Goal: Consume media (video, audio): Consume media (video, audio)

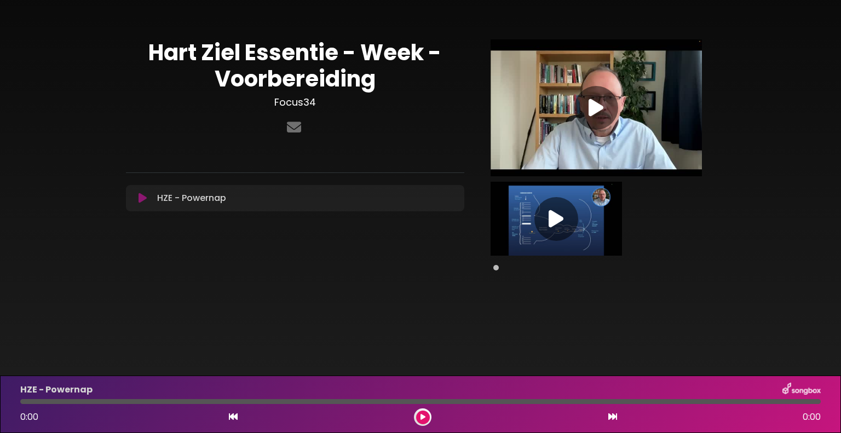
click at [602, 105] on icon at bounding box center [596, 108] width 15 height 20
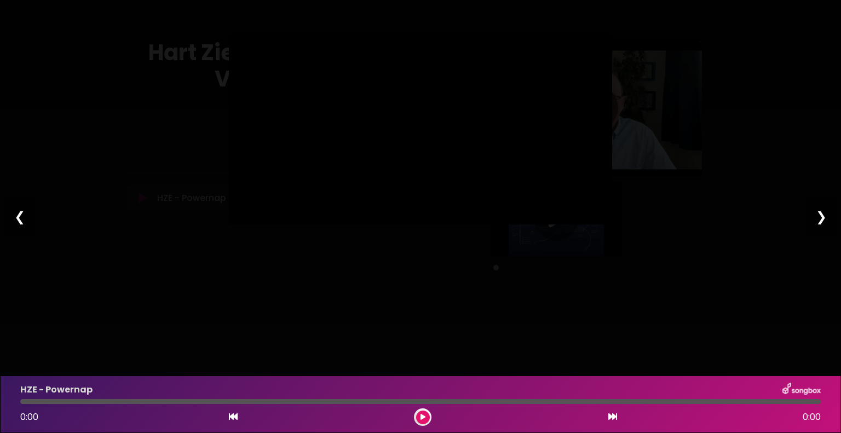
type input "***"
type input "****"
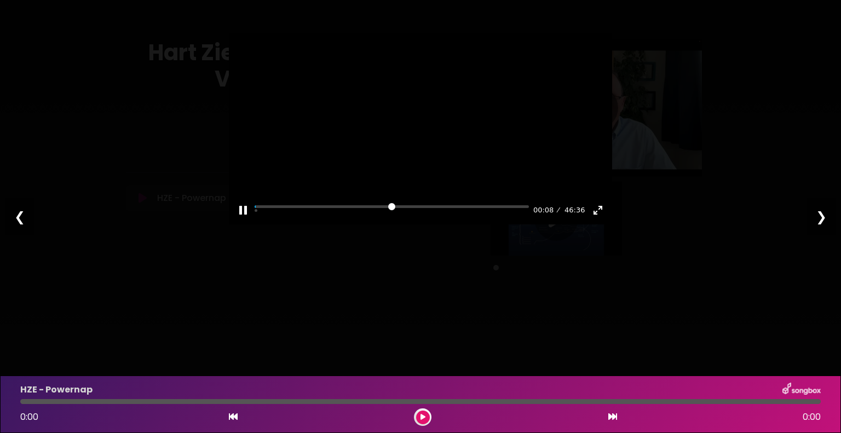
drag, startPoint x: 258, startPoint y: 259, endPoint x: 264, endPoint y: 259, distance: 6.0
click at [264, 225] on div "Pause Play % buffered 00:00 00:08 46:36 Exit fullscreen Enter fullscreen" at bounding box center [420, 203] width 383 height 42
drag, startPoint x: 261, startPoint y: 261, endPoint x: 269, endPoint y: 261, distance: 7.7
click at [269, 216] on input "Seek" at bounding box center [392, 210] width 274 height 10
drag, startPoint x: 269, startPoint y: 261, endPoint x: 262, endPoint y: 261, distance: 6.6
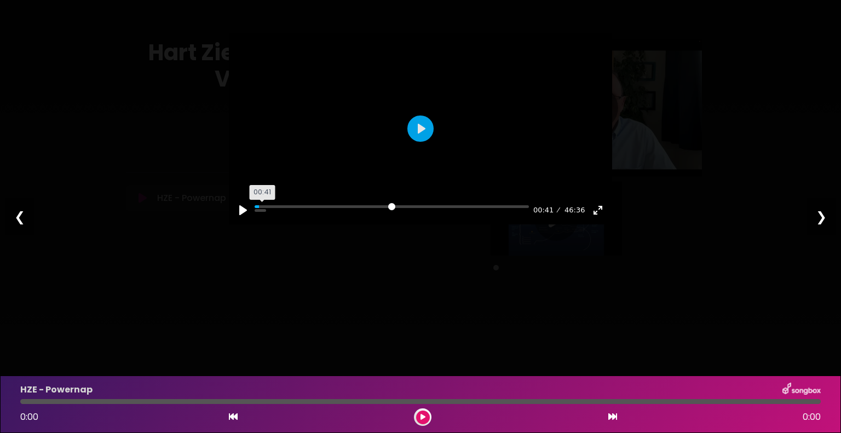
click at [262, 216] on input "Seek" at bounding box center [392, 210] width 274 height 10
click at [435, 144] on div at bounding box center [420, 129] width 383 height 192
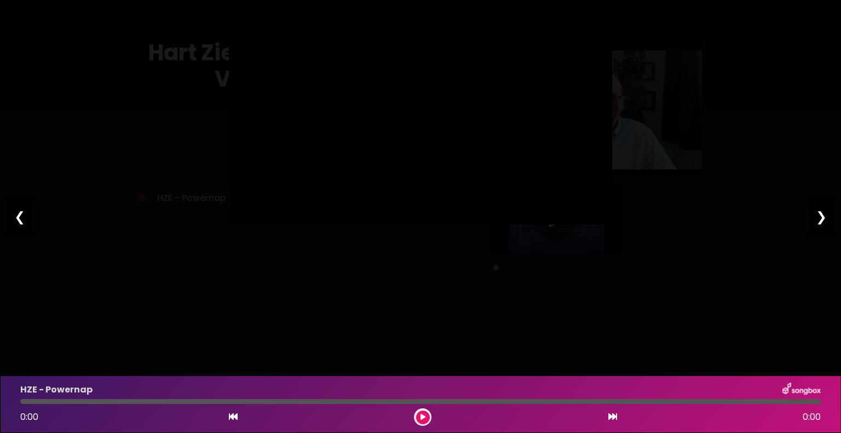
click at [435, 144] on div at bounding box center [420, 129] width 383 height 192
click at [438, 144] on div at bounding box center [420, 129] width 383 height 192
click at [440, 144] on div at bounding box center [420, 129] width 383 height 192
click at [418, 142] on button "Play" at bounding box center [421, 129] width 26 height 26
type input "****"
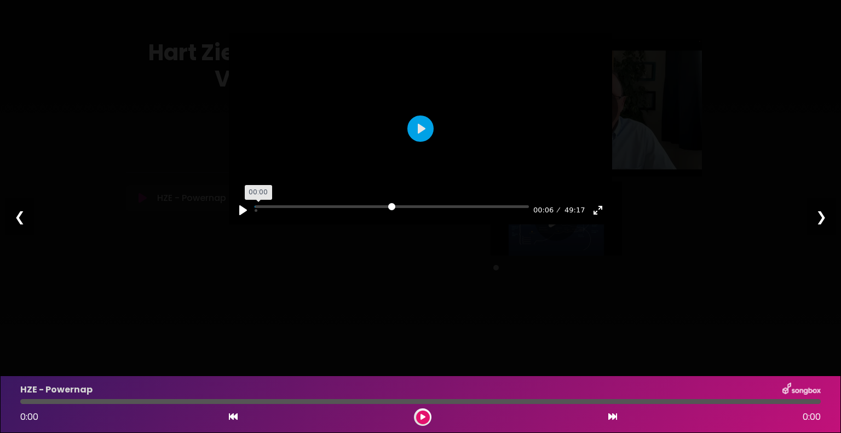
click at [257, 216] on input "Seek" at bounding box center [392, 210] width 274 height 10
type input "****"
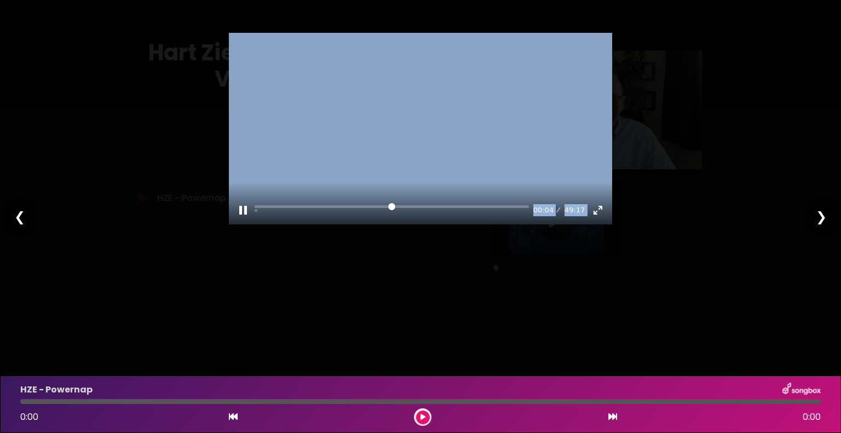
drag, startPoint x: 258, startPoint y: 258, endPoint x: 216, endPoint y: 261, distance: 41.7
click at [216, 261] on div "Pause Play % buffered 00:00 00:04 49:17 Exit fullscreen Enter fullscreen Play ❮…" at bounding box center [420, 216] width 841 height 433
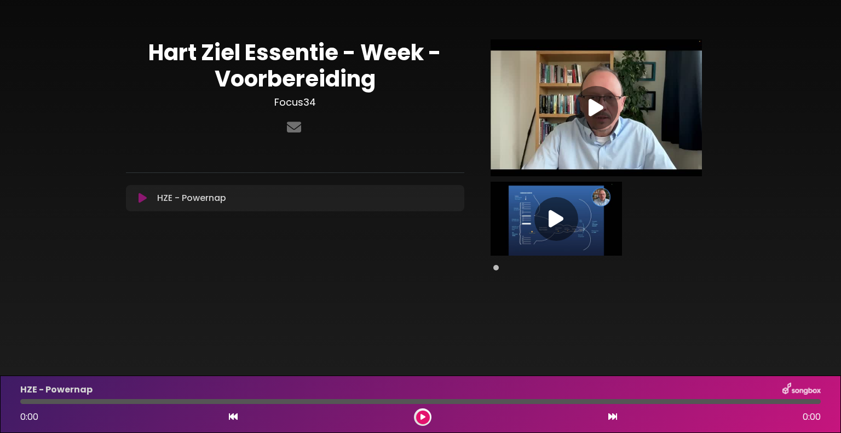
click at [595, 105] on icon at bounding box center [596, 108] width 15 height 20
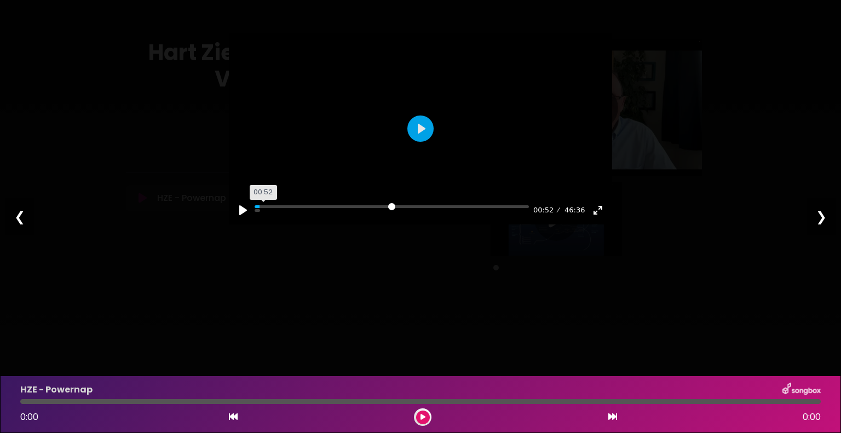
click at [263, 216] on input "Seek" at bounding box center [392, 210] width 274 height 10
click at [268, 216] on input "Seek" at bounding box center [392, 210] width 274 height 10
click at [272, 216] on input "Seek" at bounding box center [392, 210] width 274 height 10
click at [401, 164] on div at bounding box center [420, 129] width 383 height 192
click at [421, 142] on button "Play" at bounding box center [421, 129] width 26 height 26
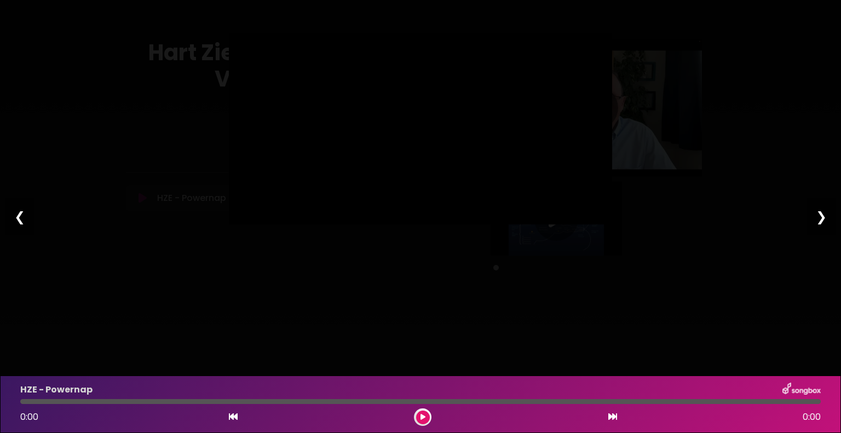
click at [421, 160] on div at bounding box center [420, 129] width 383 height 192
click at [419, 142] on button "Play" at bounding box center [421, 129] width 26 height 26
click at [358, 159] on div at bounding box center [420, 129] width 383 height 192
click at [358, 153] on div at bounding box center [420, 129] width 383 height 192
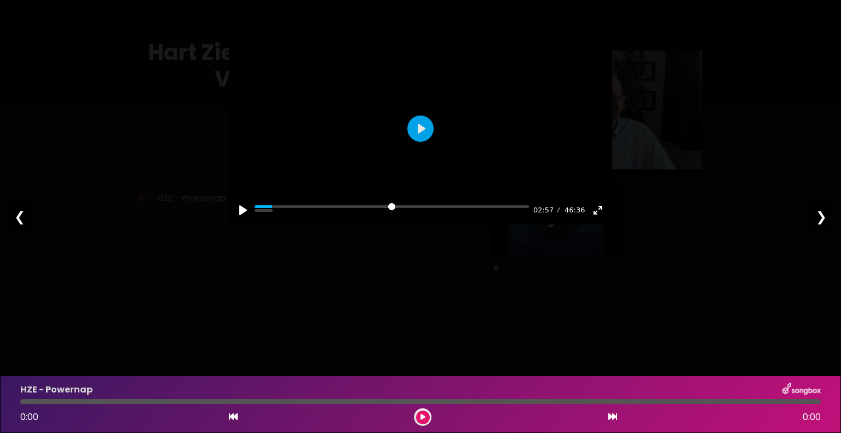
click at [358, 153] on div at bounding box center [420, 129] width 383 height 192
click at [435, 124] on div at bounding box center [420, 129] width 383 height 192
click at [437, 120] on div at bounding box center [420, 129] width 383 height 192
click at [437, 113] on div at bounding box center [420, 129] width 383 height 192
click at [440, 111] on div at bounding box center [420, 129] width 383 height 192
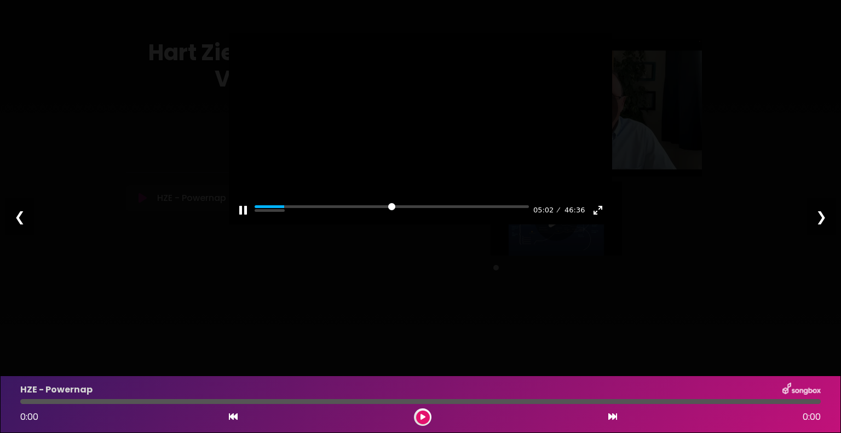
click at [447, 104] on div at bounding box center [420, 129] width 383 height 192
click at [456, 91] on div at bounding box center [420, 129] width 383 height 192
click at [457, 89] on div at bounding box center [420, 129] width 383 height 192
click at [408, 80] on div at bounding box center [420, 129] width 383 height 192
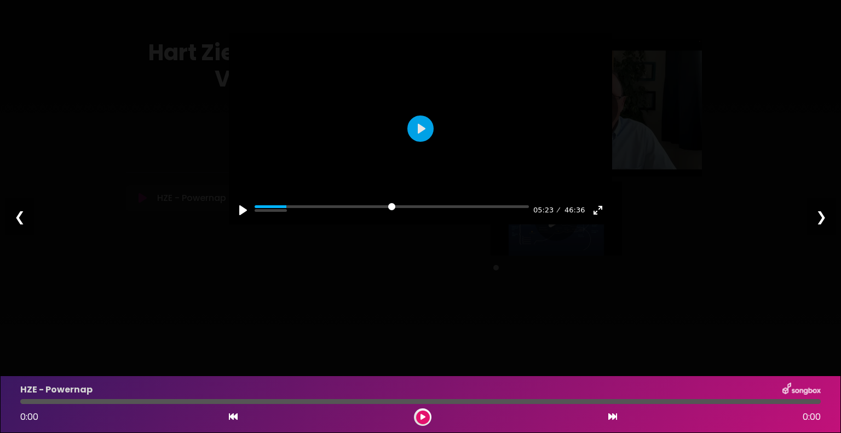
click at [411, 76] on div at bounding box center [420, 129] width 383 height 192
click at [460, 137] on div at bounding box center [420, 129] width 383 height 192
click at [469, 132] on div at bounding box center [420, 129] width 383 height 192
click at [458, 133] on div at bounding box center [420, 129] width 383 height 192
click at [458, 129] on div at bounding box center [420, 129] width 383 height 192
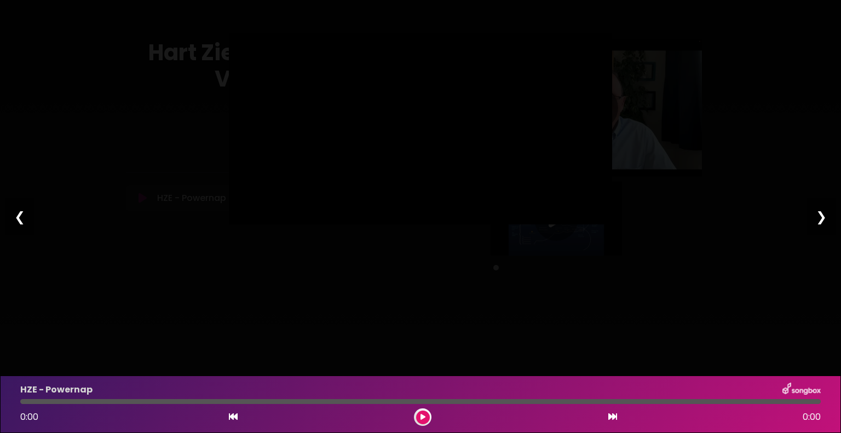
click at [458, 129] on div at bounding box center [420, 129] width 383 height 192
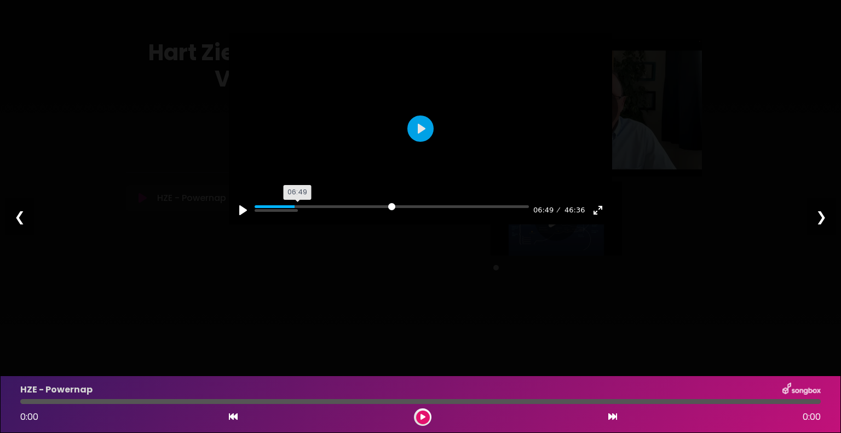
click at [299, 216] on input "Seek" at bounding box center [392, 210] width 274 height 10
click at [299, 225] on div "Pause Play % buffered 06:49 07:16 46:36 Exit fullscreen Enter fullscreen" at bounding box center [420, 203] width 383 height 42
click at [299, 225] on div "Pause Play % buffered 06:49 07:17 46:36 Exit fullscreen Enter fullscreen" at bounding box center [420, 203] width 383 height 42
click at [447, 157] on div at bounding box center [420, 129] width 383 height 192
click at [300, 216] on input "Seek" at bounding box center [392, 210] width 274 height 10
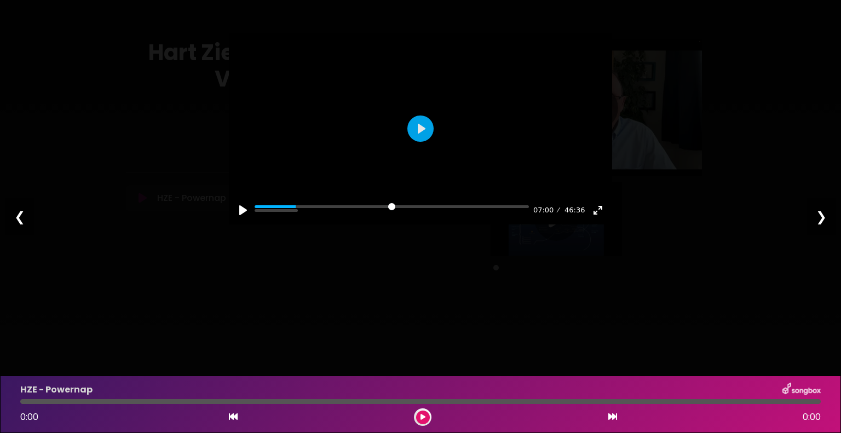
click at [406, 158] on div at bounding box center [420, 129] width 383 height 192
click at [456, 134] on div at bounding box center [420, 129] width 383 height 192
click at [460, 138] on div at bounding box center [420, 129] width 383 height 192
click at [420, 142] on button "Play" at bounding box center [421, 129] width 26 height 26
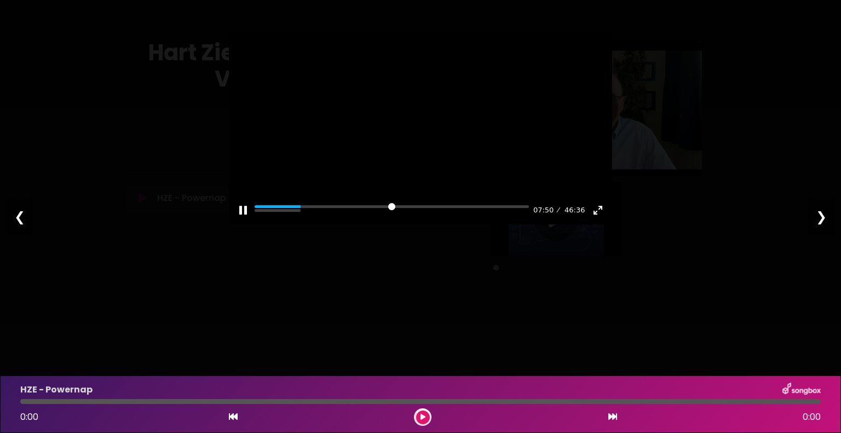
click at [443, 147] on div at bounding box center [420, 129] width 383 height 192
click at [305, 216] on input "Seek" at bounding box center [392, 210] width 274 height 10
click at [421, 142] on button "Play" at bounding box center [421, 129] width 26 height 26
click at [304, 216] on input "Seek" at bounding box center [392, 210] width 274 height 10
click at [302, 225] on div "Pause Play % buffered 07:28 07:53 46:36 Exit fullscreen Enter fullscreen" at bounding box center [420, 203] width 383 height 42
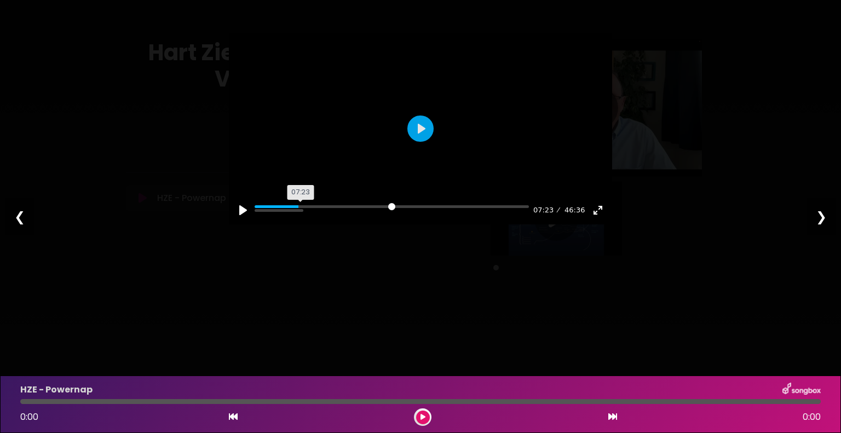
click at [302, 216] on input "Seek" at bounding box center [392, 210] width 274 height 10
click at [425, 158] on div at bounding box center [420, 129] width 383 height 192
click at [430, 142] on button "Play" at bounding box center [421, 129] width 26 height 26
click at [438, 151] on div at bounding box center [420, 129] width 383 height 192
click at [423, 142] on button "Play" at bounding box center [421, 129] width 26 height 26
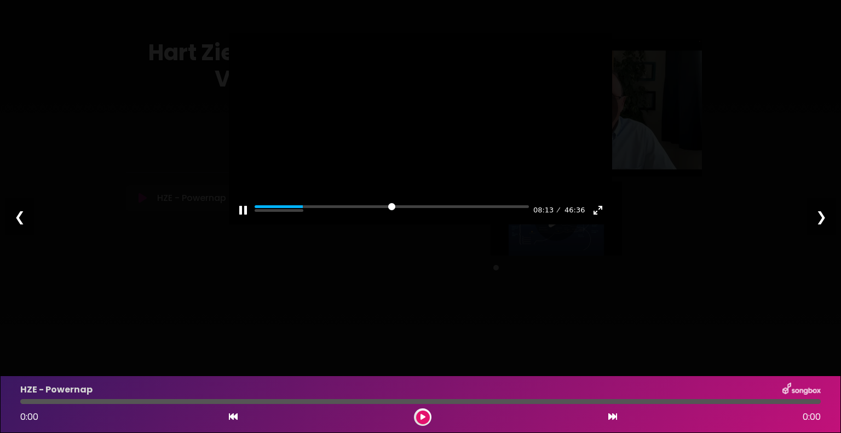
click at [429, 147] on div at bounding box center [420, 129] width 383 height 192
click at [429, 146] on div at bounding box center [420, 129] width 383 height 192
click at [433, 121] on div at bounding box center [420, 129] width 383 height 192
click at [434, 119] on div at bounding box center [420, 129] width 383 height 192
click at [435, 114] on div at bounding box center [420, 129] width 383 height 192
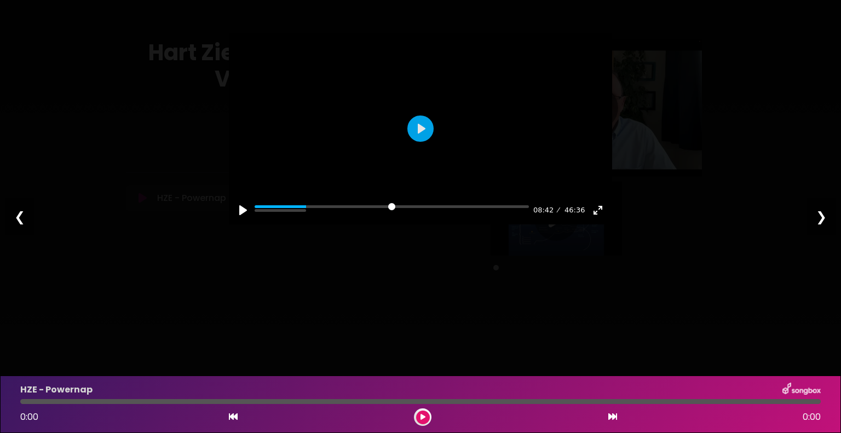
click at [435, 114] on div at bounding box center [420, 129] width 383 height 192
click at [433, 116] on div at bounding box center [420, 129] width 383 height 192
click at [433, 114] on div at bounding box center [420, 129] width 383 height 192
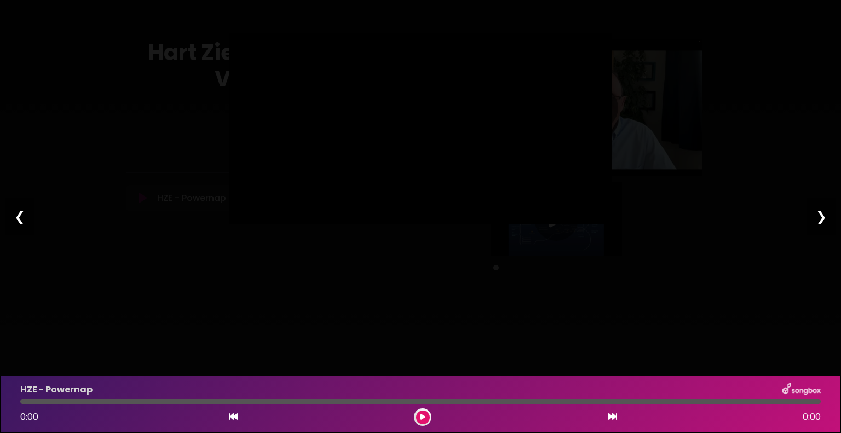
click at [432, 116] on div at bounding box center [420, 129] width 383 height 192
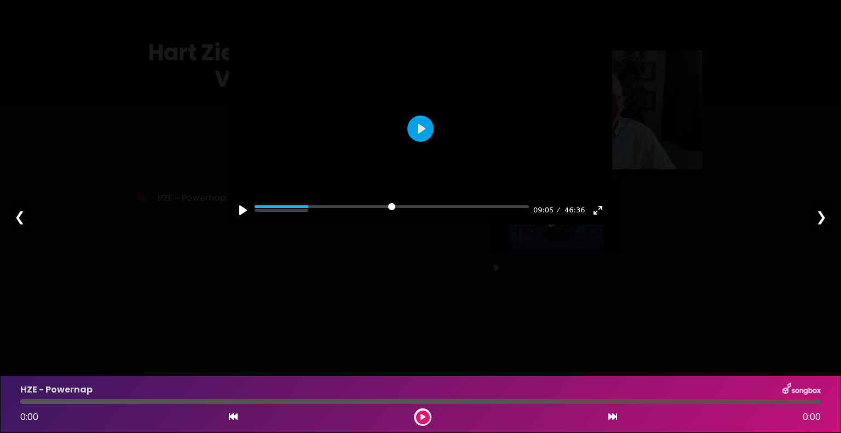
click at [432, 116] on div at bounding box center [420, 129] width 383 height 192
click at [423, 152] on div at bounding box center [420, 129] width 383 height 192
click at [423, 142] on button "Play" at bounding box center [421, 129] width 26 height 26
click at [428, 146] on div at bounding box center [420, 129] width 383 height 192
click at [428, 142] on button "Play" at bounding box center [421, 129] width 26 height 26
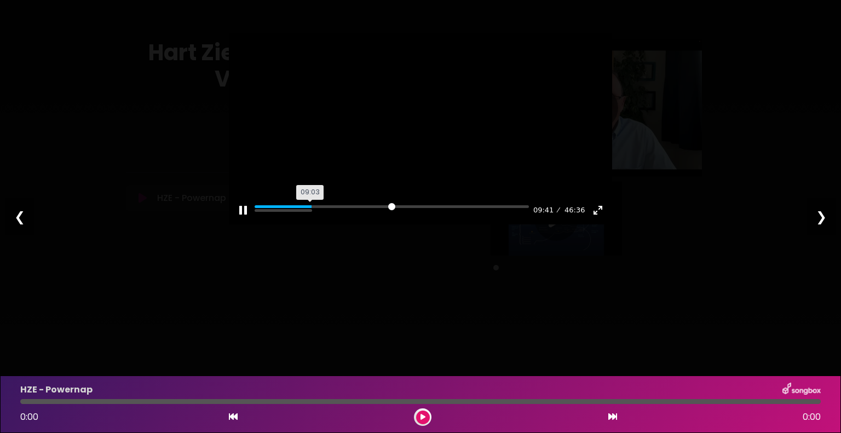
click at [312, 225] on div "Pause Play % buffered 09:03 09:41 46:36 Exit fullscreen Enter fullscreen" at bounding box center [420, 203] width 383 height 42
click at [314, 216] on input "Seek" at bounding box center [392, 210] width 274 height 10
click at [313, 216] on input "Seek" at bounding box center [392, 210] width 274 height 10
click at [419, 172] on div at bounding box center [420, 129] width 383 height 192
click at [313, 216] on input "Seek" at bounding box center [392, 210] width 274 height 10
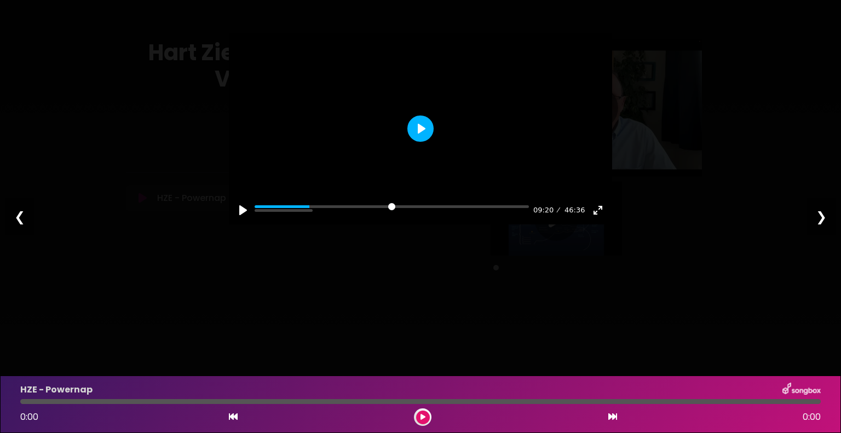
click at [419, 142] on button "Play" at bounding box center [421, 129] width 26 height 26
click at [443, 135] on div at bounding box center [420, 129] width 383 height 192
click at [443, 133] on div at bounding box center [420, 129] width 383 height 192
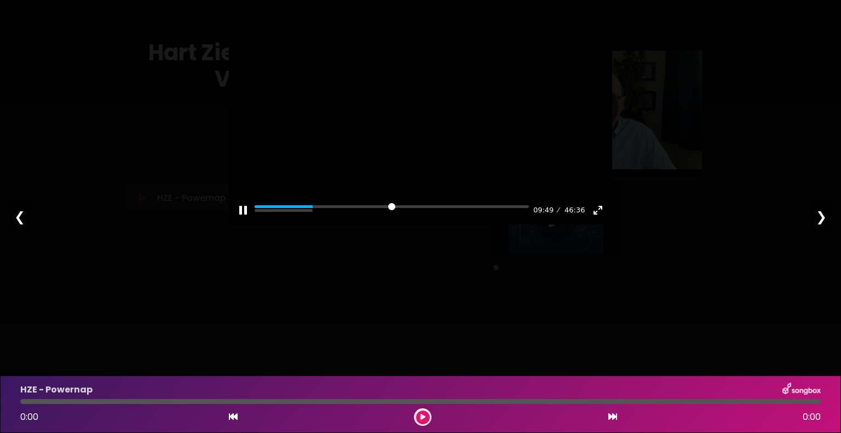
click at [443, 127] on div at bounding box center [420, 129] width 383 height 192
click at [440, 131] on div at bounding box center [420, 129] width 383 height 192
click at [440, 128] on div at bounding box center [420, 129] width 383 height 192
click at [433, 128] on div at bounding box center [420, 129] width 383 height 192
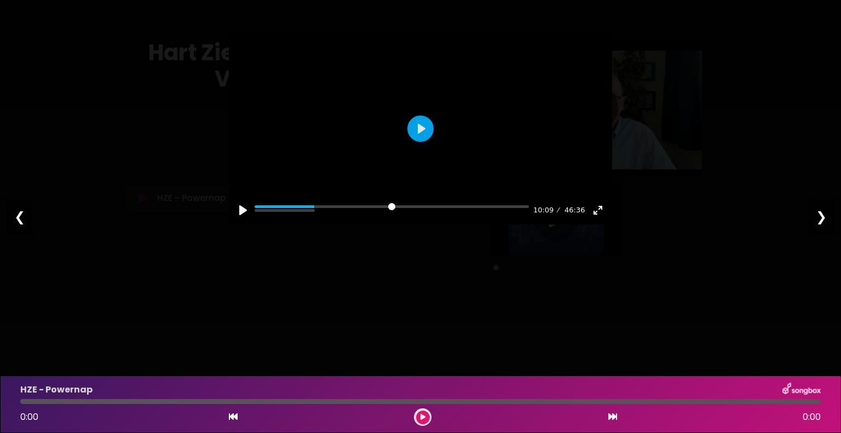
click at [436, 118] on div at bounding box center [420, 129] width 383 height 192
click at [389, 134] on div at bounding box center [420, 129] width 383 height 192
click at [393, 129] on div at bounding box center [420, 129] width 383 height 192
click at [396, 125] on div at bounding box center [420, 129] width 383 height 192
drag, startPoint x: 330, startPoint y: 260, endPoint x: 323, endPoint y: 260, distance: 7.1
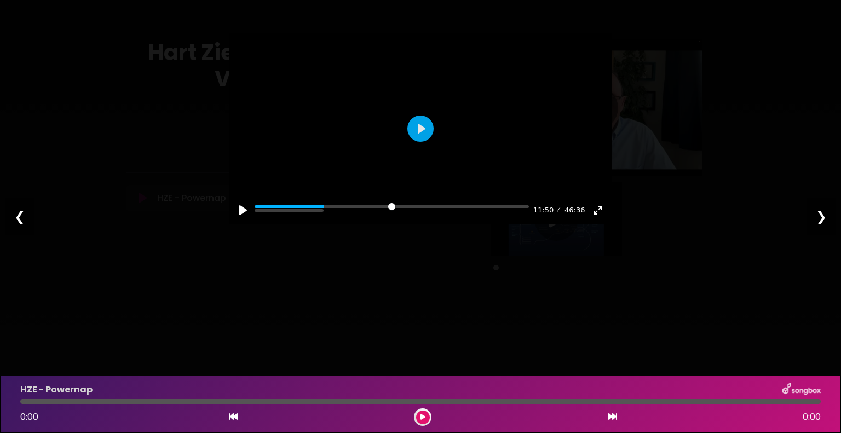
click at [323, 225] on div "Pause Play % buffered 11:11 11:50 46:36 Exit fullscreen Enter fullscreen" at bounding box center [420, 203] width 383 height 42
click at [329, 216] on input "Seek" at bounding box center [392, 210] width 274 height 10
click at [420, 192] on div at bounding box center [420, 129] width 383 height 192
click at [324, 225] on div "Pause Play % buffered 11:11 11:54 46:36 Exit fullscreen Enter fullscreen" at bounding box center [420, 203] width 383 height 42
click at [324, 225] on div "Pause Play % buffered 11:11 11:55 46:36 Exit fullscreen Enter fullscreen" at bounding box center [420, 203] width 383 height 42
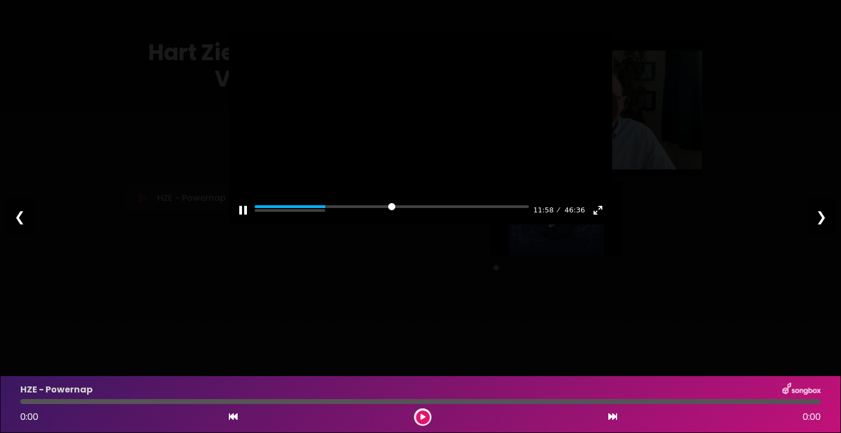
click at [386, 180] on div at bounding box center [420, 129] width 383 height 192
drag, startPoint x: 328, startPoint y: 258, endPoint x: 322, endPoint y: 261, distance: 6.4
click at [322, 225] on div "Pause Play % buffered 12:01 11:58 46:36 Exit fullscreen Enter fullscreen" at bounding box center [420, 203] width 383 height 42
click at [326, 216] on input "Seek" at bounding box center [392, 210] width 274 height 10
click at [417, 142] on button "Play" at bounding box center [421, 129] width 26 height 26
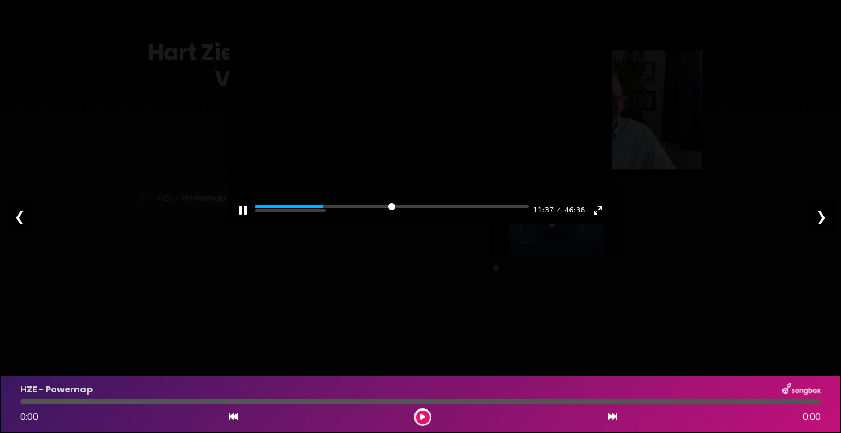
click at [412, 171] on div at bounding box center [420, 129] width 383 height 192
click at [322, 216] on input "Seek" at bounding box center [392, 210] width 274 height 10
click at [420, 142] on button "Play" at bounding box center [421, 129] width 26 height 26
click at [447, 125] on div at bounding box center [420, 129] width 383 height 192
click at [416, 120] on div at bounding box center [420, 129] width 383 height 192
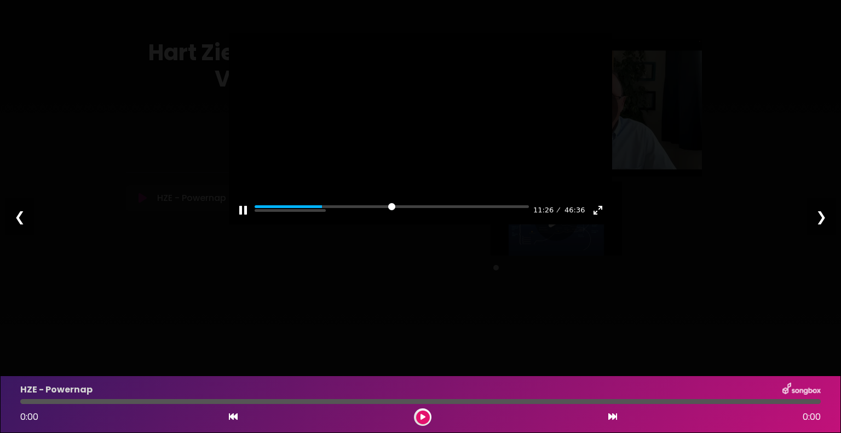
click at [439, 123] on div at bounding box center [420, 129] width 383 height 192
click at [426, 142] on button "Play" at bounding box center [421, 129] width 26 height 26
click at [426, 154] on div at bounding box center [420, 129] width 383 height 192
click at [427, 142] on button "Play" at bounding box center [421, 129] width 26 height 26
click at [439, 137] on div at bounding box center [420, 129] width 383 height 192
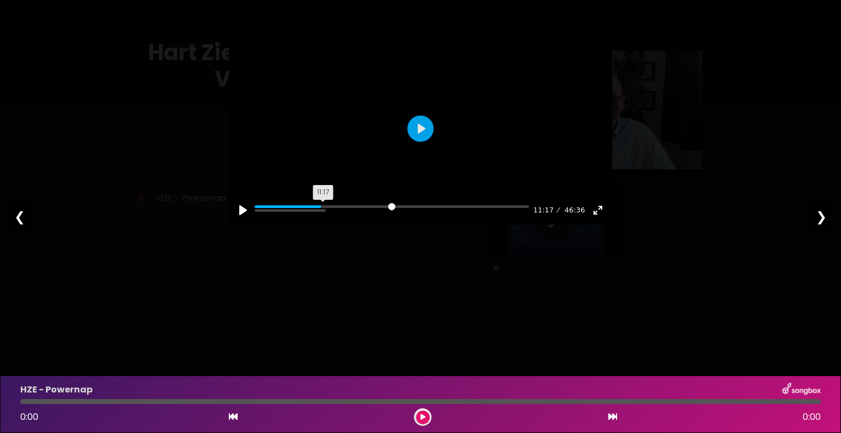
click at [325, 216] on input "Seek" at bounding box center [392, 210] width 274 height 10
click at [420, 142] on button "Play" at bounding box center [421, 129] width 26 height 26
click at [384, 129] on div at bounding box center [420, 129] width 383 height 192
click at [392, 121] on div at bounding box center [420, 129] width 383 height 192
click at [393, 117] on div at bounding box center [420, 129] width 383 height 192
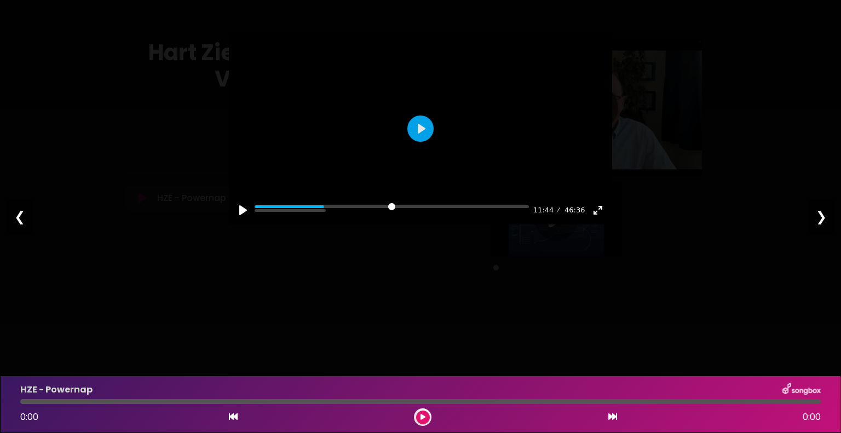
click at [393, 117] on div at bounding box center [420, 129] width 383 height 192
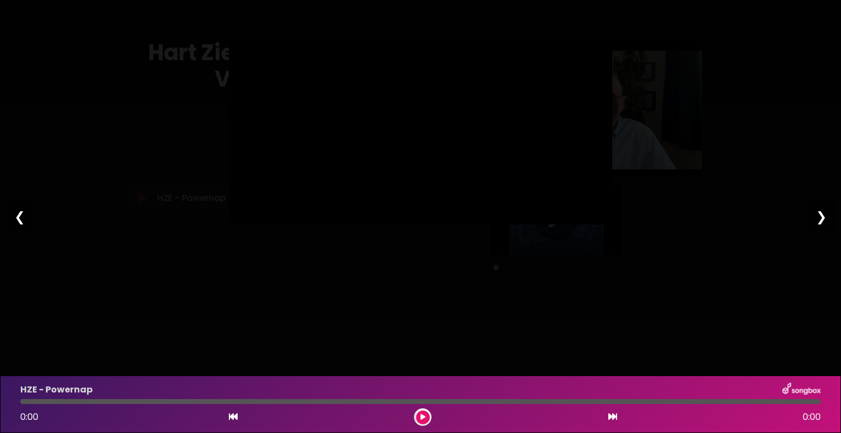
click at [393, 117] on div at bounding box center [420, 129] width 383 height 192
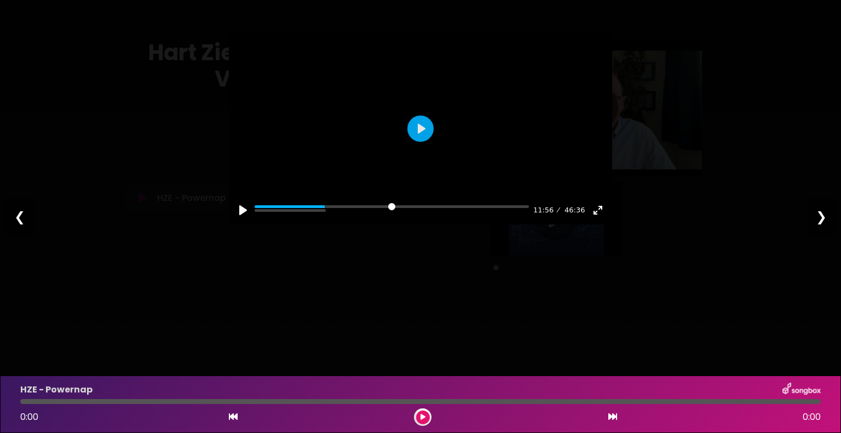
click at [393, 117] on div at bounding box center [420, 129] width 383 height 192
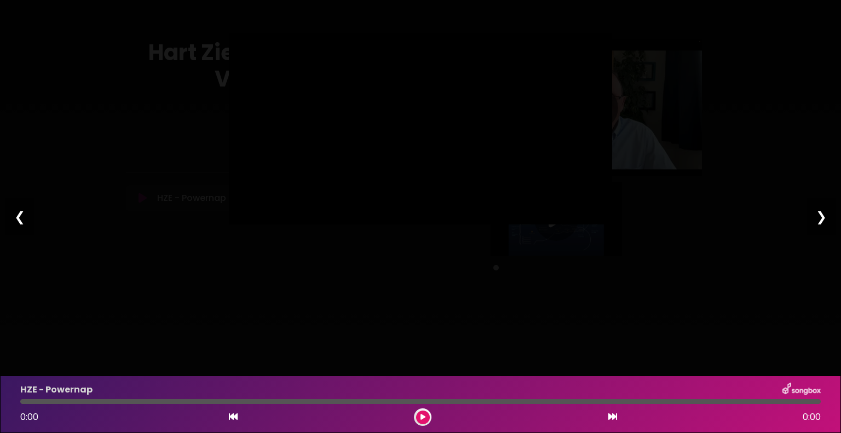
click at [393, 117] on div at bounding box center [420, 129] width 383 height 192
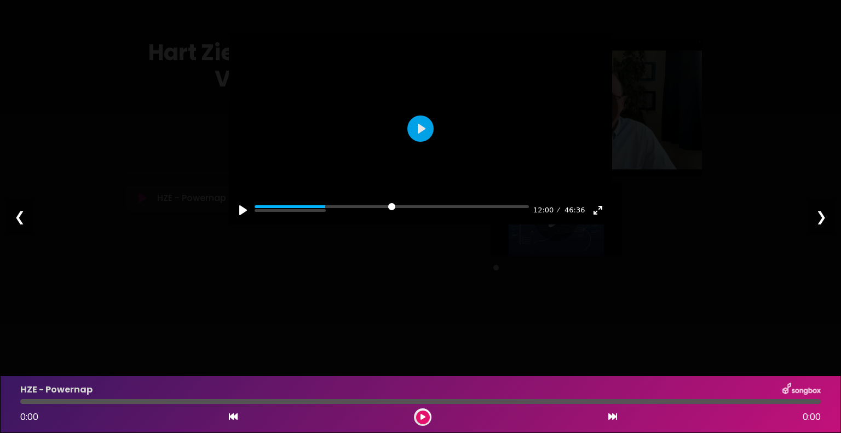
click at [393, 117] on div at bounding box center [420, 129] width 383 height 192
click at [394, 115] on div at bounding box center [420, 129] width 383 height 192
click at [401, 112] on div at bounding box center [420, 129] width 383 height 192
click at [400, 111] on div at bounding box center [420, 129] width 383 height 192
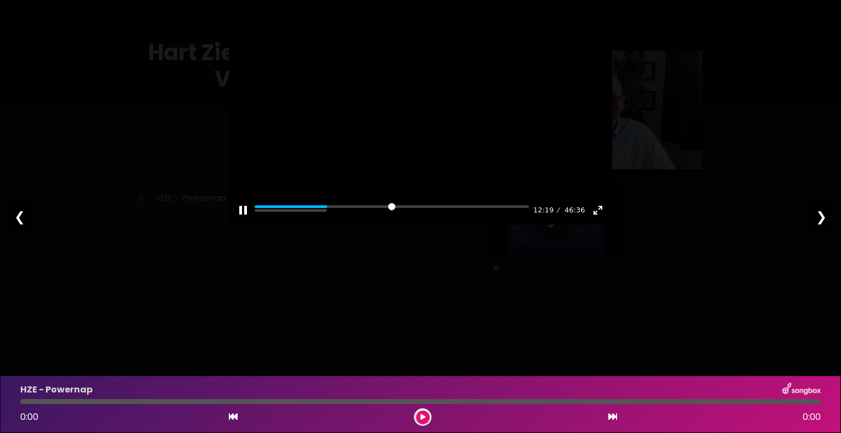
click at [401, 107] on div at bounding box center [420, 129] width 383 height 192
click at [398, 107] on div at bounding box center [420, 129] width 383 height 192
click at [399, 104] on div at bounding box center [420, 129] width 383 height 192
click at [399, 100] on div at bounding box center [420, 129] width 383 height 192
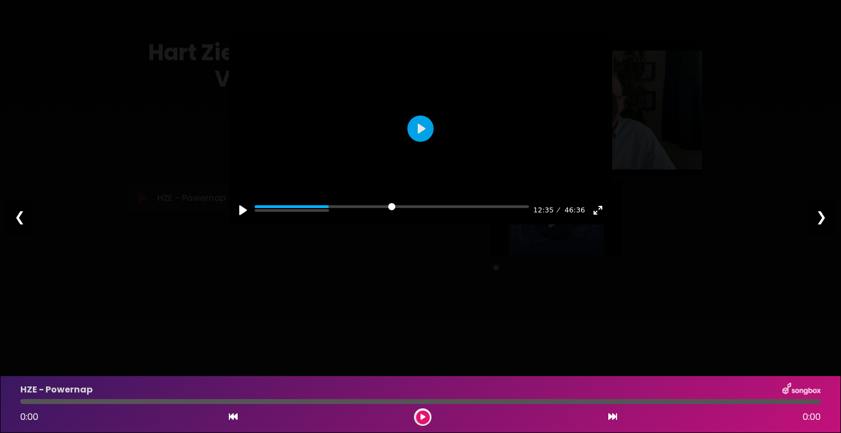
click at [400, 94] on div at bounding box center [420, 129] width 383 height 192
click at [399, 89] on div at bounding box center [420, 129] width 383 height 192
click at [401, 85] on div at bounding box center [420, 129] width 383 height 192
click at [413, 85] on div at bounding box center [420, 129] width 383 height 192
click at [414, 82] on div at bounding box center [420, 129] width 383 height 192
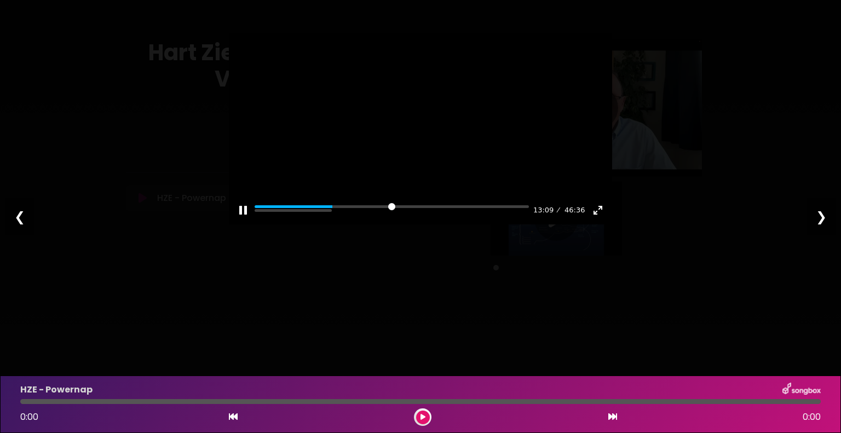
click at [412, 83] on div at bounding box center [420, 129] width 383 height 192
click at [411, 84] on div at bounding box center [420, 129] width 383 height 192
click at [415, 85] on div at bounding box center [420, 129] width 383 height 192
click at [416, 84] on div at bounding box center [420, 129] width 383 height 192
click at [415, 87] on div at bounding box center [420, 129] width 383 height 192
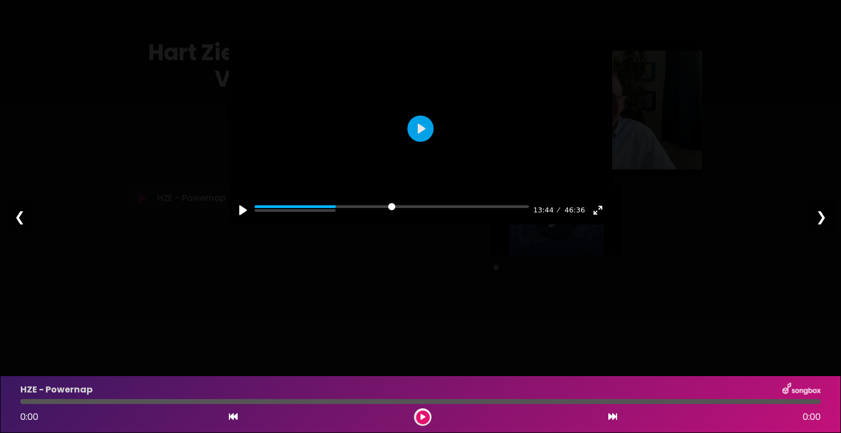
click at [420, 76] on div at bounding box center [420, 129] width 383 height 192
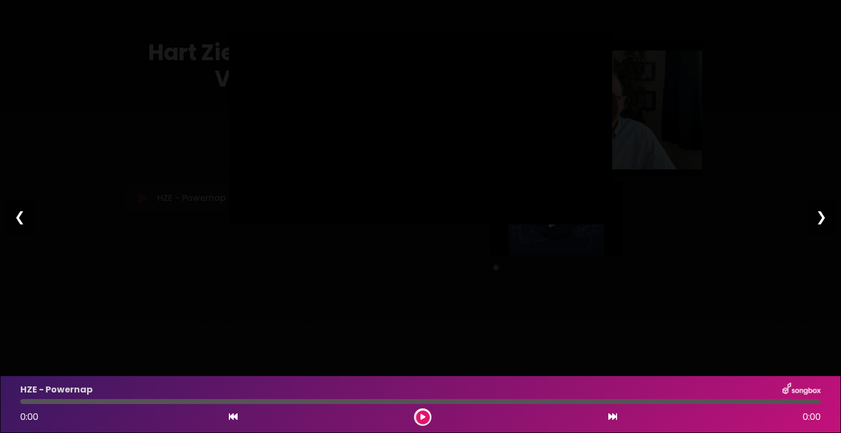
click at [420, 76] on div at bounding box center [420, 129] width 383 height 192
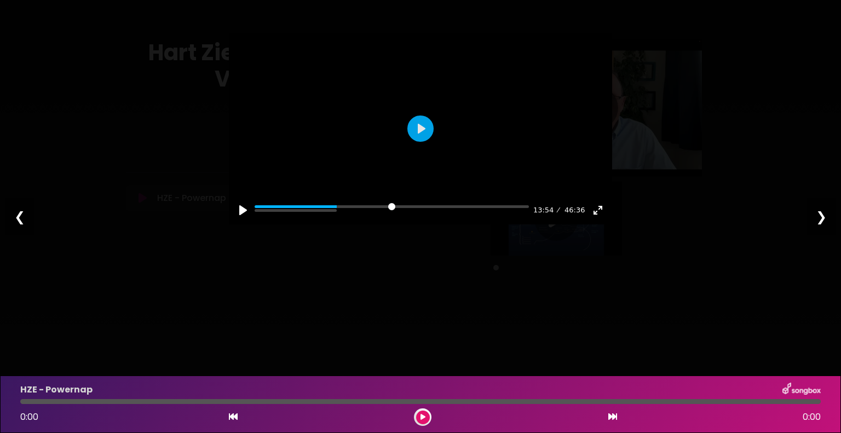
click at [421, 75] on div at bounding box center [420, 129] width 383 height 192
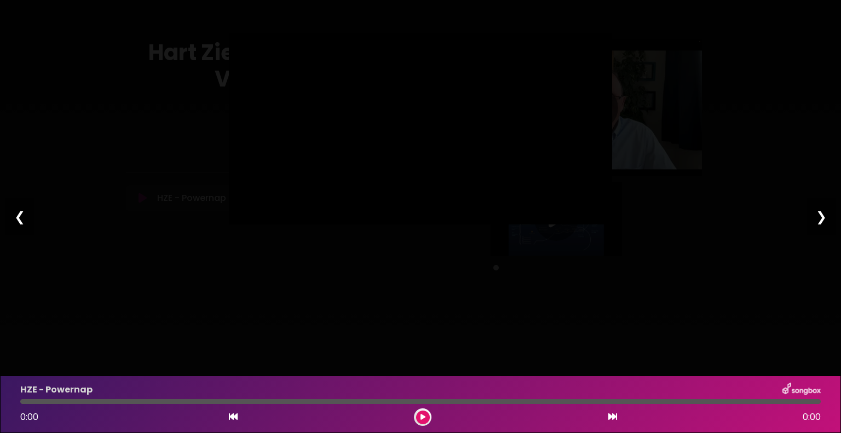
click at [421, 75] on div at bounding box center [420, 129] width 383 height 192
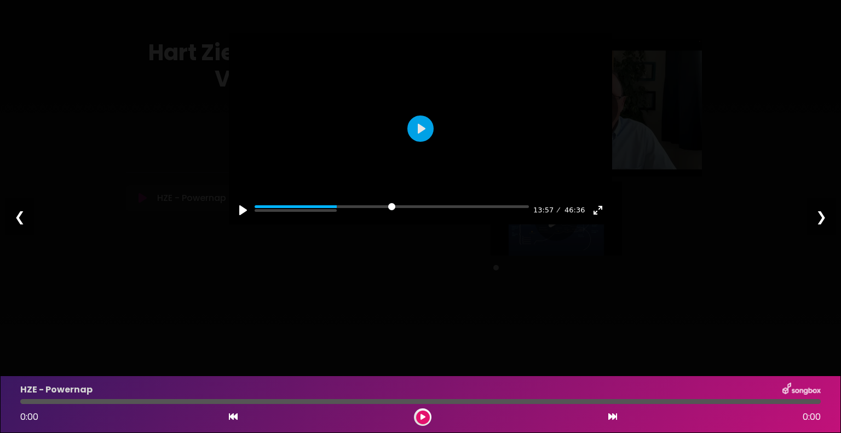
click at [422, 74] on div at bounding box center [420, 129] width 383 height 192
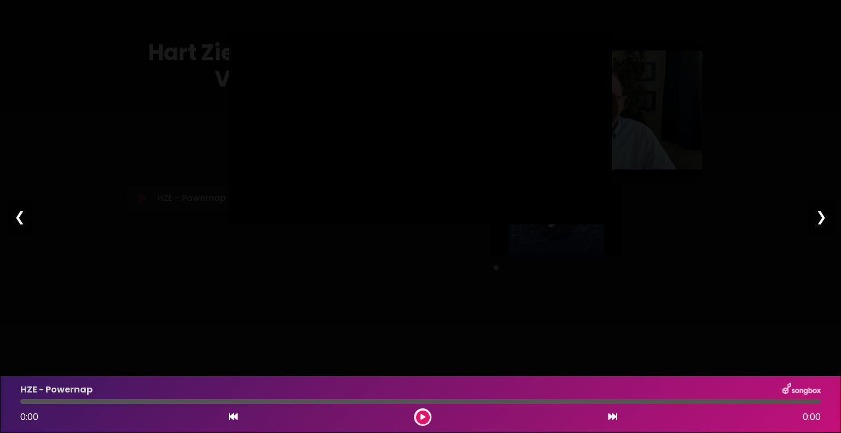
click at [422, 74] on div at bounding box center [420, 129] width 383 height 192
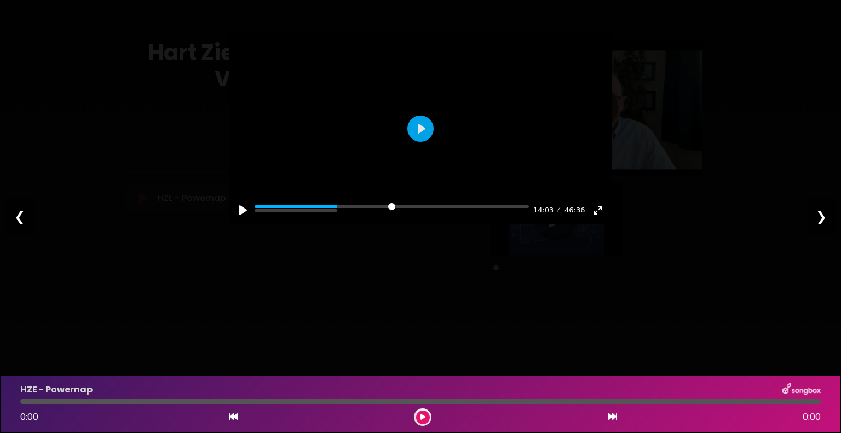
click at [423, 82] on div at bounding box center [420, 129] width 383 height 192
click at [418, 86] on div at bounding box center [420, 129] width 383 height 192
click at [418, 87] on div at bounding box center [420, 129] width 383 height 192
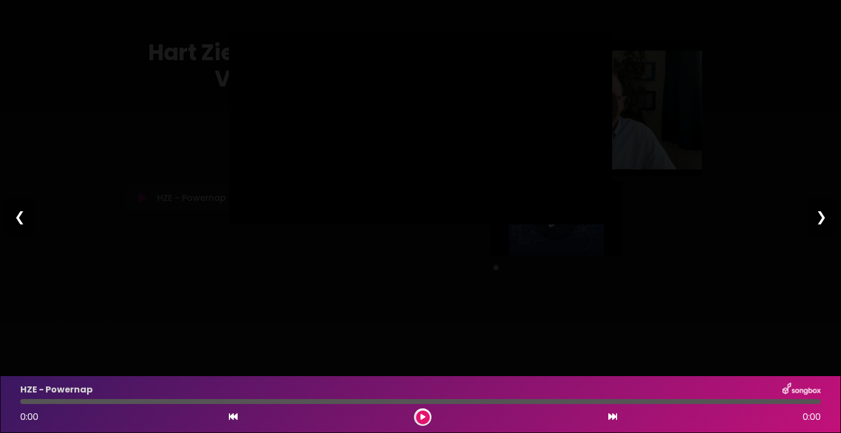
click at [417, 91] on div at bounding box center [420, 129] width 383 height 192
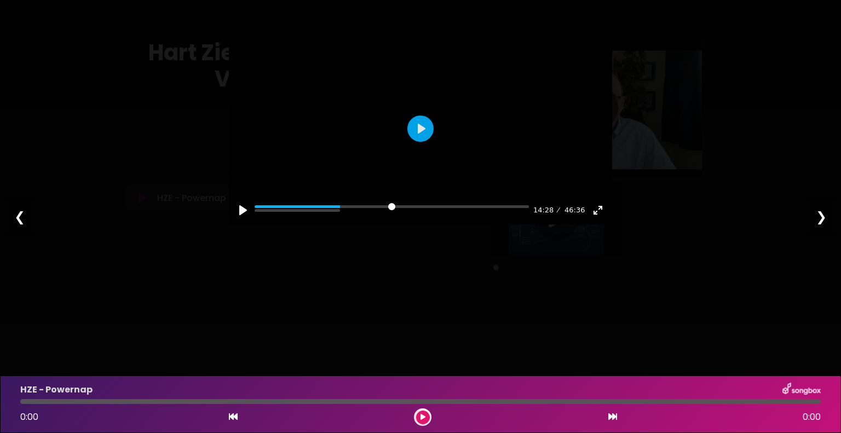
click at [418, 91] on div at bounding box center [420, 129] width 383 height 192
click at [419, 89] on div at bounding box center [420, 129] width 383 height 192
click at [423, 81] on div at bounding box center [420, 129] width 383 height 192
click at [417, 85] on div at bounding box center [420, 129] width 383 height 192
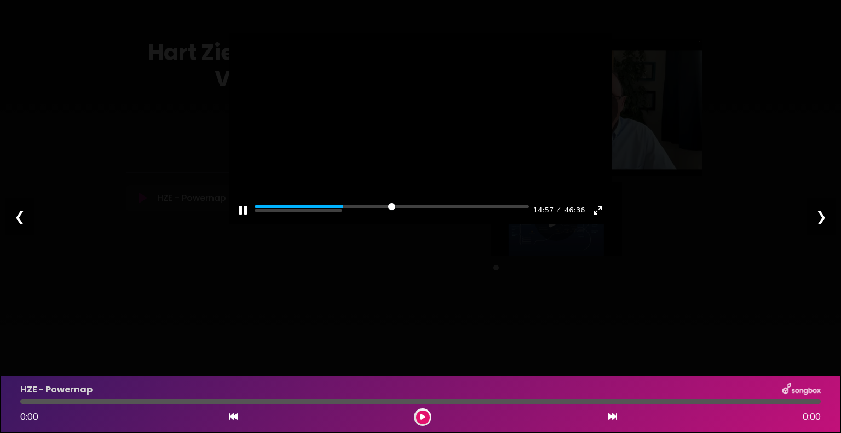
click at [412, 88] on div at bounding box center [420, 129] width 383 height 192
click at [412, 90] on div at bounding box center [420, 129] width 383 height 192
click at [412, 85] on div at bounding box center [420, 129] width 383 height 192
click at [411, 78] on div at bounding box center [420, 129] width 383 height 192
click at [412, 78] on div at bounding box center [420, 129] width 383 height 192
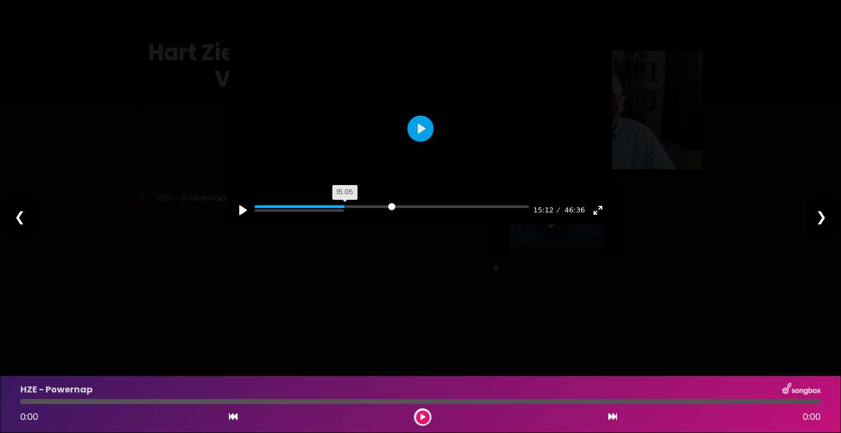
click at [347, 225] on div "Pause Play % buffered 15:05 15:12 46:36 Exit fullscreen Enter fullscreen" at bounding box center [420, 203] width 383 height 42
click at [434, 162] on div at bounding box center [420, 129] width 383 height 192
click at [347, 225] on div "Pause Play % buffered 15:17 15:30 46:36 Exit fullscreen Enter fullscreen" at bounding box center [420, 203] width 383 height 42
click at [346, 216] on input "Seek" at bounding box center [392, 210] width 274 height 10
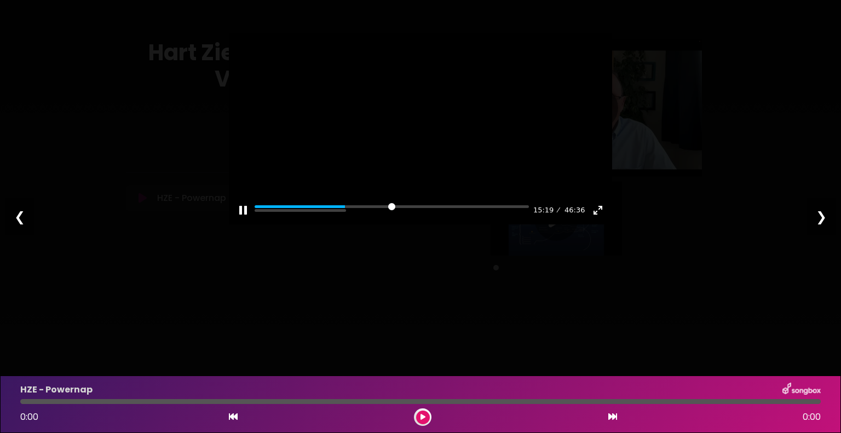
click at [414, 183] on div at bounding box center [420, 129] width 383 height 192
click at [409, 181] on div at bounding box center [420, 129] width 383 height 192
click at [409, 175] on div at bounding box center [420, 129] width 383 height 192
click at [411, 170] on div at bounding box center [420, 129] width 383 height 192
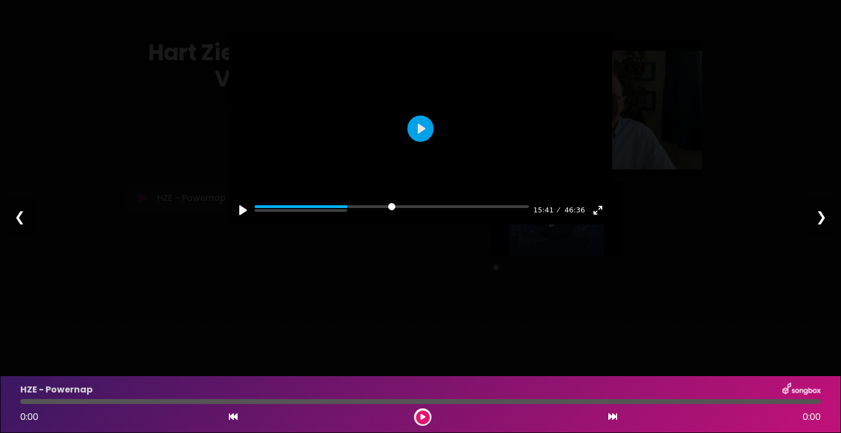
click at [410, 173] on div at bounding box center [420, 129] width 383 height 192
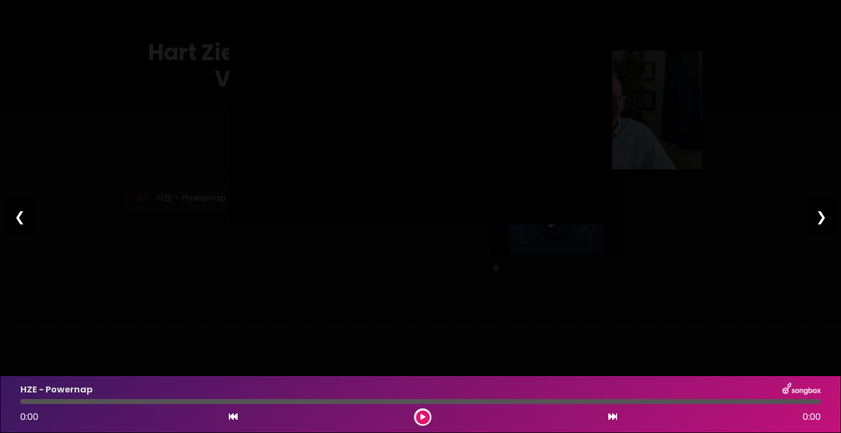
click at [410, 173] on div at bounding box center [420, 129] width 383 height 192
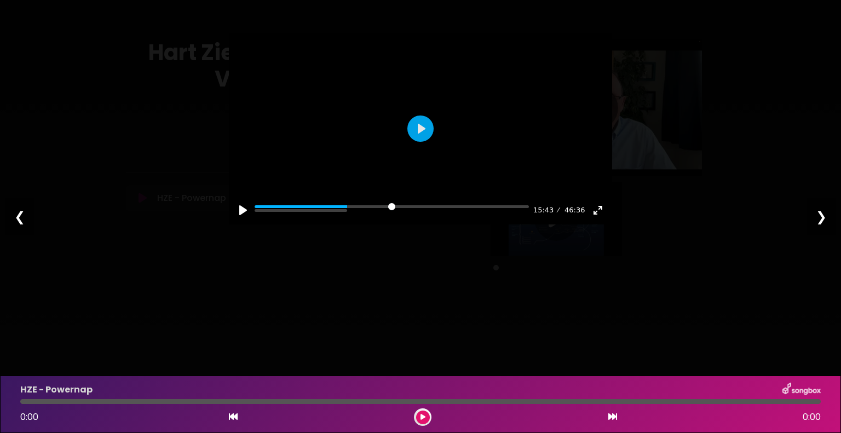
click at [410, 173] on div at bounding box center [420, 129] width 383 height 192
click at [409, 167] on div at bounding box center [420, 129] width 383 height 192
drag, startPoint x: 416, startPoint y: 168, endPoint x: 408, endPoint y: 176, distance: 11.6
click at [408, 176] on div "Pause Play % buffered 16:29 15:56 46:36 Exit fullscreen Enter fullscreen Play" at bounding box center [420, 129] width 383 height 192
click at [408, 172] on div at bounding box center [420, 129] width 383 height 192
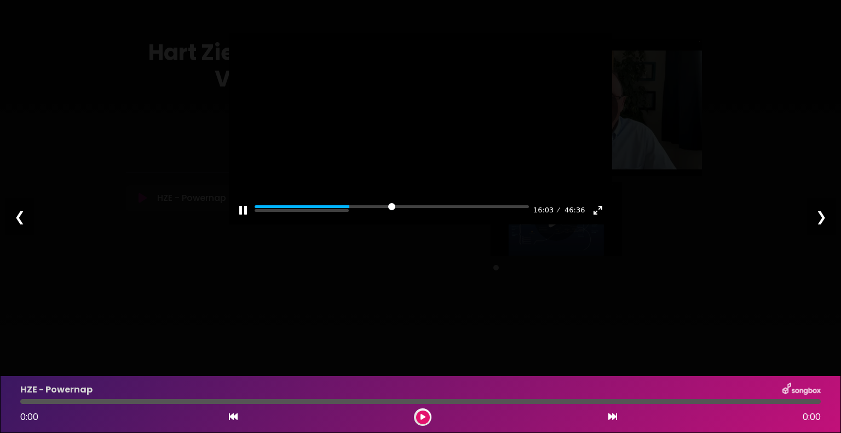
drag, startPoint x: 354, startPoint y: 259, endPoint x: 346, endPoint y: 260, distance: 7.8
click at [346, 225] on div "Pause Play % buffered 15:33 16:03 46:36 Exit fullscreen Enter fullscreen" at bounding box center [420, 203] width 383 height 42
click at [352, 216] on input "Seek" at bounding box center [392, 210] width 274 height 10
click at [446, 176] on div at bounding box center [420, 129] width 383 height 192
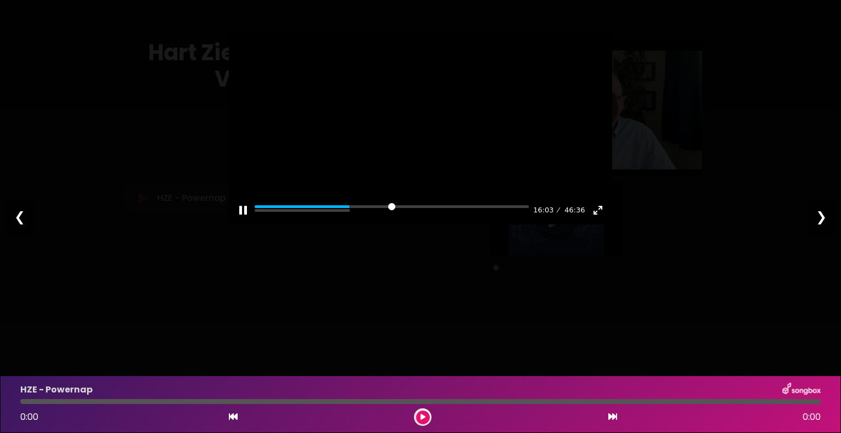
click at [446, 172] on div at bounding box center [420, 129] width 383 height 192
click at [443, 173] on div at bounding box center [420, 129] width 383 height 192
click at [443, 168] on div at bounding box center [420, 129] width 383 height 192
click at [439, 170] on div at bounding box center [420, 129] width 383 height 192
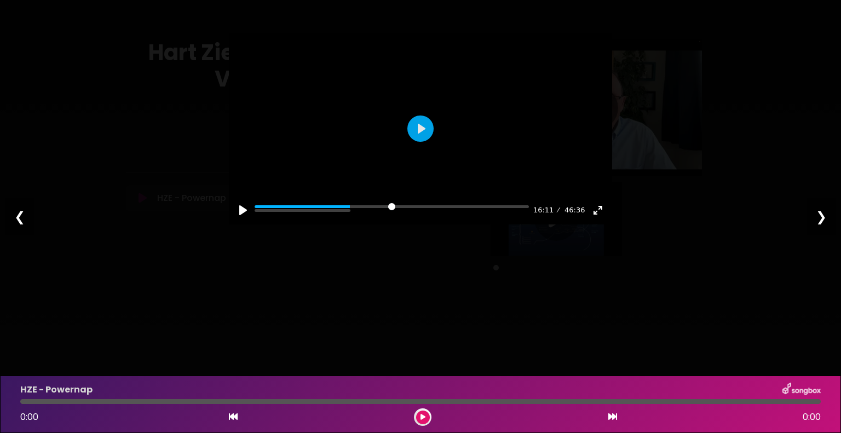
click at [439, 170] on div at bounding box center [420, 129] width 383 height 192
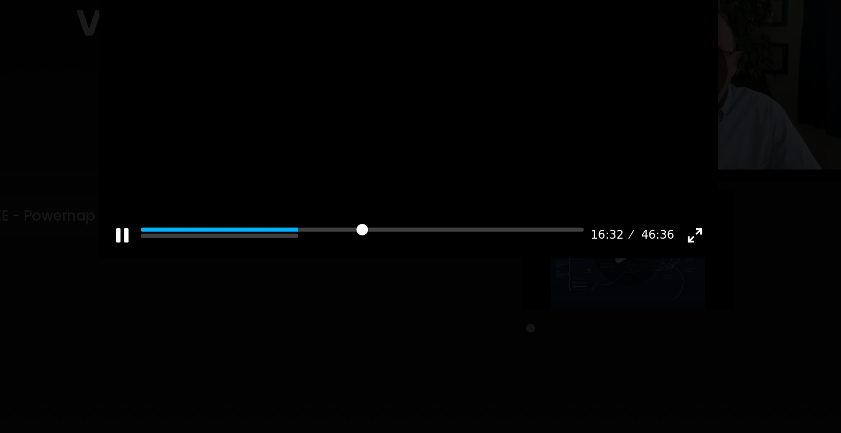
click at [443, 111] on div at bounding box center [420, 129] width 383 height 192
click at [425, 142] on button "Play" at bounding box center [421, 129] width 26 height 26
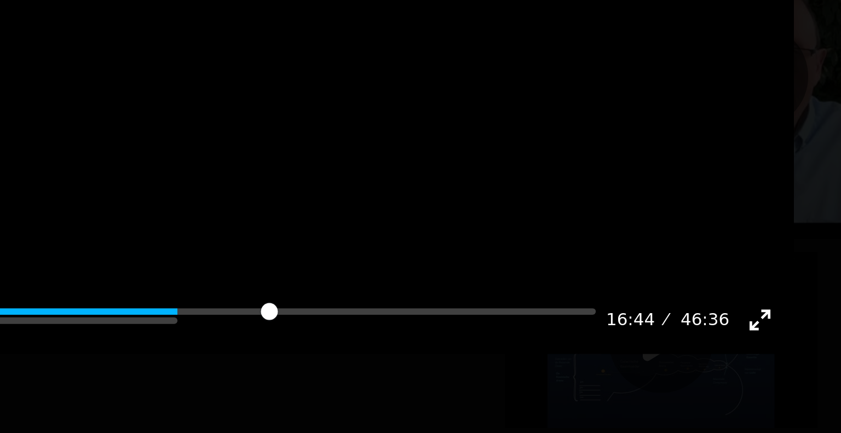
click at [467, 102] on div at bounding box center [420, 129] width 383 height 192
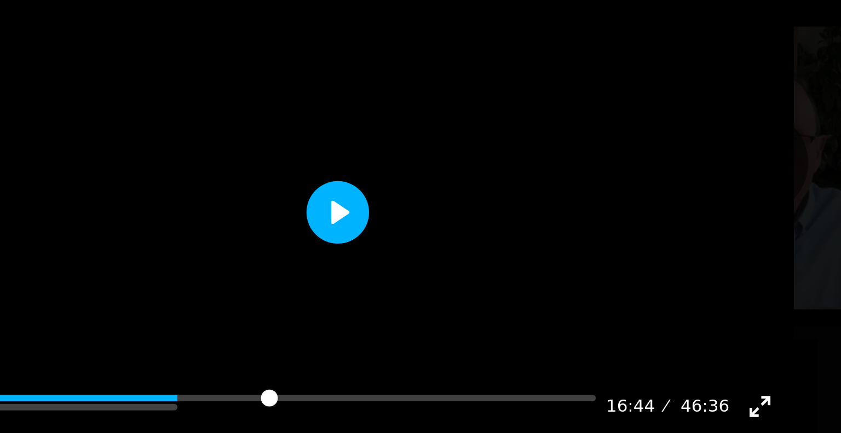
click at [419, 142] on button "Play" at bounding box center [421, 129] width 26 height 26
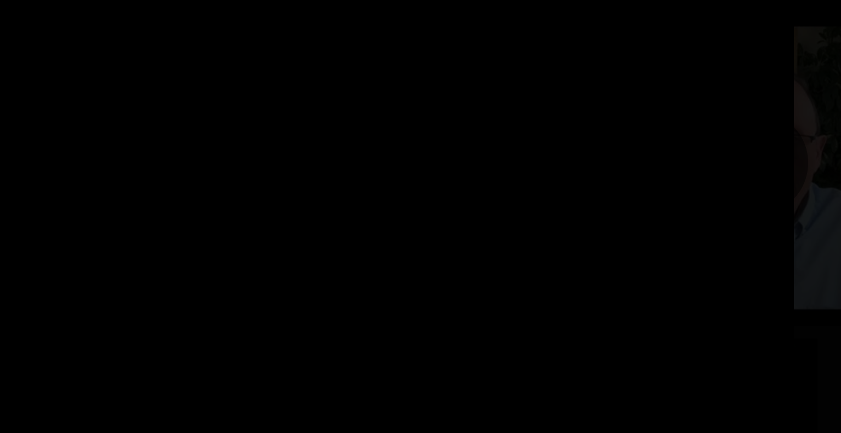
click at [419, 156] on div "Pause Play % buffered 16:51 16:44 46:36 Exit fullscreen Enter fullscreen Play" at bounding box center [420, 129] width 383 height 192
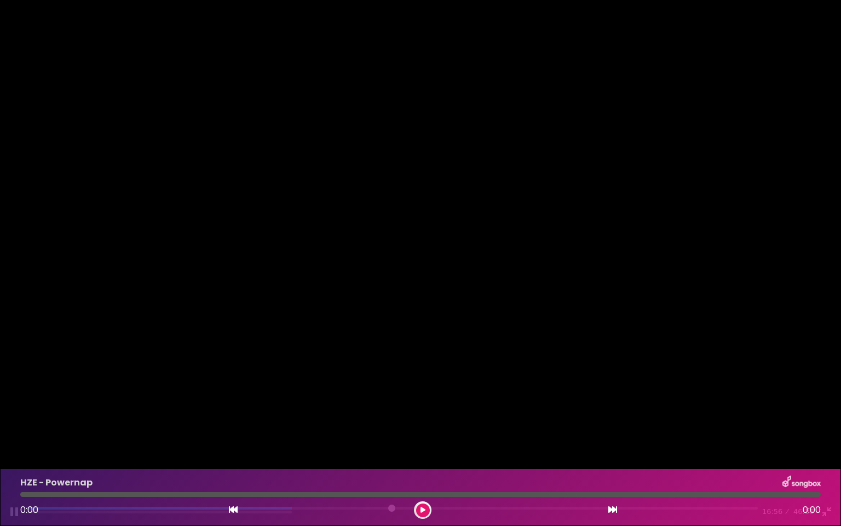
click at [284, 150] on div at bounding box center [420, 263] width 841 height 526
click at [403, 134] on div at bounding box center [420, 263] width 841 height 526
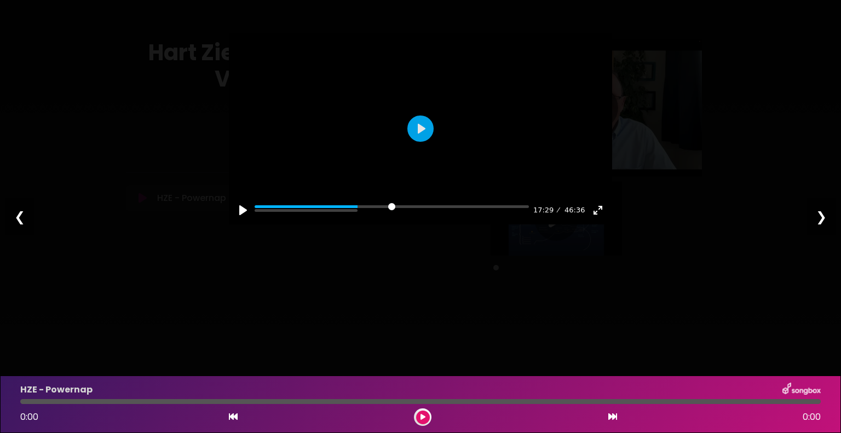
click at [439, 120] on div at bounding box center [420, 129] width 383 height 192
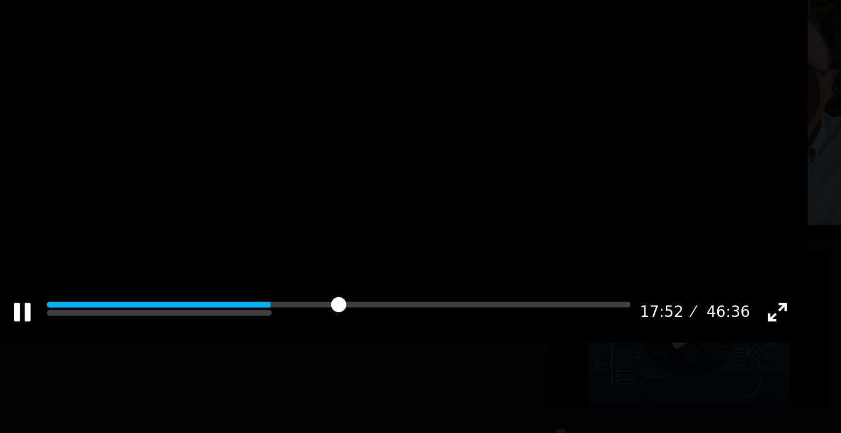
click at [422, 120] on div at bounding box center [420, 129] width 383 height 192
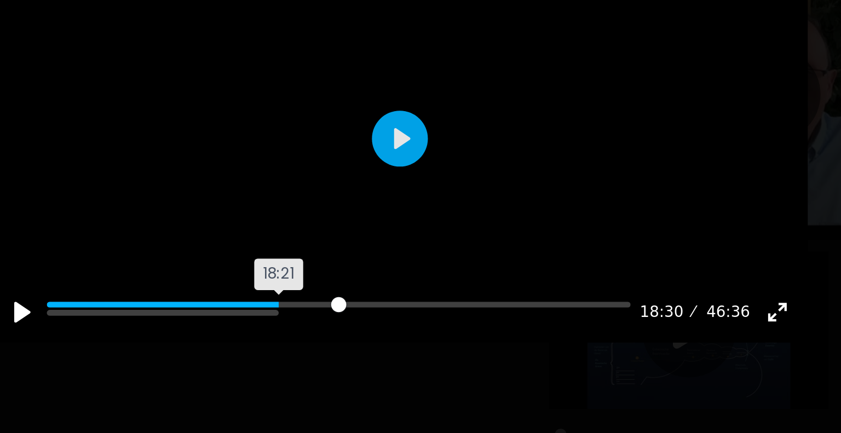
click at [366, 216] on input "Seek" at bounding box center [392, 210] width 274 height 10
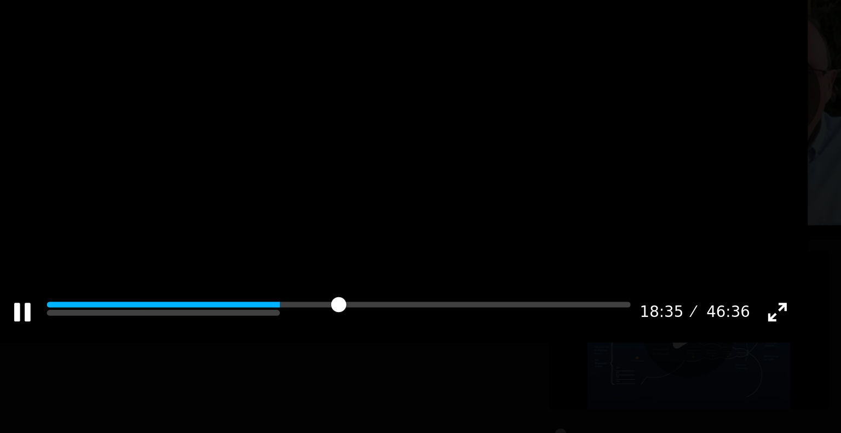
click at [422, 163] on div at bounding box center [420, 129] width 383 height 192
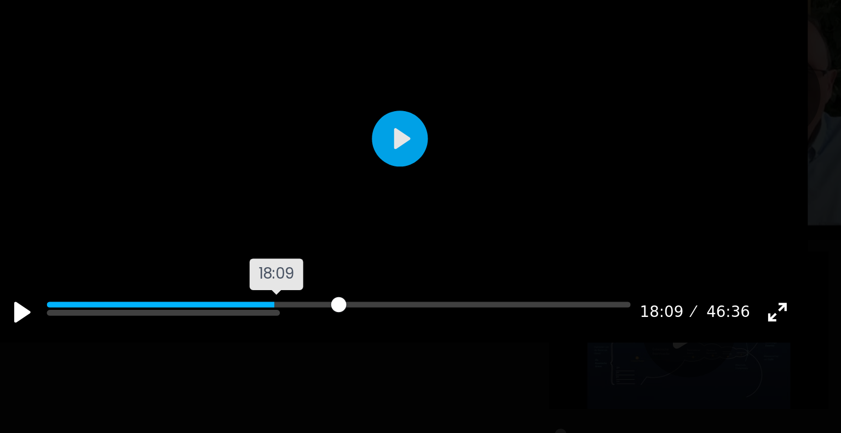
click at [365, 216] on input "Seek" at bounding box center [392, 210] width 274 height 10
click at [383, 223] on div at bounding box center [420, 129] width 383 height 192
click at [363, 216] on input "Seek" at bounding box center [392, 210] width 274 height 10
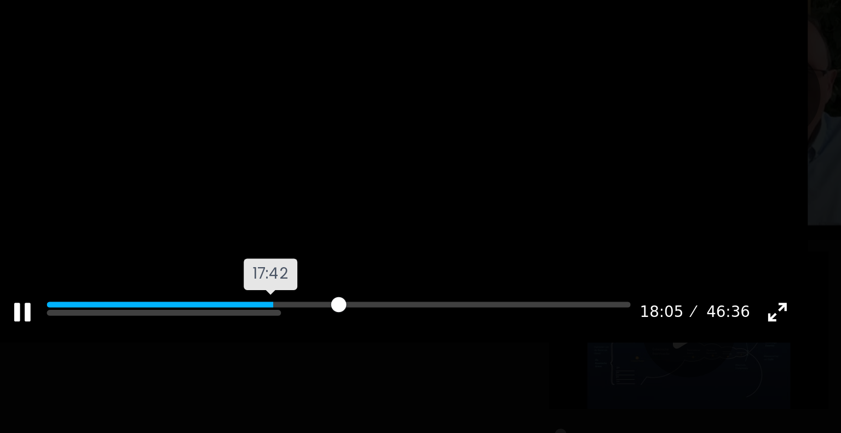
click at [363, 216] on input "Seek" at bounding box center [392, 210] width 274 height 10
click at [405, 112] on div at bounding box center [420, 129] width 383 height 192
click at [363, 216] on input "Seek" at bounding box center [392, 210] width 274 height 10
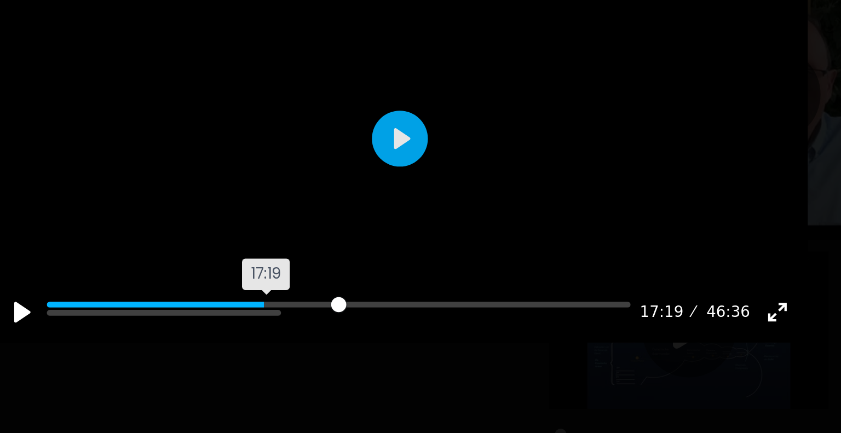
click at [360, 216] on input "Seek" at bounding box center [392, 210] width 274 height 10
click at [420, 142] on button "Play" at bounding box center [421, 129] width 26 height 26
click at [357, 216] on input "Seek" at bounding box center [392, 210] width 274 height 10
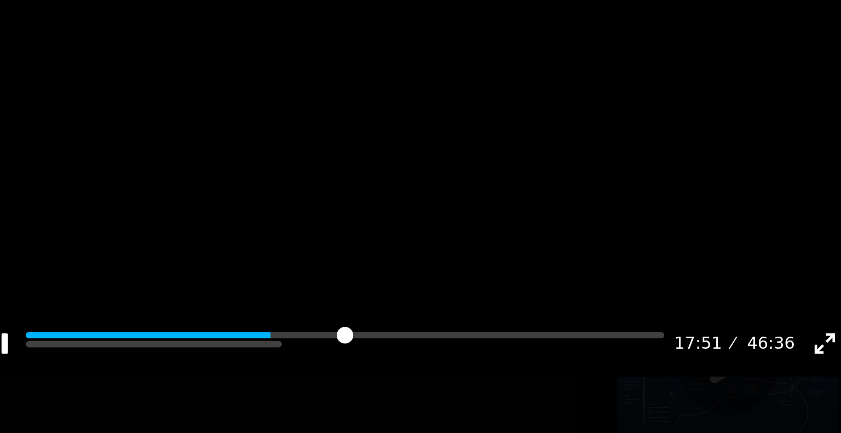
click at [382, 185] on div at bounding box center [420, 129] width 383 height 192
click at [382, 183] on div at bounding box center [420, 129] width 383 height 192
click at [384, 180] on div at bounding box center [420, 129] width 383 height 192
click at [399, 145] on div at bounding box center [420, 129] width 383 height 192
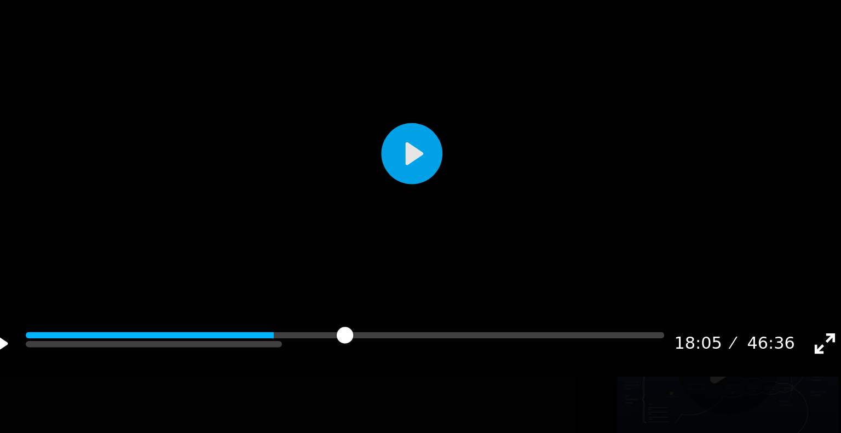
click at [402, 140] on div at bounding box center [420, 129] width 383 height 192
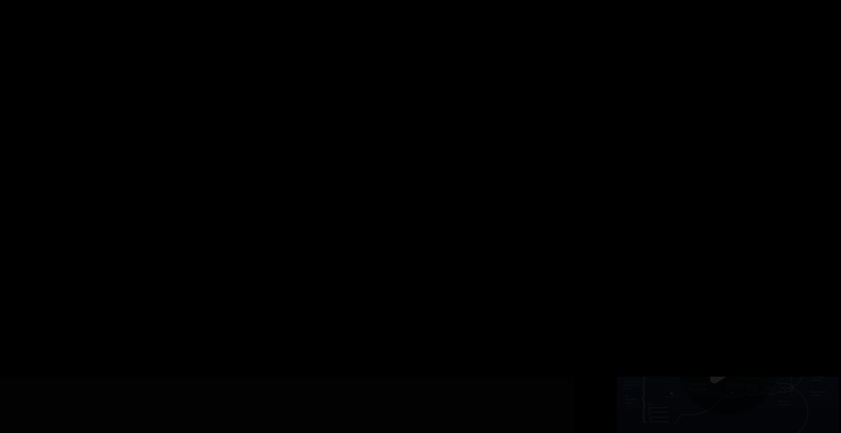
click at [402, 140] on div at bounding box center [420, 129] width 383 height 192
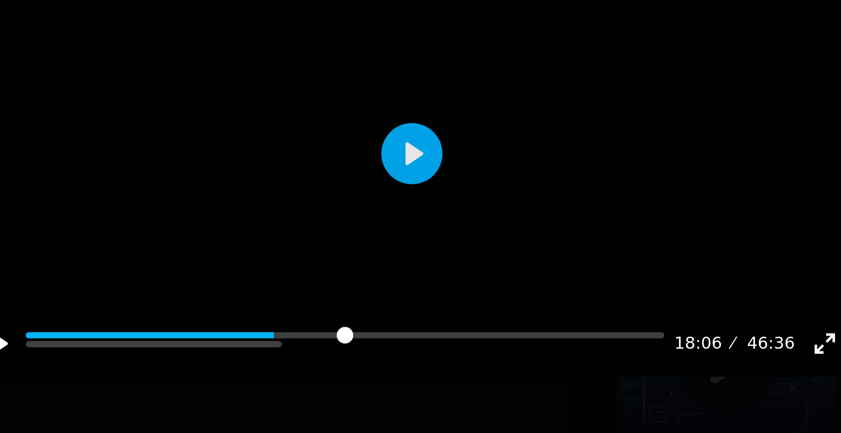
click at [403, 139] on div at bounding box center [420, 129] width 383 height 192
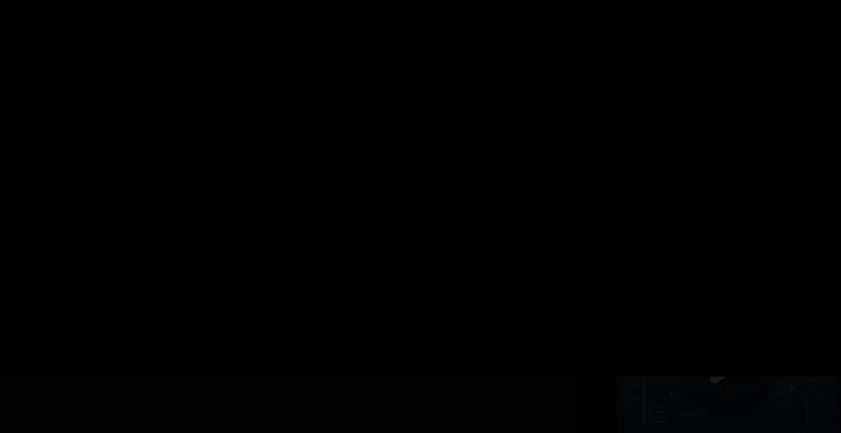
click at [403, 139] on div at bounding box center [420, 129] width 383 height 192
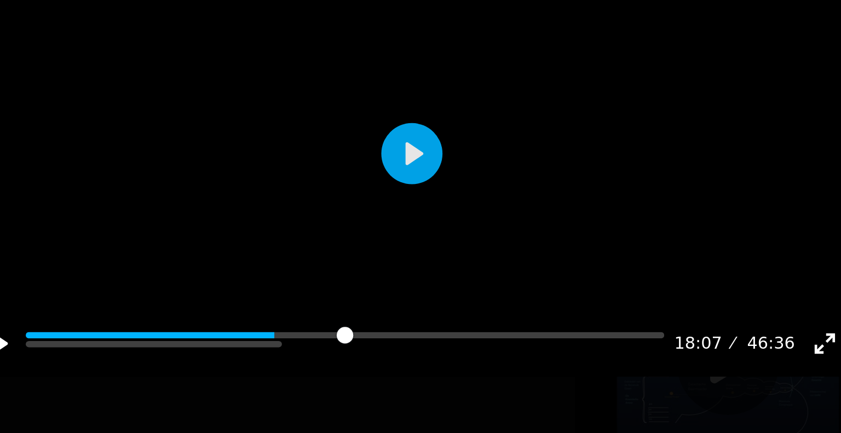
click at [405, 137] on div at bounding box center [420, 129] width 383 height 192
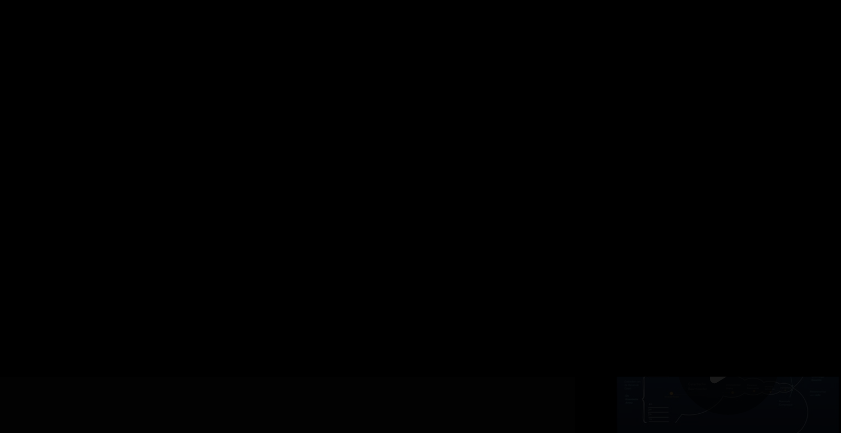
click at [405, 137] on div at bounding box center [420, 129] width 383 height 192
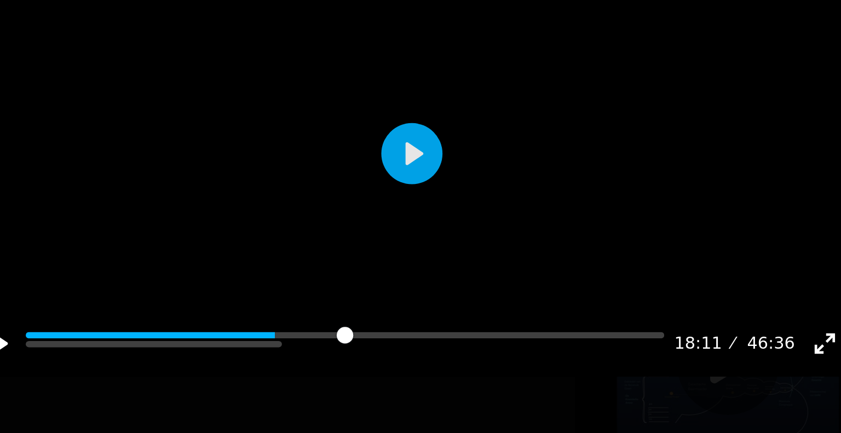
click at [405, 135] on div at bounding box center [420, 129] width 383 height 192
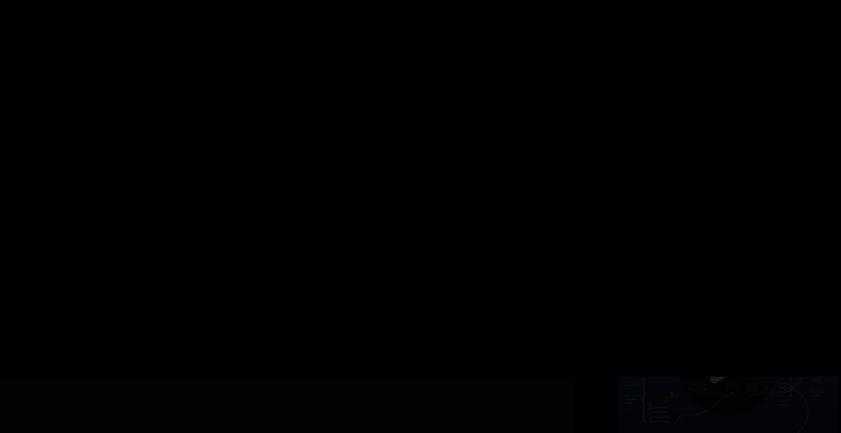
click at [405, 135] on div at bounding box center [420, 129] width 383 height 192
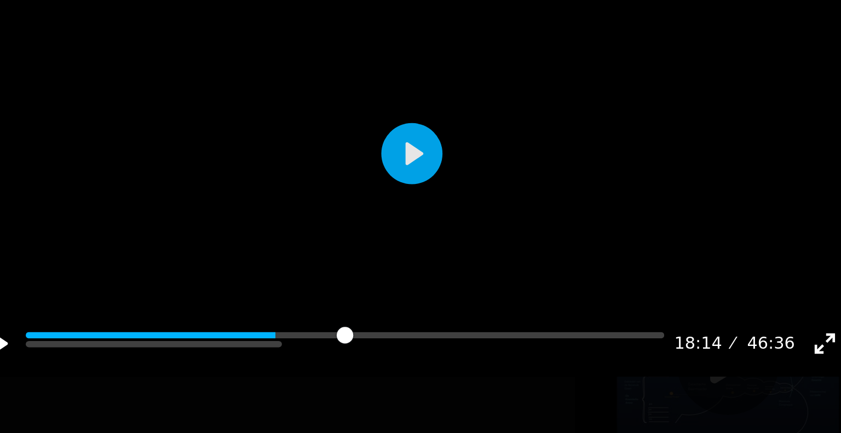
click at [405, 135] on div at bounding box center [420, 129] width 383 height 192
click at [405, 134] on div at bounding box center [420, 129] width 383 height 192
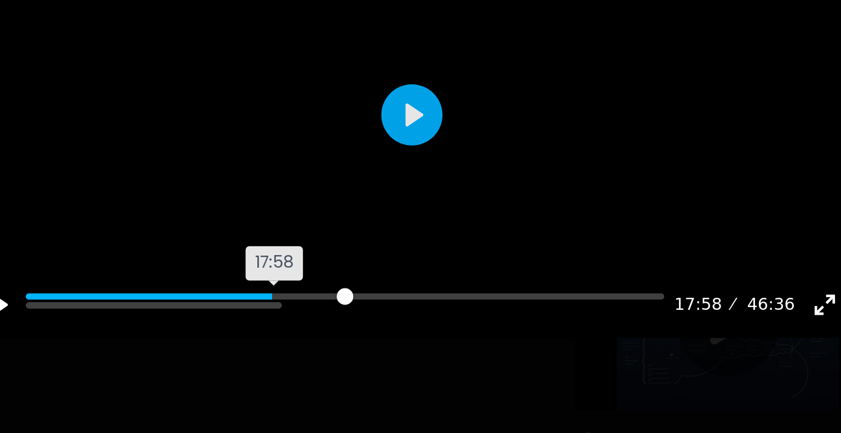
click at [364, 216] on input "Seek" at bounding box center [392, 210] width 274 height 10
click at [378, 216] on div at bounding box center [420, 129] width 383 height 192
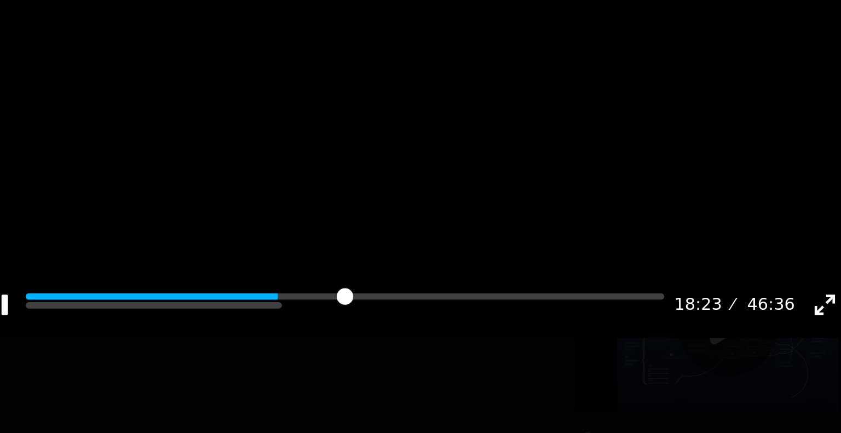
click at [384, 205] on div at bounding box center [420, 129] width 383 height 192
click at [385, 202] on div at bounding box center [420, 129] width 383 height 192
click at [389, 197] on div at bounding box center [420, 129] width 383 height 192
click at [389, 199] on div at bounding box center [420, 129] width 383 height 192
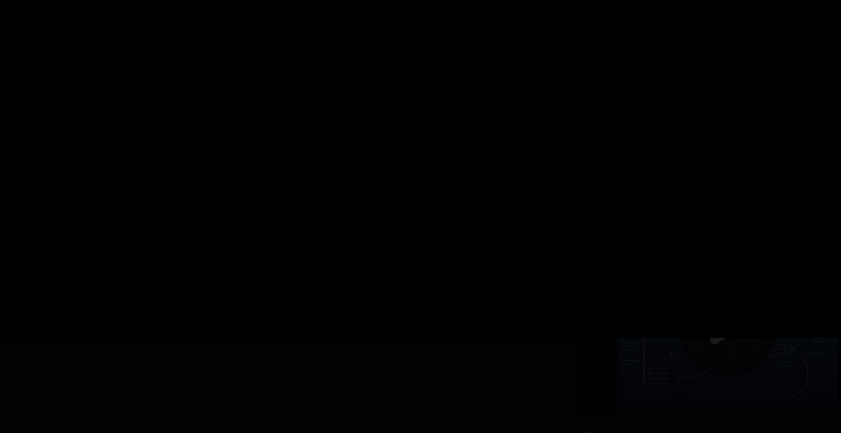
click at [389, 199] on div at bounding box center [420, 129] width 383 height 192
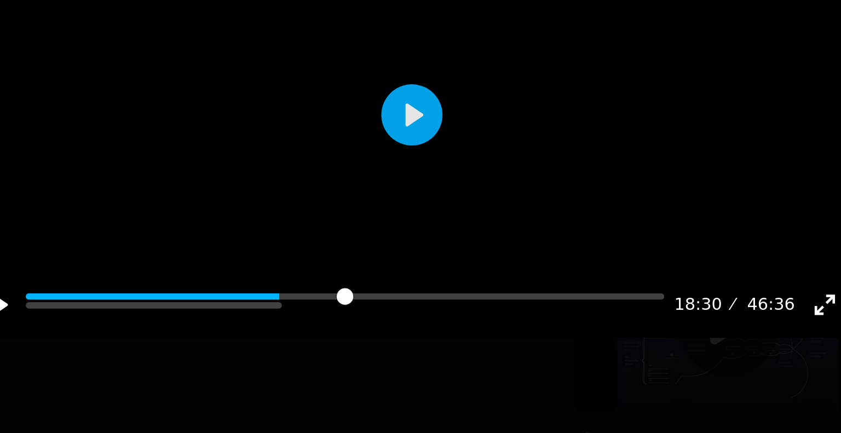
click at [389, 199] on div at bounding box center [420, 129] width 383 height 192
click at [391, 195] on div at bounding box center [420, 129] width 383 height 192
click at [391, 194] on div at bounding box center [420, 129] width 383 height 192
click at [392, 193] on div at bounding box center [420, 129] width 383 height 192
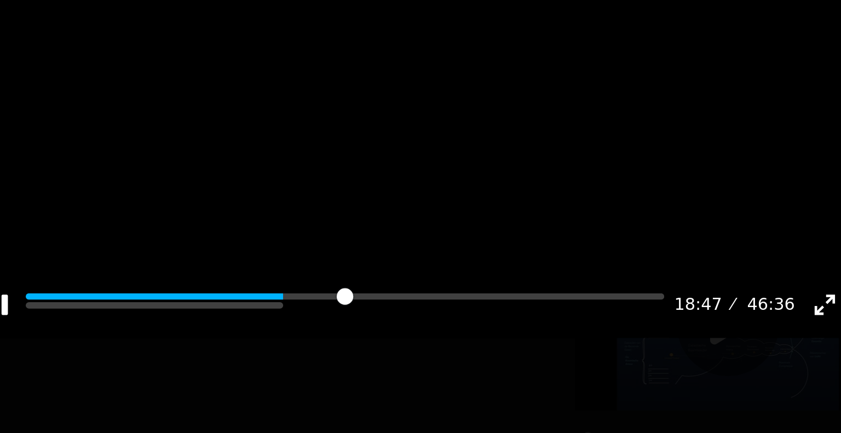
click at [392, 193] on div at bounding box center [420, 129] width 383 height 192
click at [389, 195] on div at bounding box center [420, 129] width 383 height 192
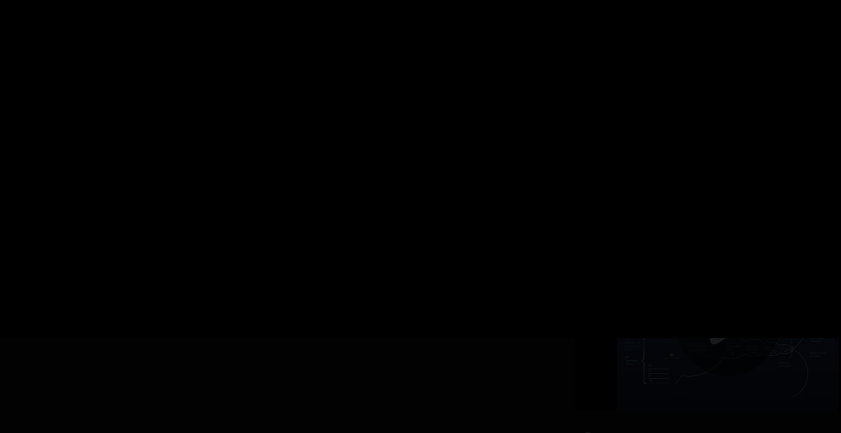
click at [389, 196] on div at bounding box center [420, 129] width 383 height 192
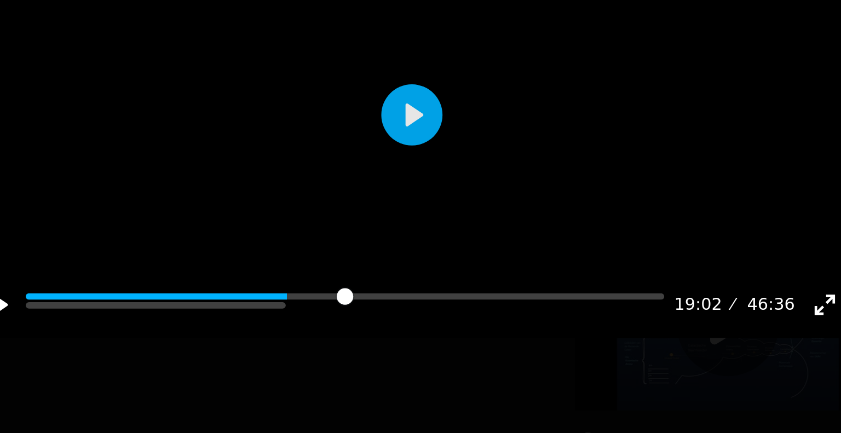
click at [391, 192] on div at bounding box center [420, 129] width 383 height 192
click at [391, 191] on div at bounding box center [420, 129] width 383 height 192
click at [392, 188] on div at bounding box center [420, 129] width 383 height 192
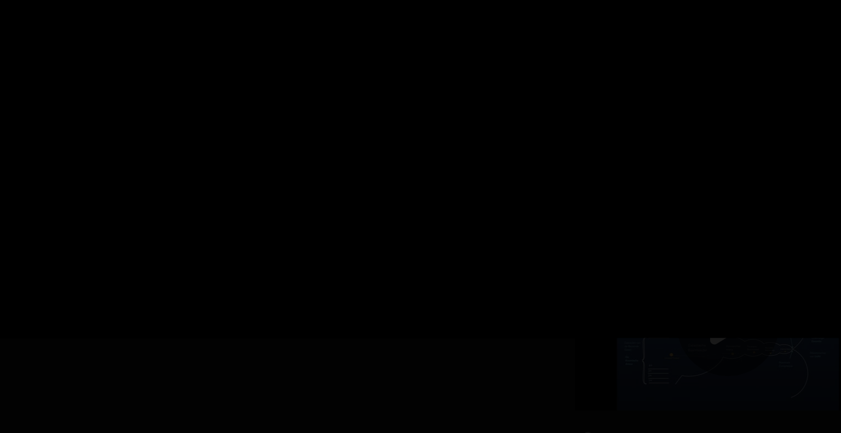
click at [392, 188] on div at bounding box center [420, 129] width 383 height 192
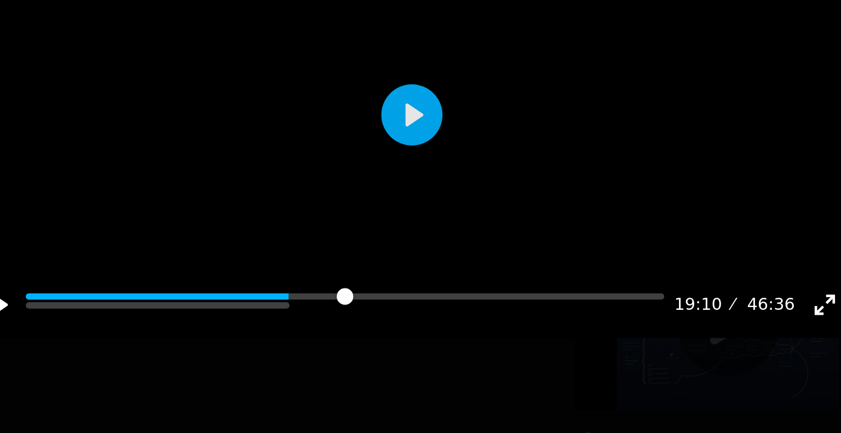
click at [392, 188] on div at bounding box center [420, 129] width 383 height 192
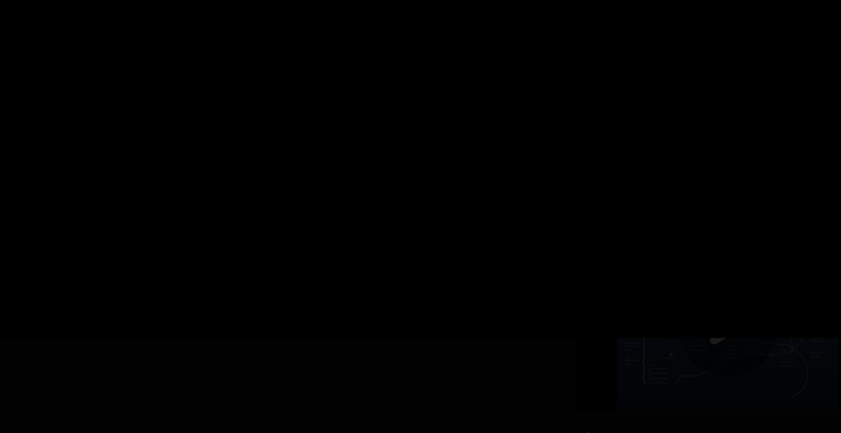
click at [392, 188] on div at bounding box center [420, 129] width 383 height 192
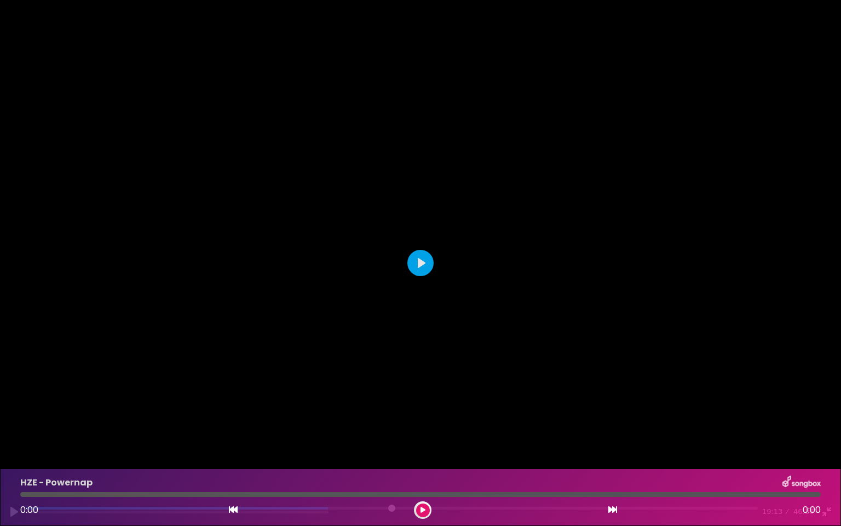
click at [346, 319] on div at bounding box center [420, 263] width 841 height 526
click at [436, 220] on div at bounding box center [420, 263] width 841 height 526
click at [328, 433] on input "Seek" at bounding box center [392, 512] width 732 height 10
click at [418, 266] on button "Play" at bounding box center [421, 263] width 26 height 26
click at [462, 164] on div at bounding box center [420, 263] width 841 height 526
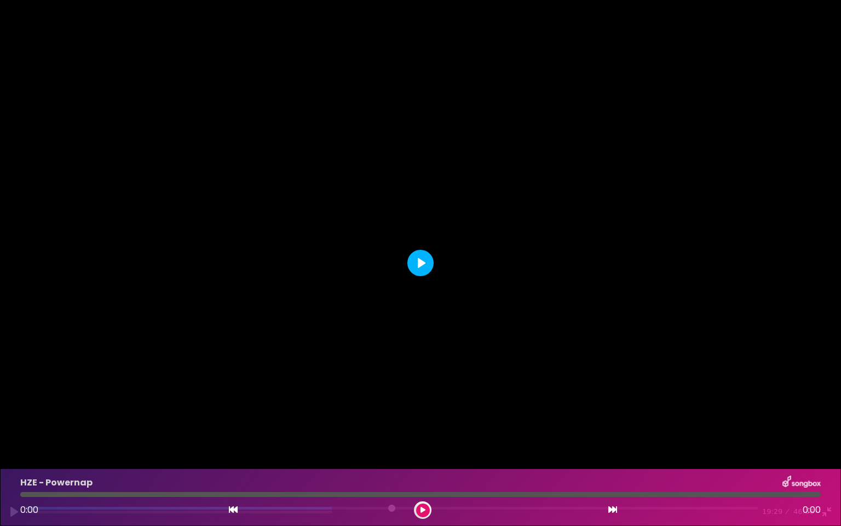
click at [417, 265] on button "Play" at bounding box center [421, 263] width 26 height 26
click at [417, 258] on div at bounding box center [420, 263] width 841 height 526
click at [418, 256] on button "Play" at bounding box center [421, 263] width 26 height 26
click at [418, 255] on div at bounding box center [420, 263] width 841 height 526
click at [415, 261] on button "Play" at bounding box center [421, 263] width 26 height 26
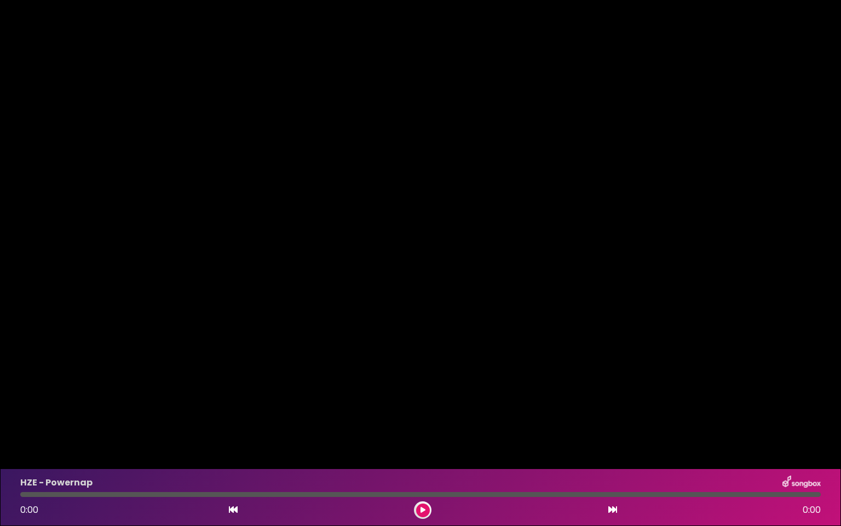
click at [415, 261] on div at bounding box center [420, 263] width 841 height 526
click at [415, 261] on button "Play" at bounding box center [421, 263] width 26 height 26
click at [491, 186] on div at bounding box center [420, 263] width 841 height 526
click at [493, 184] on div at bounding box center [420, 263] width 841 height 526
click at [495, 177] on div at bounding box center [420, 263] width 841 height 526
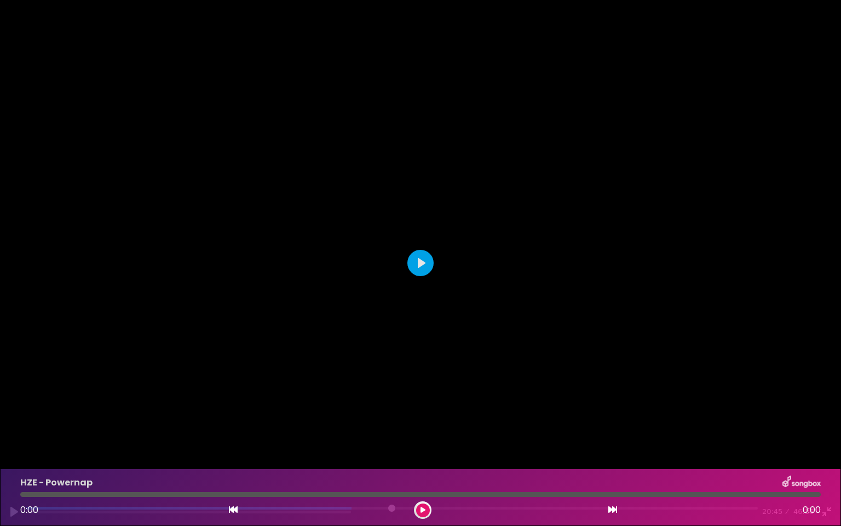
click at [497, 171] on div at bounding box center [420, 263] width 841 height 526
drag, startPoint x: 357, startPoint y: 504, endPoint x: 351, endPoint y: 506, distance: 6.2
click at [351, 433] on input "Seek" at bounding box center [392, 512] width 732 height 10
click at [421, 259] on button "Play" at bounding box center [421, 263] width 26 height 26
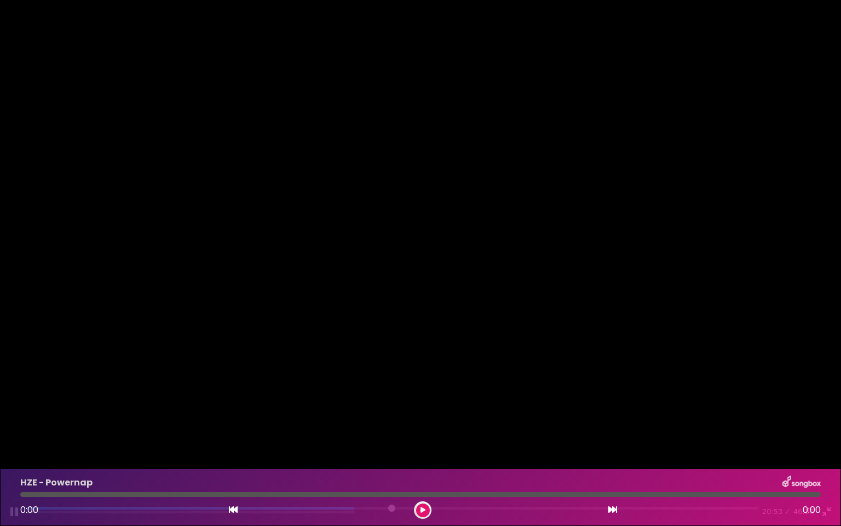
click at [438, 290] on div at bounding box center [420, 263] width 841 height 526
click at [421, 257] on button "Play" at bounding box center [421, 263] width 26 height 26
click at [437, 210] on div at bounding box center [420, 263] width 841 height 526
click at [438, 209] on div at bounding box center [420, 263] width 841 height 526
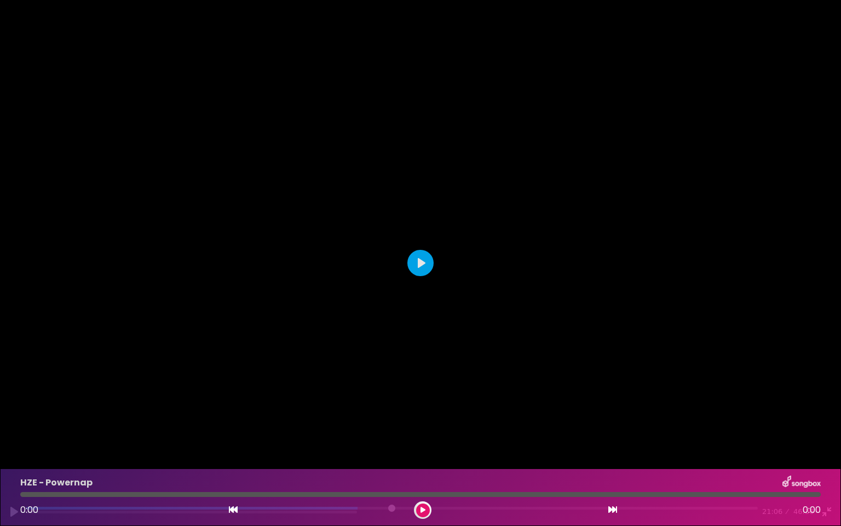
click at [438, 209] on div at bounding box center [420, 263] width 841 height 526
click at [358, 433] on input "Seek" at bounding box center [392, 512] width 732 height 10
click at [395, 433] on div at bounding box center [420, 263] width 841 height 526
click at [390, 433] on div at bounding box center [420, 263] width 841 height 526
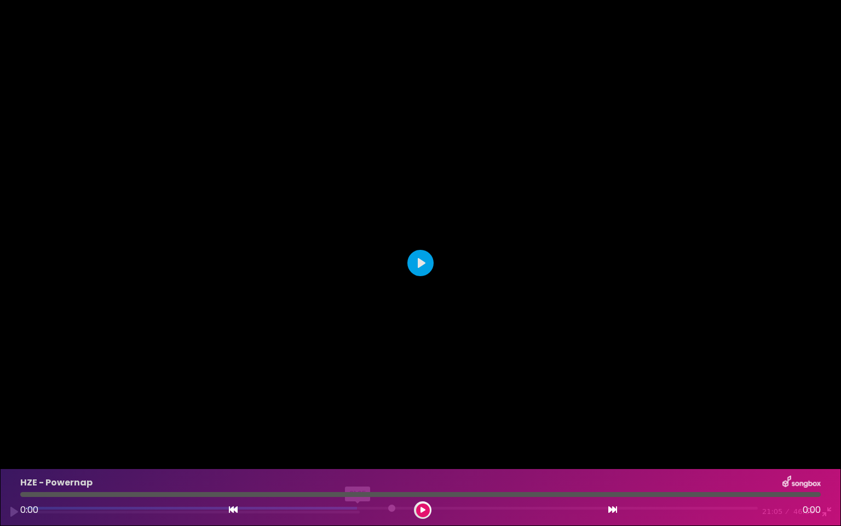
click at [361, 433] on input "Seek" at bounding box center [392, 512] width 732 height 10
drag, startPoint x: 361, startPoint y: 504, endPoint x: 355, endPoint y: 504, distance: 5.5
click at [355, 433] on input "Seek" at bounding box center [392, 512] width 732 height 10
drag, startPoint x: 355, startPoint y: 504, endPoint x: 362, endPoint y: 506, distance: 6.8
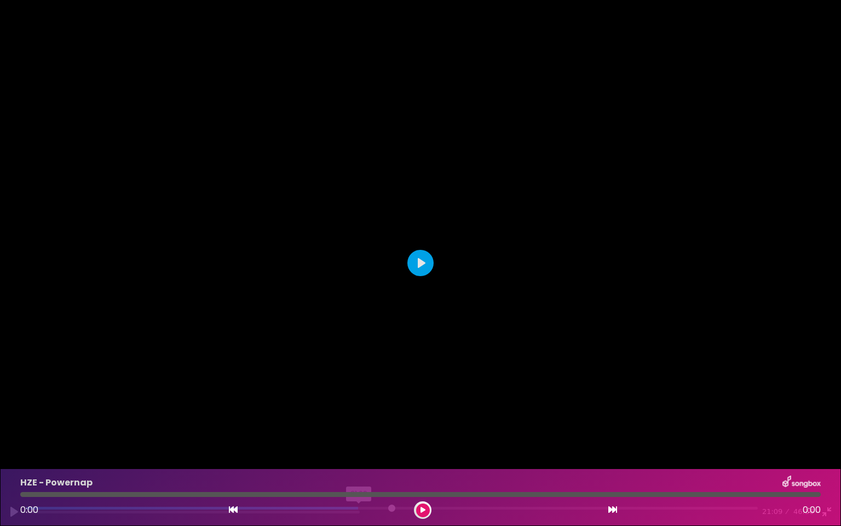
click at [362, 433] on input "Seek" at bounding box center [392, 512] width 732 height 10
click at [420, 260] on button "Play" at bounding box center [421, 263] width 26 height 26
click at [360, 433] on input "Seek" at bounding box center [392, 512] width 732 height 10
click at [412, 433] on div at bounding box center [420, 263] width 841 height 526
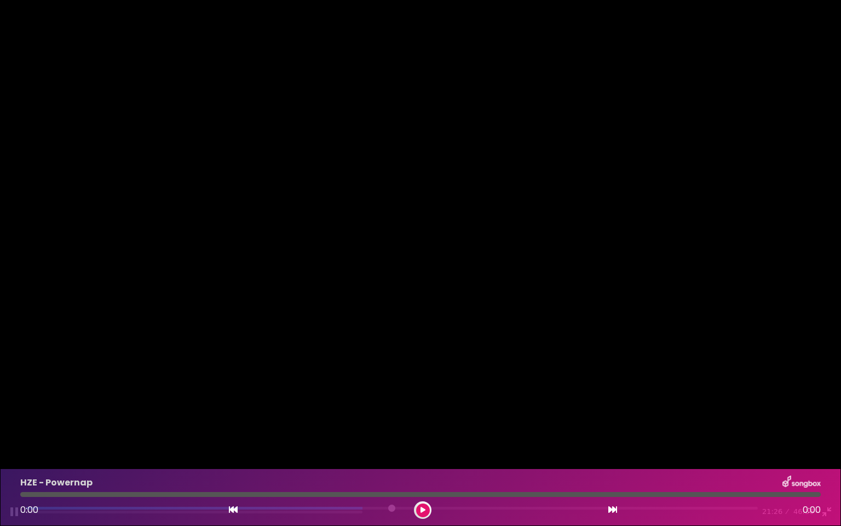
click at [364, 433] on div at bounding box center [420, 263] width 841 height 526
click at [366, 433] on div at bounding box center [420, 263] width 841 height 526
click at [364, 433] on input "Seek" at bounding box center [392, 512] width 732 height 10
click at [364, 433] on div "Pause Play % buffered 21:28 21:27 46:36 Exit fullscreen Enter fullscreen" at bounding box center [420, 505] width 841 height 42
click at [364, 433] on div "Pause Play % buffered 21:28 21:28 46:36 Exit fullscreen Enter fullscreen" at bounding box center [420, 505] width 841 height 42
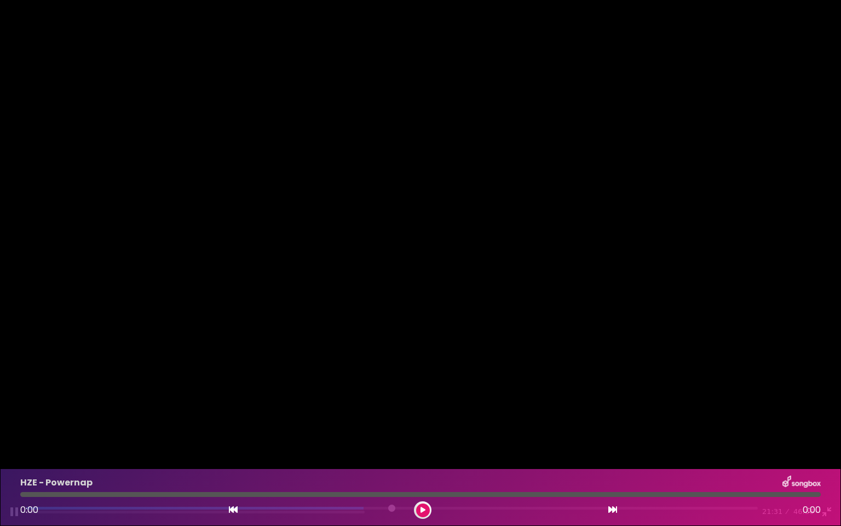
click at [364, 433] on div "Pause Play % buffered 21:28 21:31 46:36 Exit fullscreen Enter fullscreen" at bounding box center [420, 505] width 841 height 42
click at [361, 433] on div "Pause Play % buffered 21:28 21:36 46:36 Exit fullscreen Enter fullscreen" at bounding box center [420, 505] width 841 height 42
click at [443, 238] on div at bounding box center [420, 263] width 841 height 526
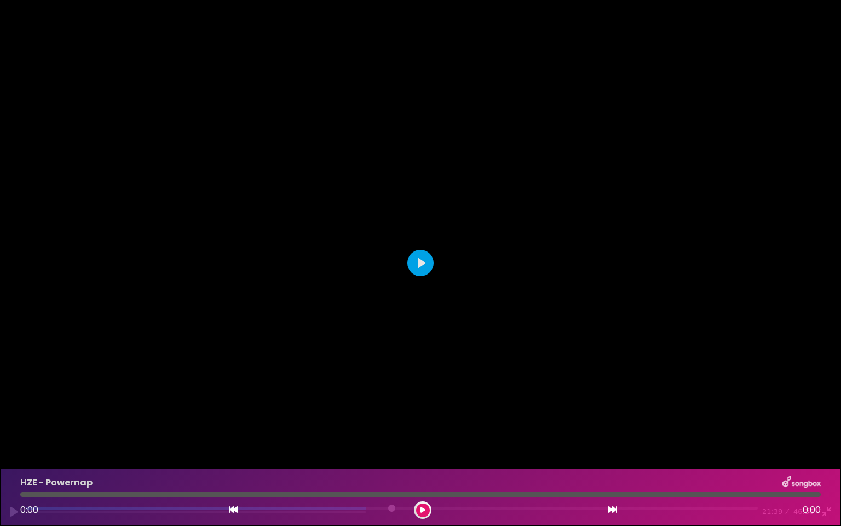
click at [443, 238] on div at bounding box center [420, 263] width 841 height 526
click at [371, 433] on input "Seek" at bounding box center [392, 512] width 732 height 10
click at [366, 433] on div "Pause Play % buffered 21:41 21:47 46:36 Exit fullscreen Enter fullscreen" at bounding box center [420, 505] width 841 height 42
click at [370, 433] on input "Seek" at bounding box center [392, 512] width 732 height 10
click at [366, 433] on input "Seek" at bounding box center [392, 512] width 732 height 10
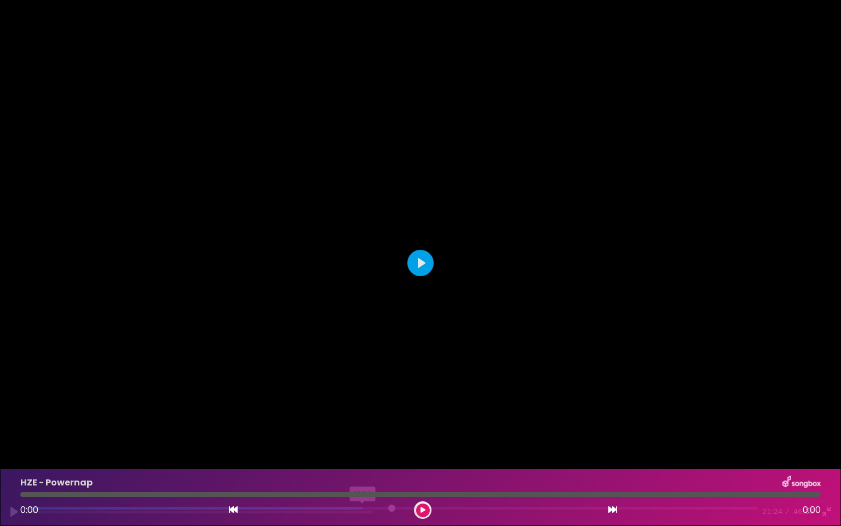
click at [366, 433] on input "Seek" at bounding box center [392, 512] width 732 height 10
click at [363, 433] on input "Seek" at bounding box center [392, 512] width 732 height 10
click at [427, 274] on div at bounding box center [420, 263] width 841 height 526
click at [429, 272] on button "Play" at bounding box center [421, 263] width 26 height 26
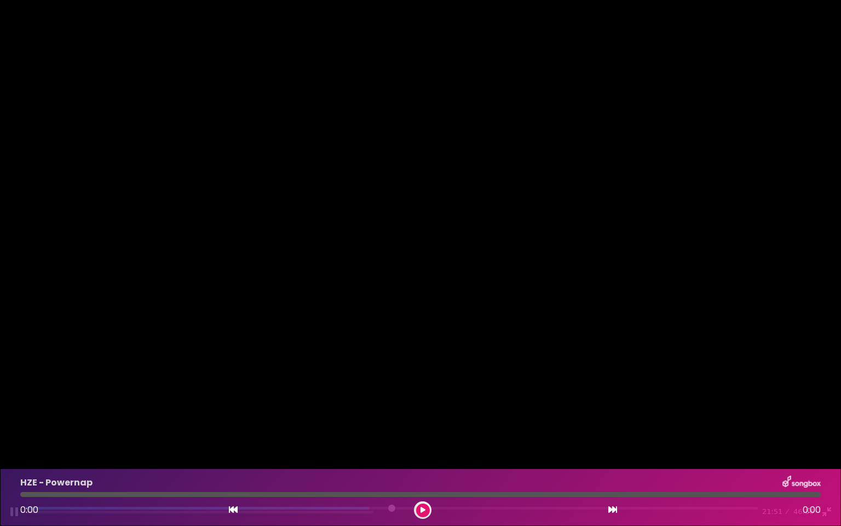
click at [427, 274] on div at bounding box center [420, 263] width 841 height 526
click at [429, 267] on button "Play" at bounding box center [421, 263] width 26 height 26
click at [427, 268] on div at bounding box center [420, 263] width 841 height 526
click at [427, 268] on button "Play" at bounding box center [421, 263] width 26 height 26
click at [425, 269] on div at bounding box center [420, 263] width 841 height 526
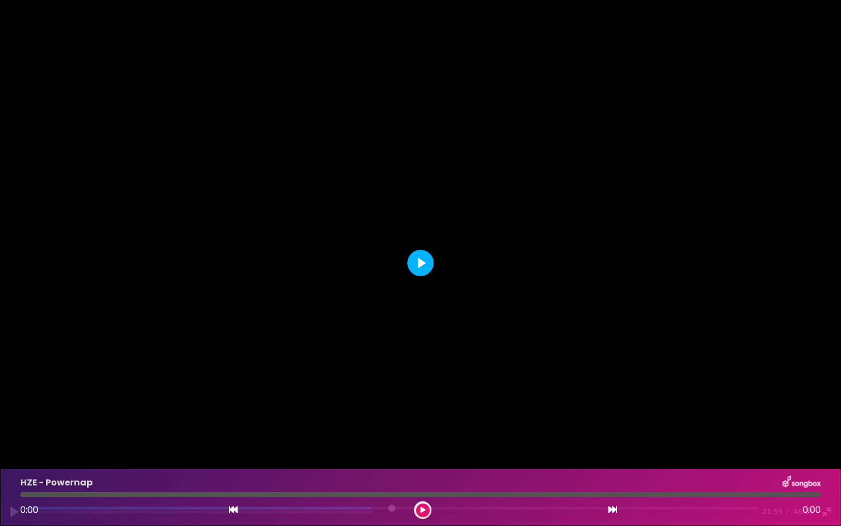
click at [425, 269] on button "Play" at bounding box center [421, 263] width 26 height 26
click at [426, 262] on div at bounding box center [420, 263] width 841 height 526
click at [422, 262] on button "Play" at bounding box center [421, 263] width 26 height 26
click at [423, 261] on div at bounding box center [420, 263] width 841 height 526
click at [423, 261] on button "Play" at bounding box center [421, 263] width 26 height 26
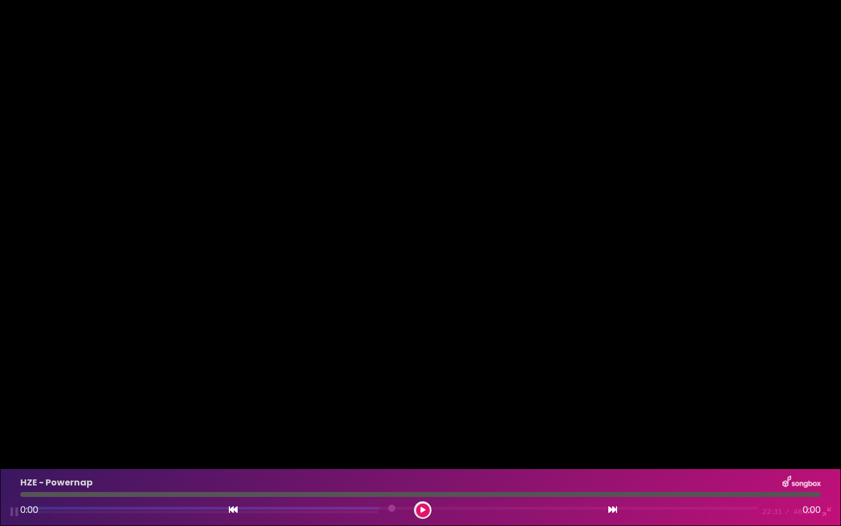
click at [423, 259] on div at bounding box center [420, 263] width 841 height 526
click at [423, 259] on button "Play" at bounding box center [421, 263] width 26 height 26
click at [369, 259] on div at bounding box center [420, 263] width 841 height 526
click at [370, 257] on div at bounding box center [420, 263] width 841 height 526
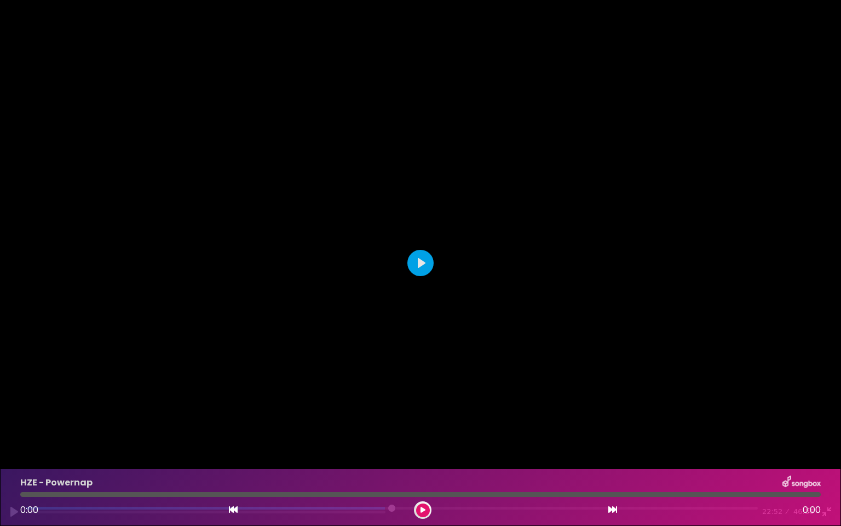
click at [370, 257] on div at bounding box center [420, 263] width 841 height 526
click at [371, 256] on div at bounding box center [420, 263] width 841 height 526
click at [357, 257] on div at bounding box center [420, 263] width 841 height 526
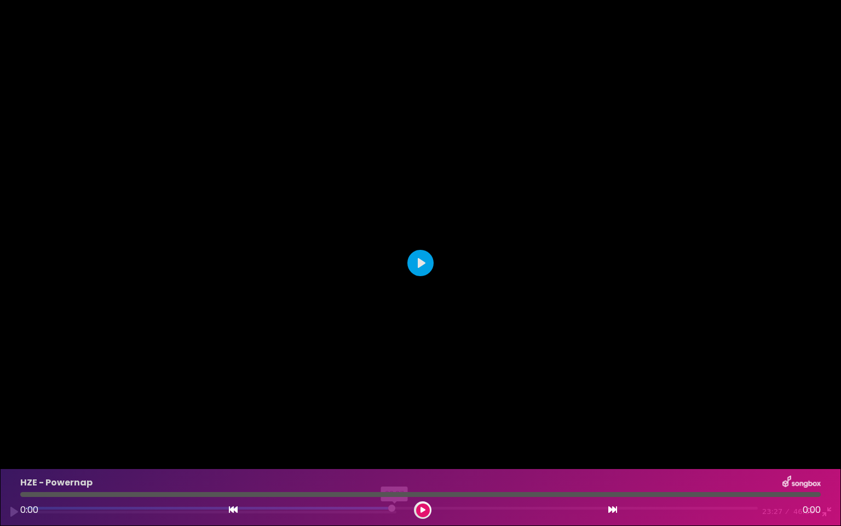
click at [398, 433] on input "Seek" at bounding box center [392, 512] width 732 height 10
click at [394, 433] on input "Seek" at bounding box center [392, 512] width 732 height 10
click at [424, 433] on div at bounding box center [420, 263] width 841 height 526
click at [347, 433] on div at bounding box center [420, 263] width 841 height 526
click at [354, 433] on div at bounding box center [420, 263] width 841 height 526
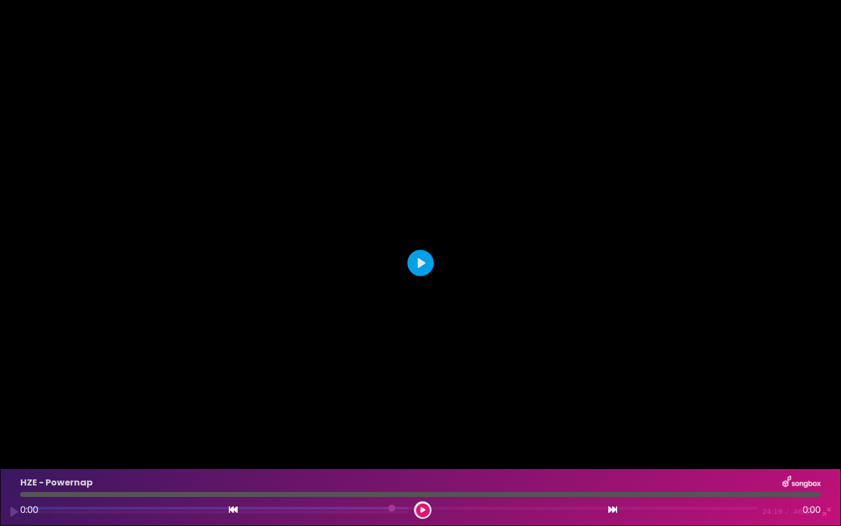
drag, startPoint x: 353, startPoint y: 437, endPoint x: 312, endPoint y: 458, distance: 47.0
click at [312, 433] on div at bounding box center [420, 263] width 841 height 526
click at [316, 433] on div at bounding box center [420, 263] width 841 height 526
click at [414, 433] on div "Pause Play % buffered 23:13 24:42 46:36 Exit fullscreen Enter fullscreen" at bounding box center [420, 505] width 841 height 42
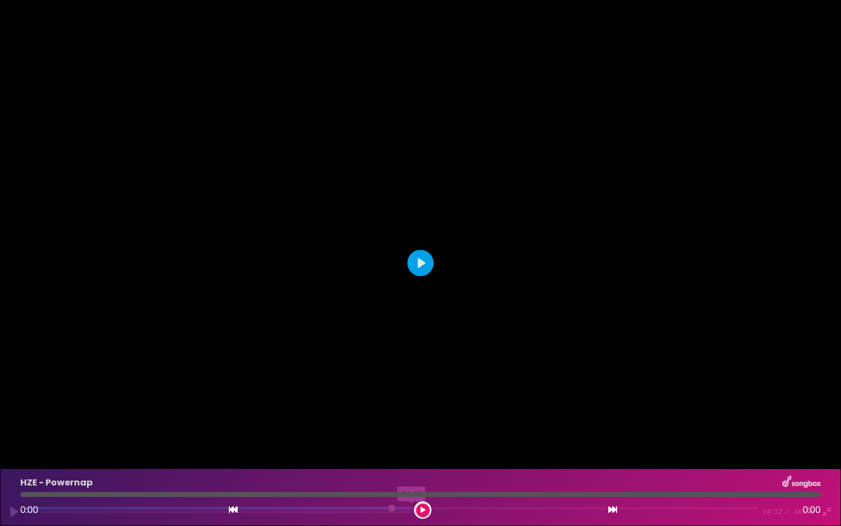
click at [415, 433] on input "Seek" at bounding box center [392, 512] width 732 height 10
click at [416, 433] on div "Pause Play % buffered 24:32 24:41 46:36 Exit fullscreen Enter fullscreen" at bounding box center [420, 505] width 841 height 42
click at [468, 285] on div at bounding box center [420, 263] width 841 height 526
drag, startPoint x: 418, startPoint y: 504, endPoint x: 412, endPoint y: 504, distance: 6.6
click at [412, 433] on div "Pause Play % buffered 24:36 24:44 46:36 Exit fullscreen Enter fullscreen" at bounding box center [420, 505] width 841 height 42
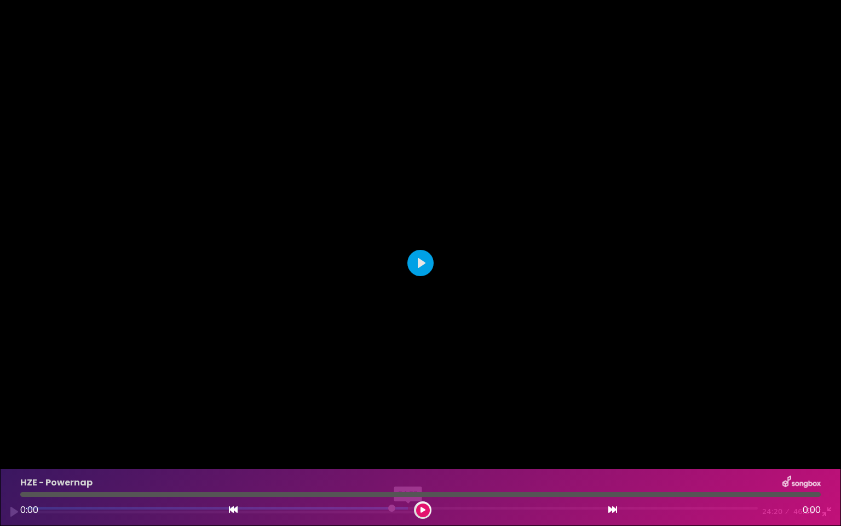
click at [412, 433] on input "Seek" at bounding box center [392, 512] width 732 height 10
click at [483, 338] on div at bounding box center [420, 263] width 841 height 526
click at [434, 320] on div at bounding box center [420, 263] width 841 height 526
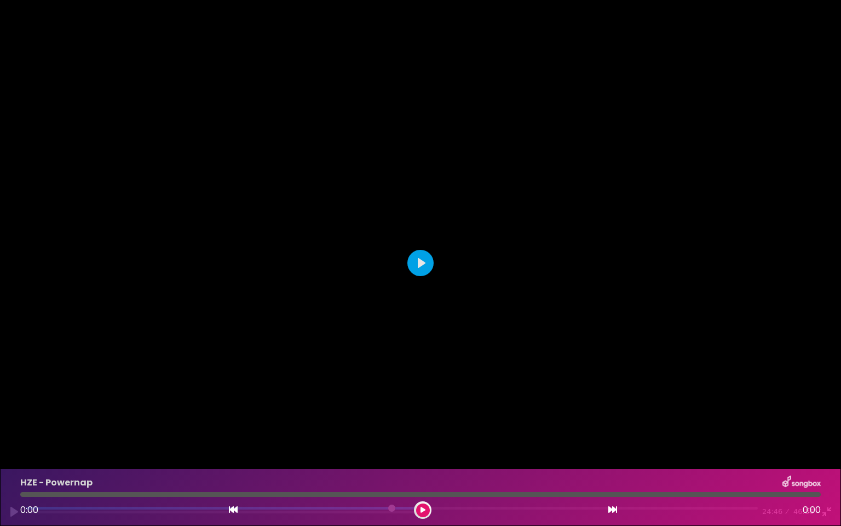
click at [434, 320] on div at bounding box center [420, 263] width 841 height 526
click at [433, 309] on div at bounding box center [420, 263] width 841 height 526
click at [429, 314] on div at bounding box center [420, 263] width 841 height 526
click at [431, 311] on div at bounding box center [420, 263] width 841 height 526
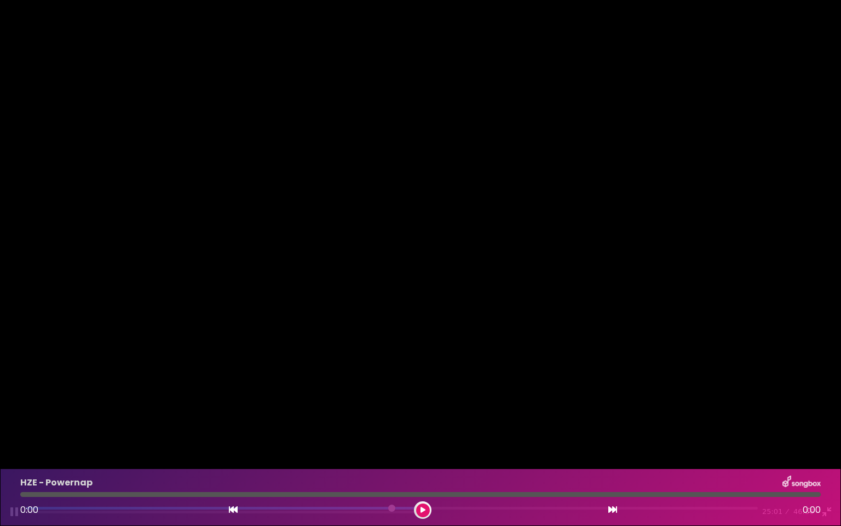
click at [430, 309] on div at bounding box center [420, 263] width 841 height 526
click at [374, 331] on div at bounding box center [420, 263] width 841 height 526
click at [375, 329] on div at bounding box center [420, 263] width 841 height 526
click at [375, 326] on div at bounding box center [420, 263] width 841 height 526
click at [381, 322] on div at bounding box center [420, 263] width 841 height 526
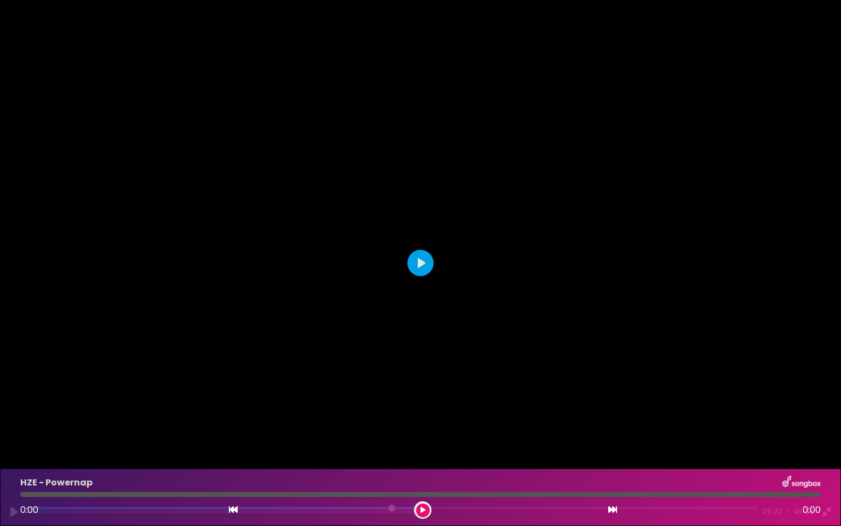
click at [381, 322] on div at bounding box center [420, 263] width 841 height 526
click at [383, 318] on div at bounding box center [420, 263] width 841 height 526
click at [417, 301] on div at bounding box center [420, 263] width 841 height 526
click at [427, 433] on input "Seek" at bounding box center [392, 512] width 732 height 10
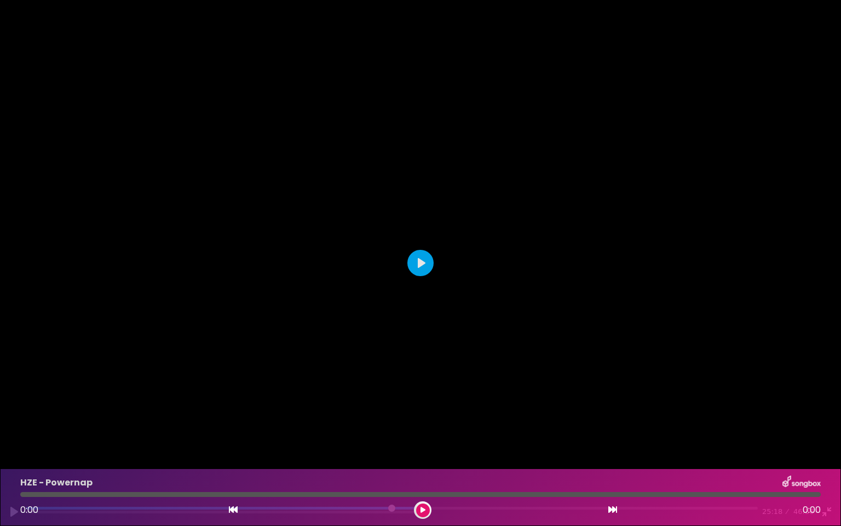
click at [415, 278] on div at bounding box center [420, 263] width 841 height 526
click at [416, 272] on button "Play" at bounding box center [421, 263] width 26 height 26
click at [473, 25] on div at bounding box center [420, 263] width 841 height 526
click at [642, 316] on div at bounding box center [420, 263] width 841 height 526
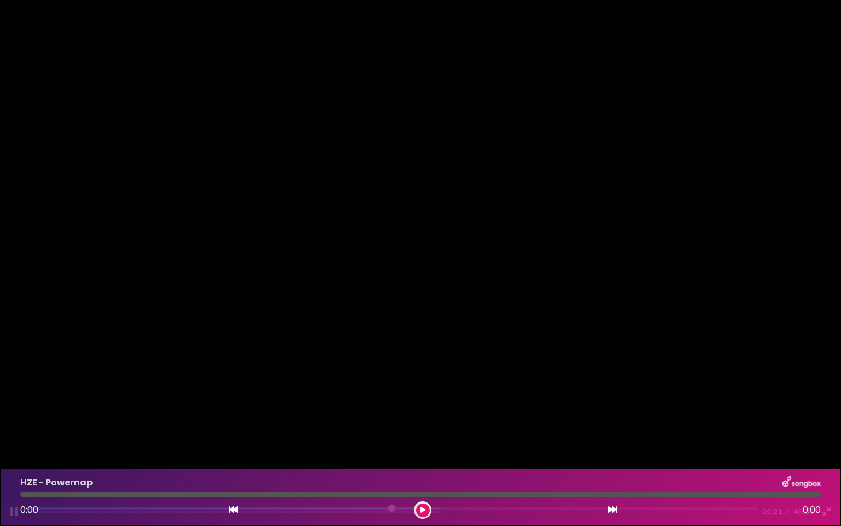
click at [553, 333] on div at bounding box center [420, 263] width 841 height 526
click at [553, 332] on div at bounding box center [420, 263] width 841 height 526
click at [557, 320] on div at bounding box center [420, 263] width 841 height 526
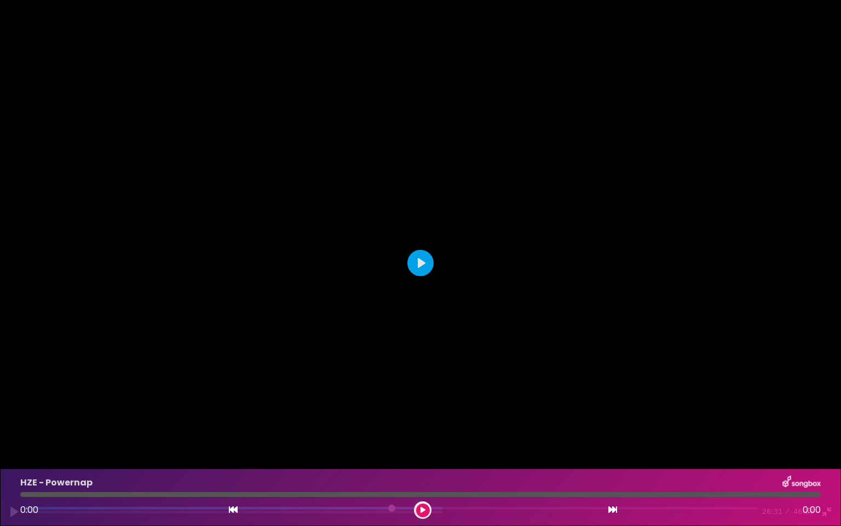
click at [557, 320] on div at bounding box center [420, 263] width 841 height 526
click at [446, 433] on div "Pause Play % buffered 25:39 26:37 46:36 Exit fullscreen Enter fullscreen" at bounding box center [420, 505] width 841 height 42
drag, startPoint x: 446, startPoint y: 506, endPoint x: 436, endPoint y: 508, distance: 10.1
click at [436, 433] on input "Seek" at bounding box center [392, 512] width 732 height 10
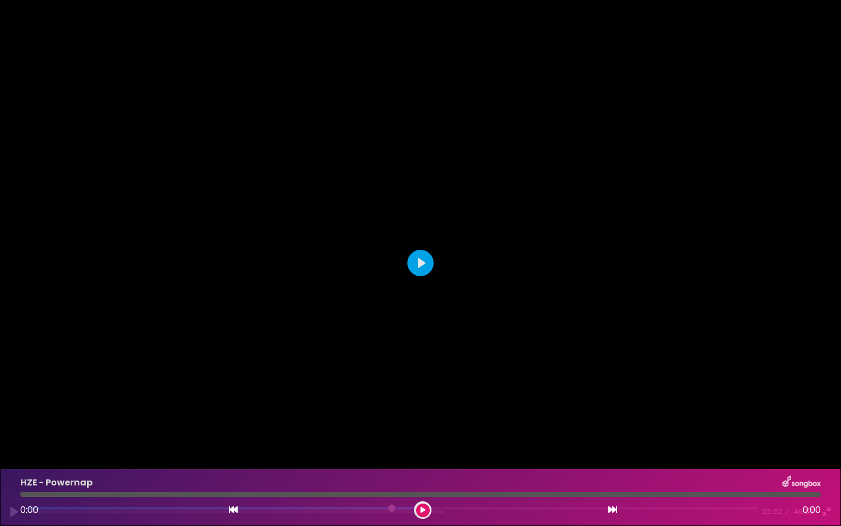
click at [462, 392] on div at bounding box center [420, 263] width 841 height 526
click at [456, 399] on div at bounding box center [420, 263] width 841 height 526
click at [412, 330] on div at bounding box center [420, 263] width 841 height 526
click at [439, 433] on input "Seek" at bounding box center [392, 512] width 732 height 10
click at [539, 321] on div at bounding box center [420, 263] width 841 height 526
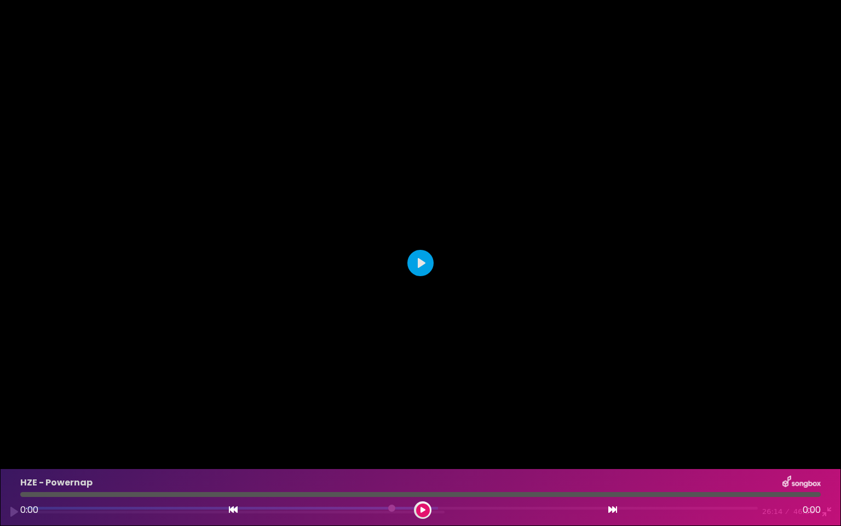
click at [541, 319] on div at bounding box center [420, 263] width 841 height 526
click at [530, 298] on div at bounding box center [420, 263] width 841 height 526
click at [526, 302] on div at bounding box center [420, 263] width 841 height 526
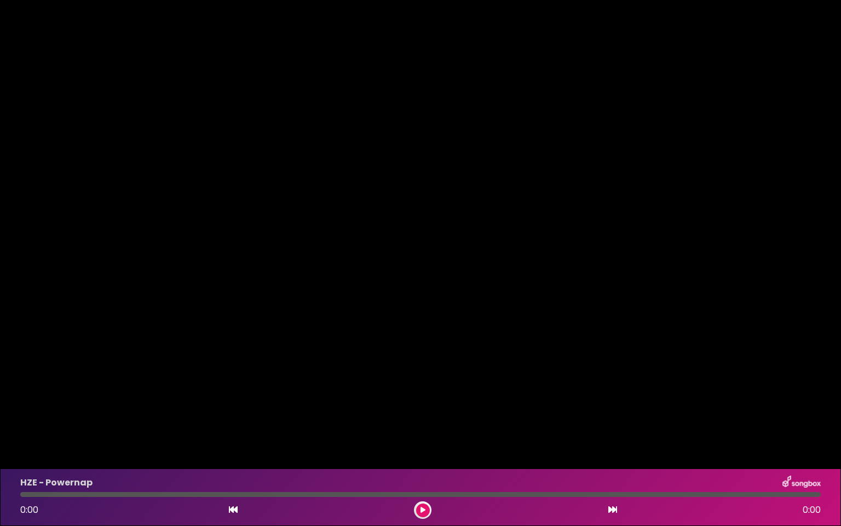
click at [443, 428] on div at bounding box center [420, 263] width 841 height 526
click at [451, 329] on div at bounding box center [420, 263] width 841 height 526
click at [495, 246] on div at bounding box center [420, 263] width 841 height 526
click at [452, 433] on input "Seek" at bounding box center [392, 512] width 732 height 10
click at [449, 405] on div at bounding box center [420, 263] width 841 height 526
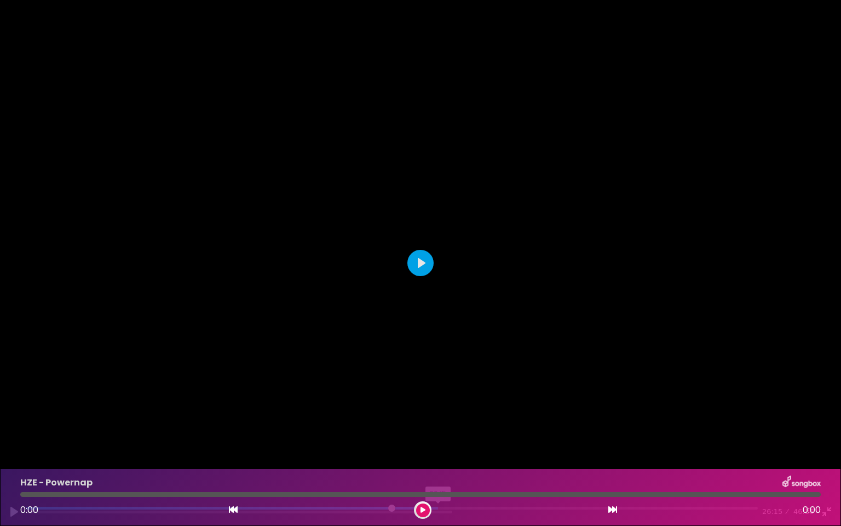
drag, startPoint x: 449, startPoint y: 506, endPoint x: 441, endPoint y: 506, distance: 7.7
click at [441, 433] on input "Seek" at bounding box center [392, 512] width 732 height 10
drag, startPoint x: 443, startPoint y: 506, endPoint x: 451, endPoint y: 507, distance: 8.2
click at [451, 433] on input "Seek" at bounding box center [392, 512] width 732 height 10
click at [466, 405] on div at bounding box center [420, 263] width 841 height 526
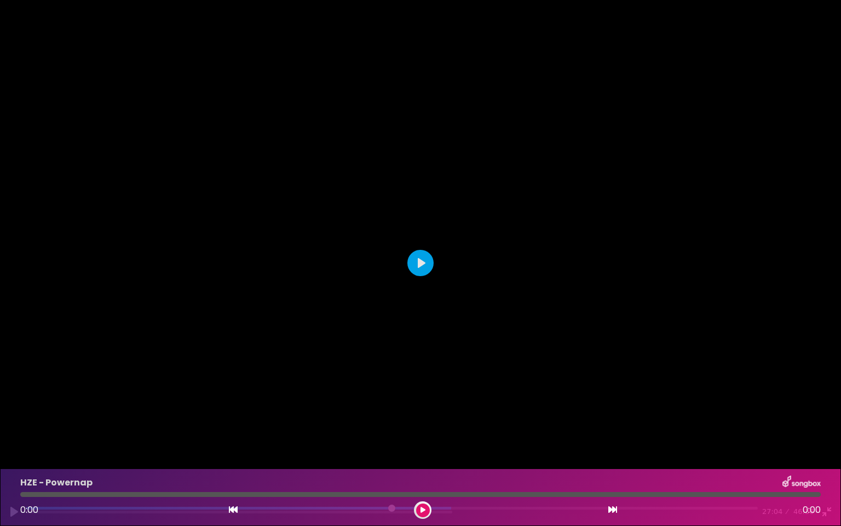
click at [466, 405] on div at bounding box center [420, 263] width 841 height 526
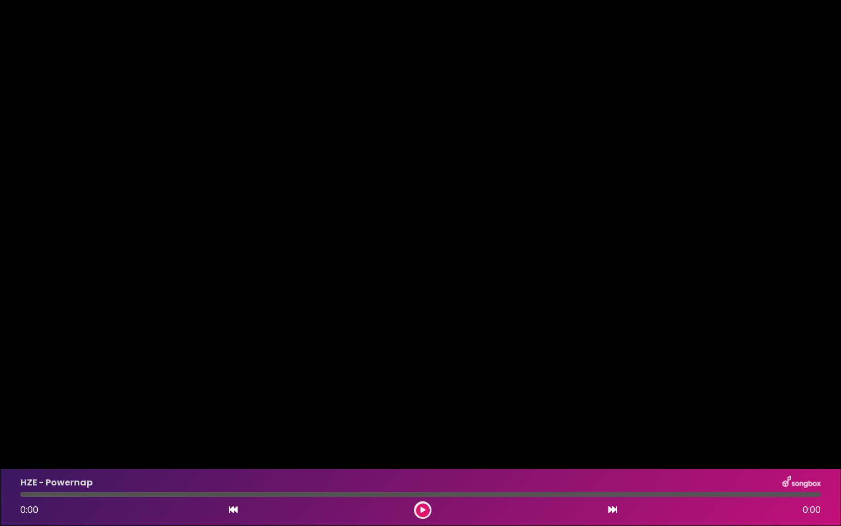
click at [466, 405] on div at bounding box center [420, 263] width 841 height 526
click at [506, 352] on div at bounding box center [420, 263] width 841 height 526
click at [464, 433] on input "Seek" at bounding box center [392, 512] width 732 height 10
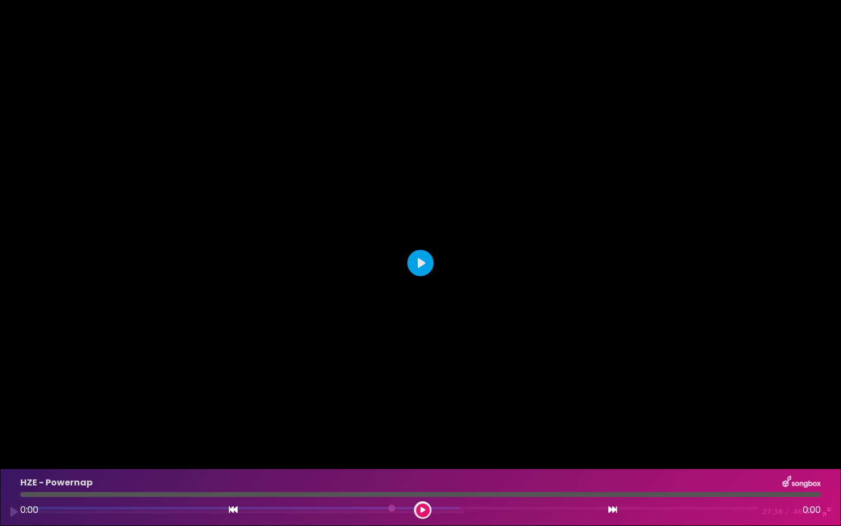
click at [454, 409] on div at bounding box center [420, 263] width 841 height 526
click at [435, 375] on div at bounding box center [420, 263] width 841 height 526
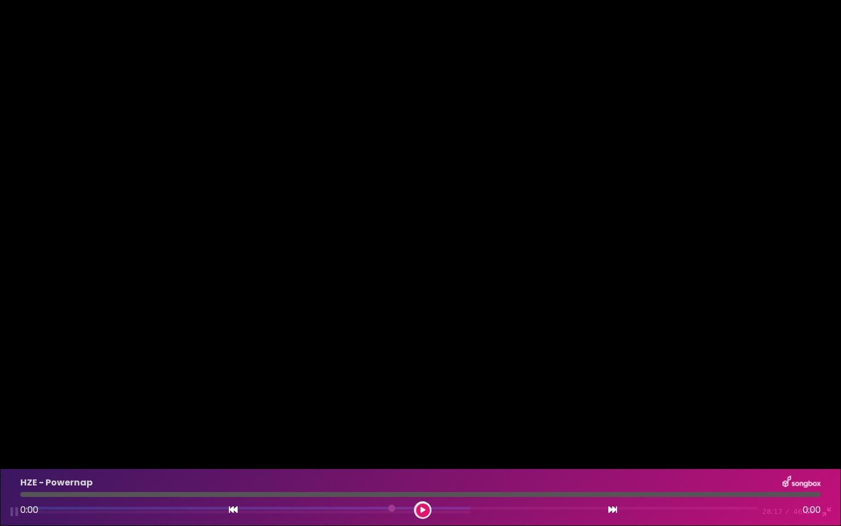
click at [470, 433] on div "Pause Play % buffered 28:01 28:17 46:36 Exit fullscreen Enter fullscreen" at bounding box center [420, 505] width 841 height 42
drag, startPoint x: 474, startPoint y: 506, endPoint x: 466, endPoint y: 508, distance: 8.4
click at [466, 433] on input "Seek" at bounding box center [392, 512] width 732 height 10
click at [446, 278] on div at bounding box center [420, 263] width 841 height 526
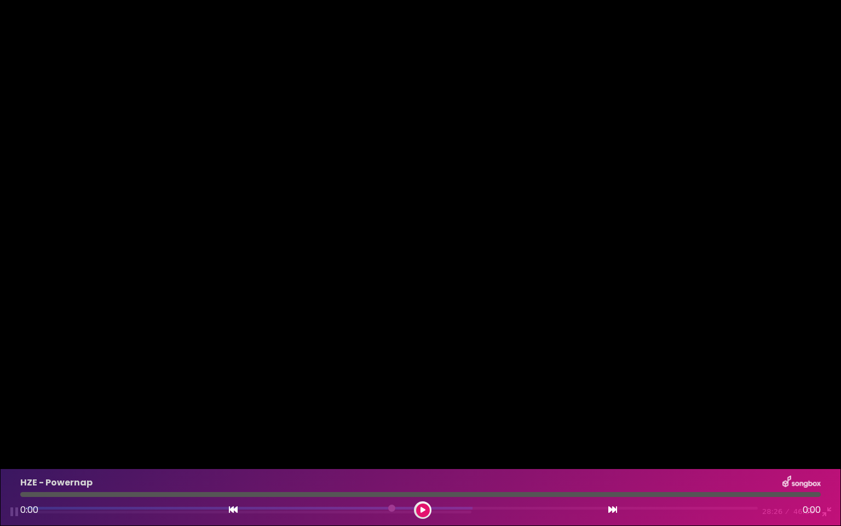
click at [437, 273] on div at bounding box center [420, 263] width 841 height 526
click at [491, 213] on div at bounding box center [420, 263] width 841 height 526
click at [499, 201] on div at bounding box center [420, 263] width 841 height 526
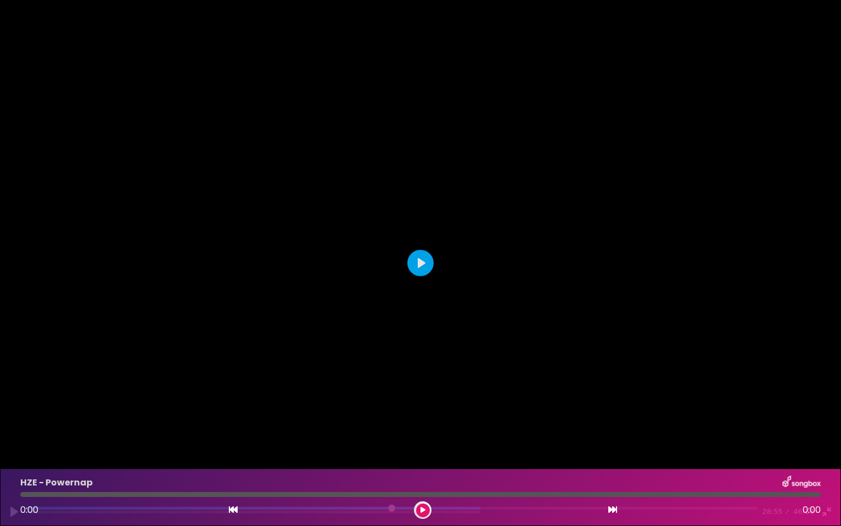
click at [507, 217] on div at bounding box center [420, 263] width 841 height 526
click at [508, 169] on div at bounding box center [420, 263] width 841 height 526
click at [509, 168] on div at bounding box center [420, 263] width 841 height 526
click at [435, 193] on div at bounding box center [420, 263] width 841 height 526
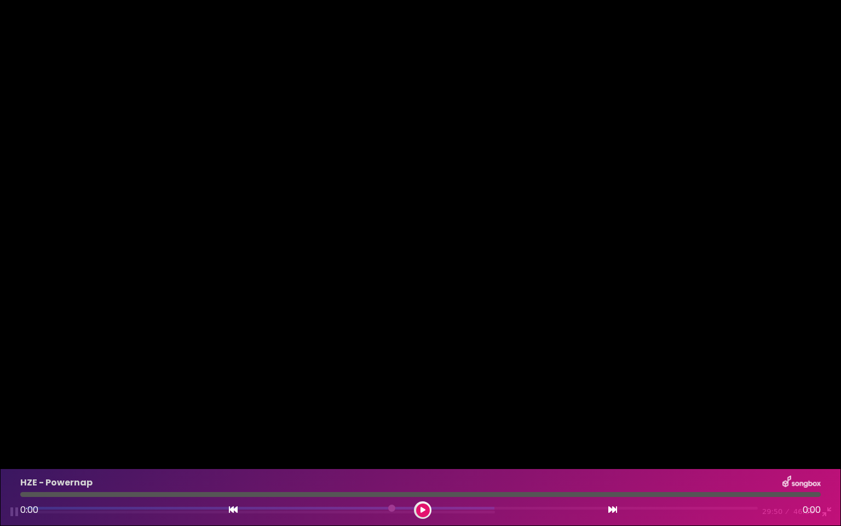
click at [504, 173] on div at bounding box center [420, 263] width 841 height 526
click at [520, 183] on div at bounding box center [420, 263] width 841 height 526
click at [498, 433] on div "Pause Play % buffered 29:44 29:56 46:36 Exit fullscreen Enter fullscreen" at bounding box center [420, 505] width 841 height 42
click at [495, 433] on input "Seek" at bounding box center [392, 512] width 732 height 10
click at [521, 355] on div at bounding box center [420, 263] width 841 height 526
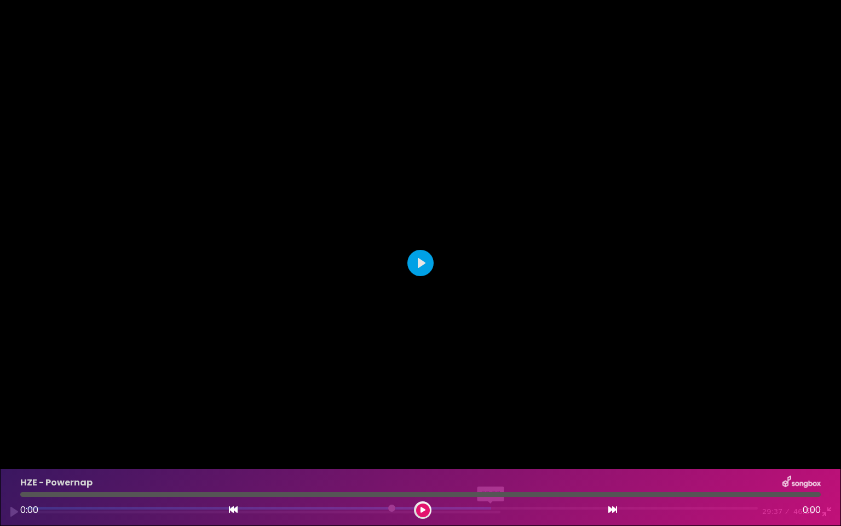
drag, startPoint x: 503, startPoint y: 504, endPoint x: 495, endPoint y: 504, distance: 8.2
click at [495, 433] on input "Seek" at bounding box center [392, 512] width 732 height 10
click at [487, 402] on div at bounding box center [420, 263] width 841 height 526
click at [465, 244] on div at bounding box center [420, 263] width 841 height 526
click at [460, 238] on div at bounding box center [420, 263] width 841 height 526
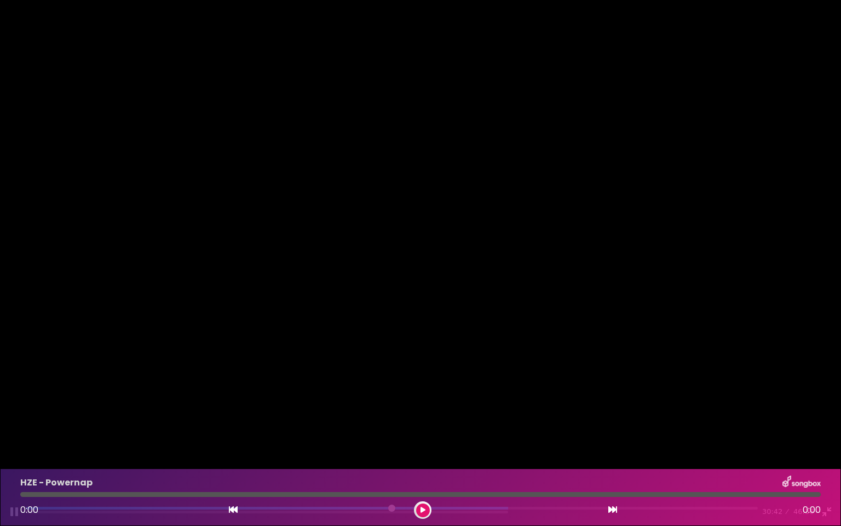
click at [495, 150] on div at bounding box center [420, 263] width 841 height 526
click at [506, 433] on input "Seek" at bounding box center [392, 512] width 732 height 10
click at [530, 307] on div at bounding box center [420, 263] width 841 height 526
click at [497, 242] on div at bounding box center [420, 263] width 841 height 526
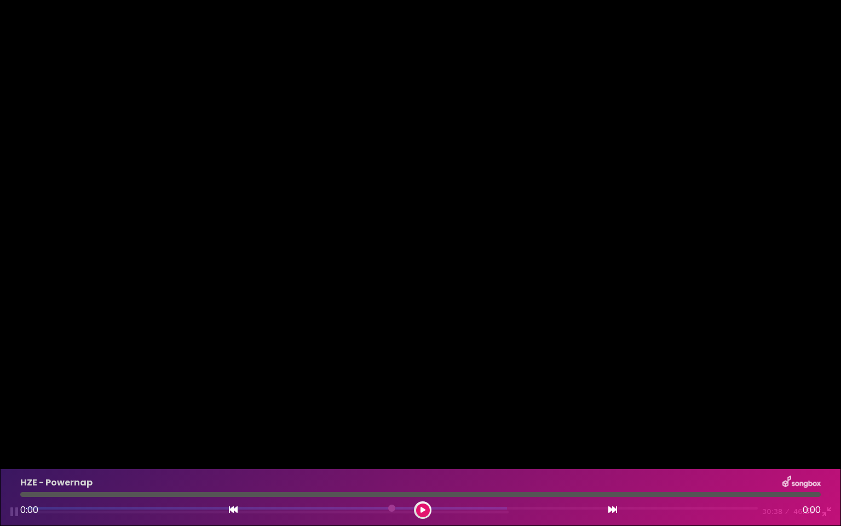
click at [503, 183] on div at bounding box center [420, 263] width 841 height 526
click at [495, 193] on div at bounding box center [420, 263] width 841 height 526
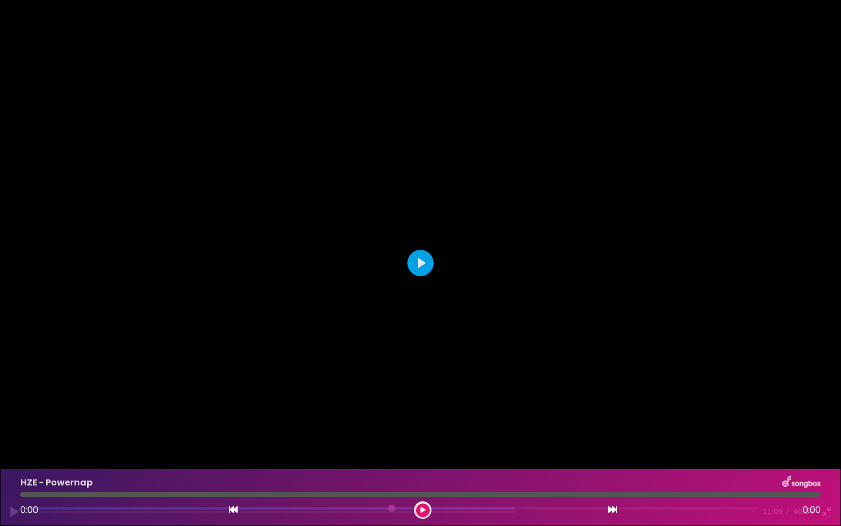
click at [495, 193] on div at bounding box center [420, 263] width 841 height 526
click at [506, 169] on div at bounding box center [420, 263] width 841 height 526
click at [520, 433] on div "Pause Play % buffered 31:18 31:25 46:36 Exit fullscreen Enter fullscreen" at bounding box center [420, 505] width 841 height 42
click at [518, 433] on input "Seek" at bounding box center [392, 512] width 732 height 10
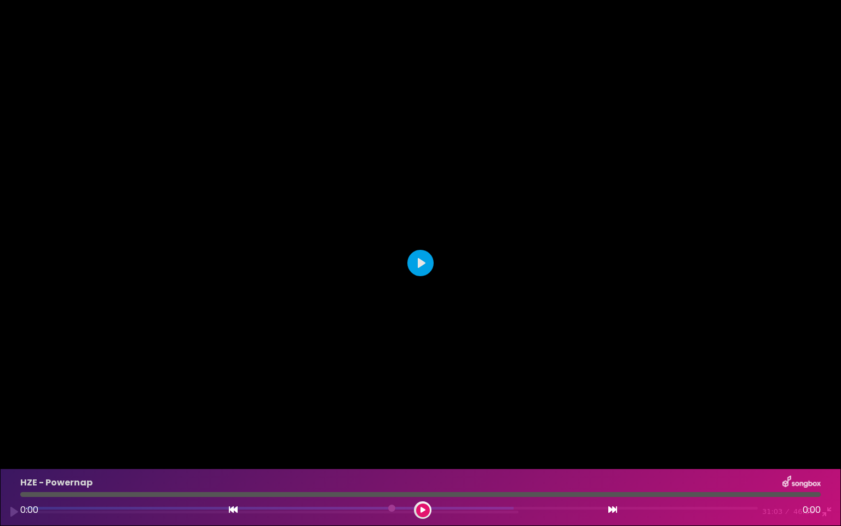
click at [511, 360] on div at bounding box center [420, 263] width 841 height 526
click at [493, 257] on div at bounding box center [420, 263] width 841 height 526
click at [495, 250] on div at bounding box center [420, 263] width 841 height 526
click at [496, 243] on div at bounding box center [420, 263] width 841 height 526
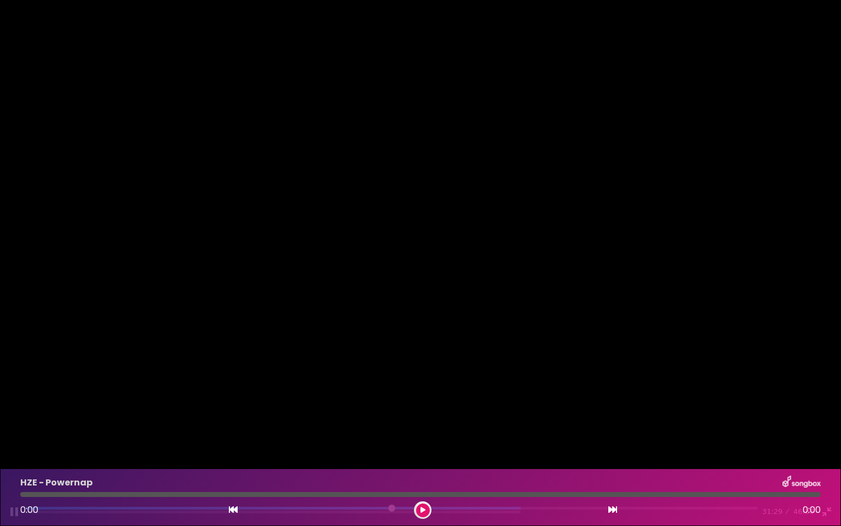
click at [497, 235] on div at bounding box center [420, 263] width 841 height 526
click at [510, 151] on div at bounding box center [420, 263] width 841 height 526
click at [589, 140] on div at bounding box center [420, 263] width 841 height 526
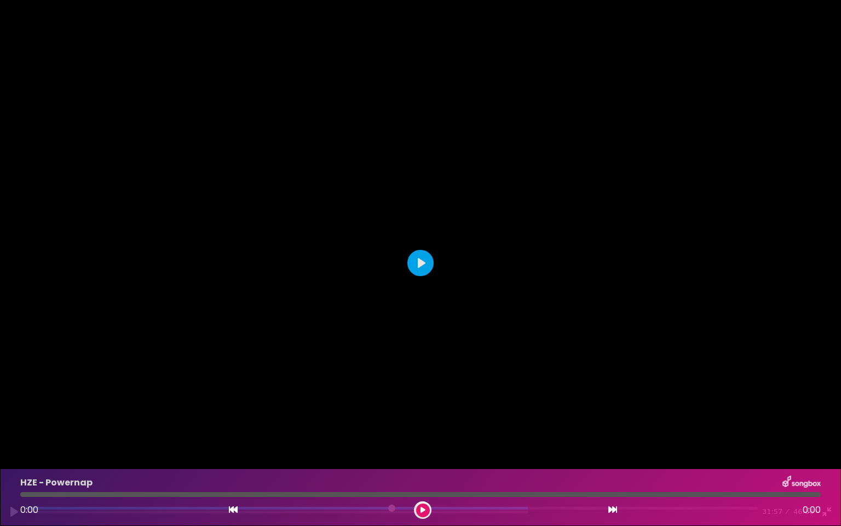
click at [589, 140] on div at bounding box center [420, 263] width 841 height 526
click at [592, 137] on div at bounding box center [420, 263] width 841 height 526
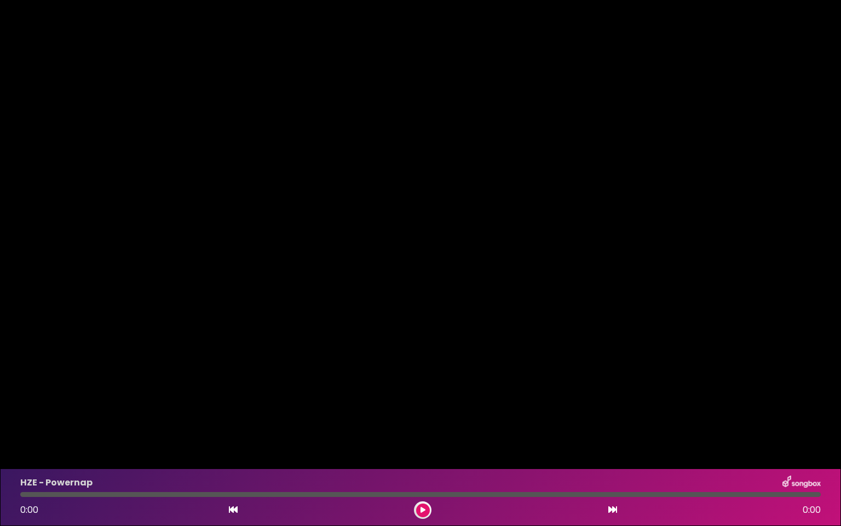
click at [593, 134] on div at bounding box center [420, 263] width 841 height 526
click at [593, 133] on div at bounding box center [420, 263] width 841 height 526
click at [552, 433] on input "Seek" at bounding box center [392, 512] width 732 height 10
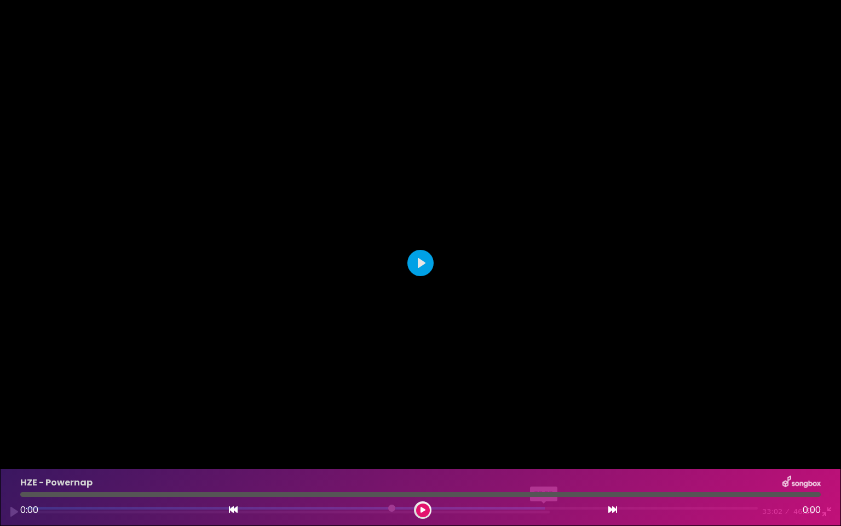
click at [549, 433] on input "Seek" at bounding box center [392, 512] width 732 height 10
click at [543, 355] on div at bounding box center [420, 263] width 841 height 526
drag, startPoint x: 559, startPoint y: 504, endPoint x: 554, endPoint y: 507, distance: 5.6
click at [554, 433] on input "Seek" at bounding box center [392, 512] width 732 height 10
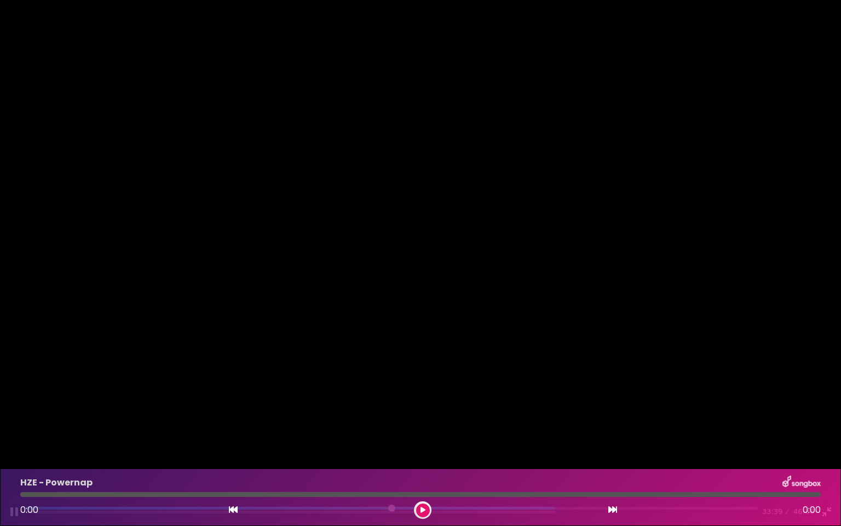
click at [480, 265] on div at bounding box center [420, 263] width 841 height 526
click at [489, 263] on div at bounding box center [420, 263] width 841 height 526
click at [489, 261] on div at bounding box center [420, 263] width 841 height 526
click at [498, 208] on div at bounding box center [420, 263] width 841 height 526
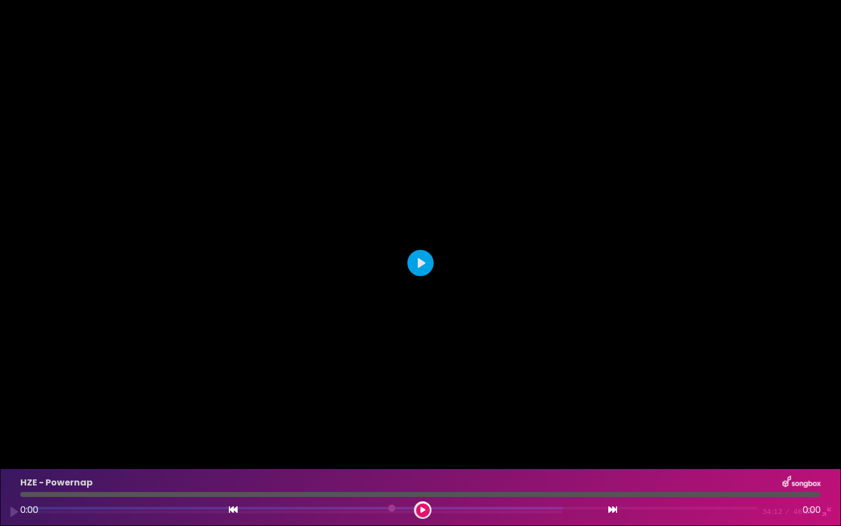
click at [498, 208] on div at bounding box center [420, 263] width 841 height 526
click at [485, 203] on div at bounding box center [420, 263] width 841 height 526
click at [418, 262] on button "Play" at bounding box center [421, 263] width 26 height 26
click at [497, 223] on div at bounding box center [420, 263] width 841 height 526
drag, startPoint x: 585, startPoint y: 506, endPoint x: 576, endPoint y: 513, distance: 11.7
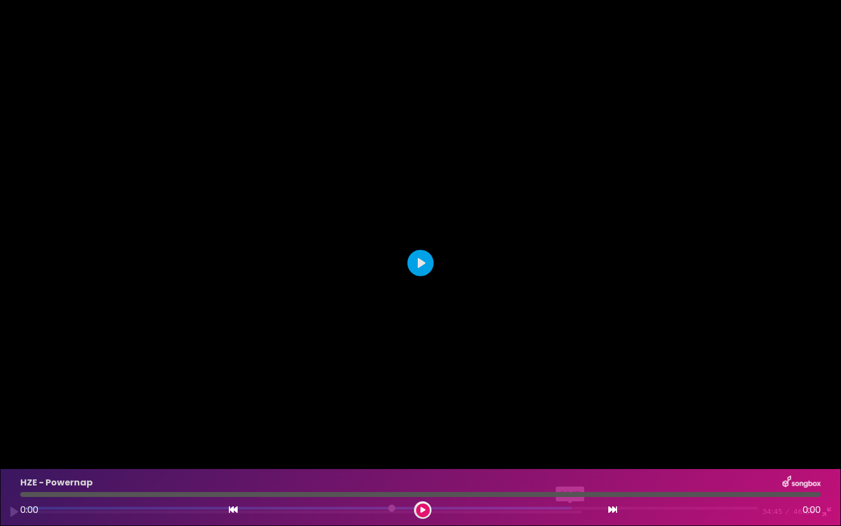
click at [576, 433] on input "Seek" at bounding box center [392, 512] width 732 height 10
click at [551, 388] on div at bounding box center [420, 263] width 841 height 526
click at [567, 346] on div at bounding box center [420, 263] width 841 height 526
click at [567, 341] on div at bounding box center [420, 263] width 841 height 526
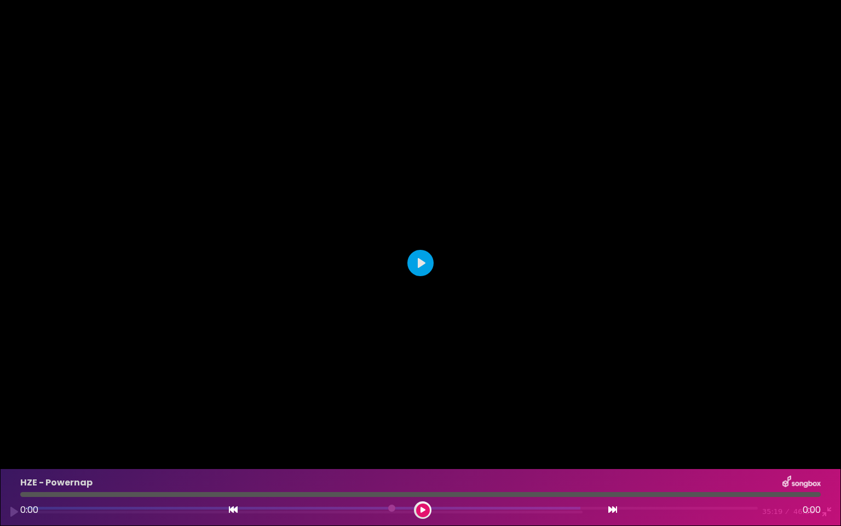
click at [568, 336] on div at bounding box center [420, 263] width 841 height 526
click at [569, 336] on div at bounding box center [420, 263] width 841 height 526
click at [572, 331] on div at bounding box center [420, 263] width 841 height 526
click at [573, 329] on div at bounding box center [420, 263] width 841 height 526
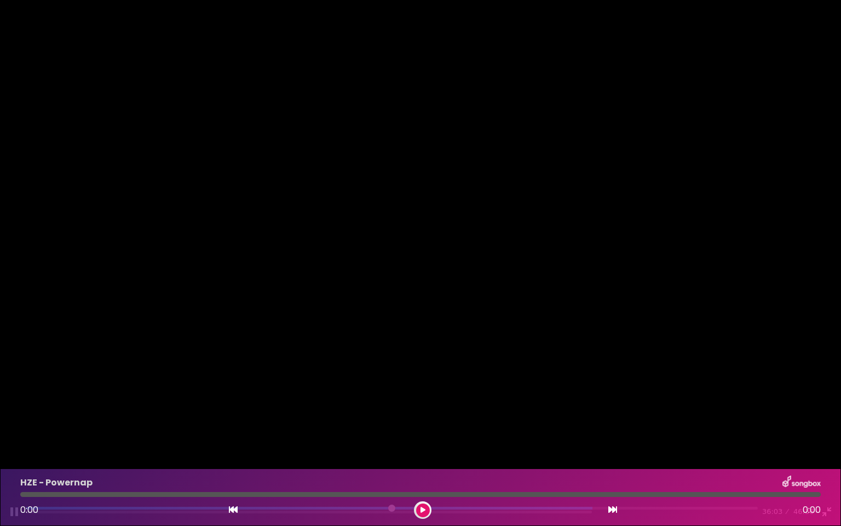
click at [473, 347] on div at bounding box center [420, 263] width 841 height 526
click at [473, 342] on div at bounding box center [420, 263] width 841 height 526
click at [661, 197] on div at bounding box center [420, 263] width 841 height 526
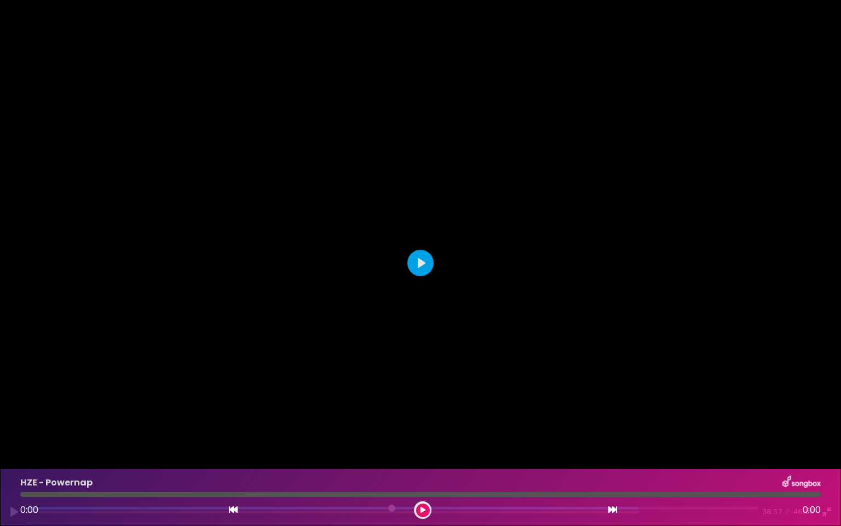
click at [661, 197] on div at bounding box center [420, 263] width 841 height 526
click at [623, 208] on div at bounding box center [420, 263] width 841 height 526
click at [645, 433] on div "Pause Play % buffered 39:10 39:22 46:36 Exit fullscreen Enter fullscreen" at bounding box center [420, 505] width 841 height 42
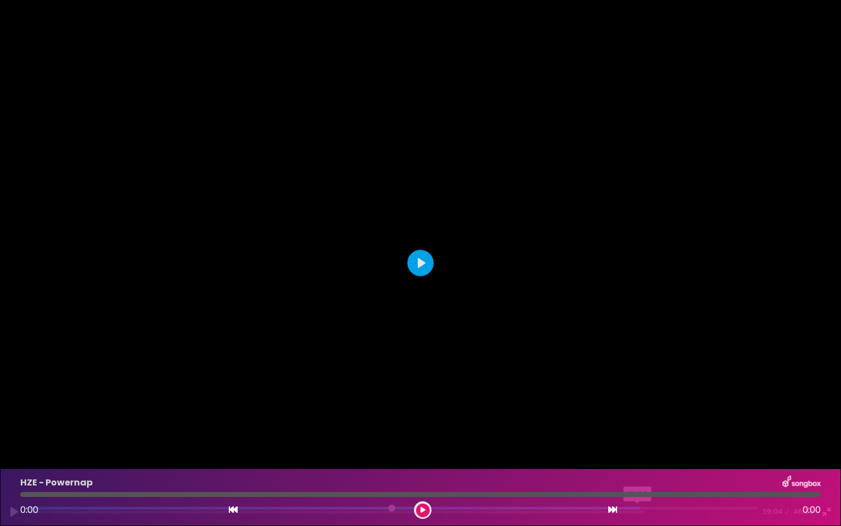
click at [644, 433] on input "Seek" at bounding box center [392, 512] width 732 height 10
click at [627, 397] on div at bounding box center [420, 263] width 841 height 526
click at [406, 291] on div at bounding box center [420, 263] width 841 height 526
click at [401, 294] on div at bounding box center [420, 263] width 841 height 526
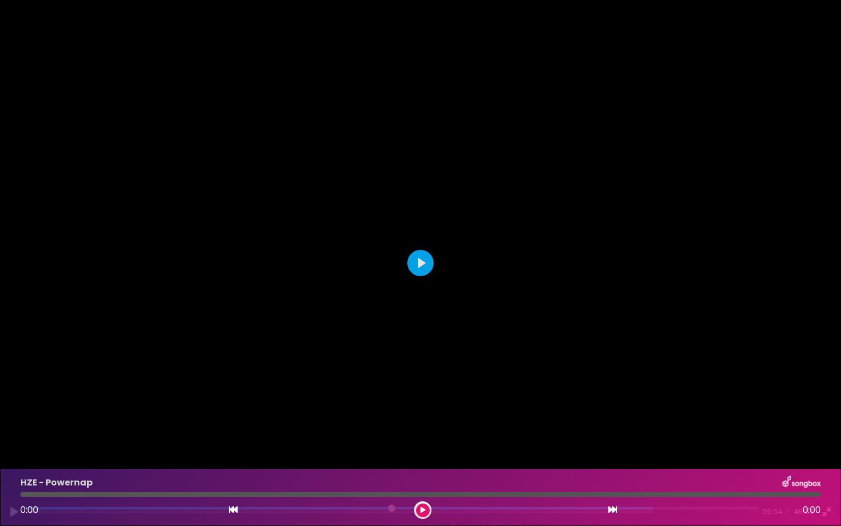
click at [401, 294] on div at bounding box center [420, 263] width 841 height 526
click at [408, 299] on div at bounding box center [420, 263] width 841 height 526
click at [414, 295] on div at bounding box center [420, 263] width 841 height 526
click at [412, 291] on div at bounding box center [420, 263] width 841 height 526
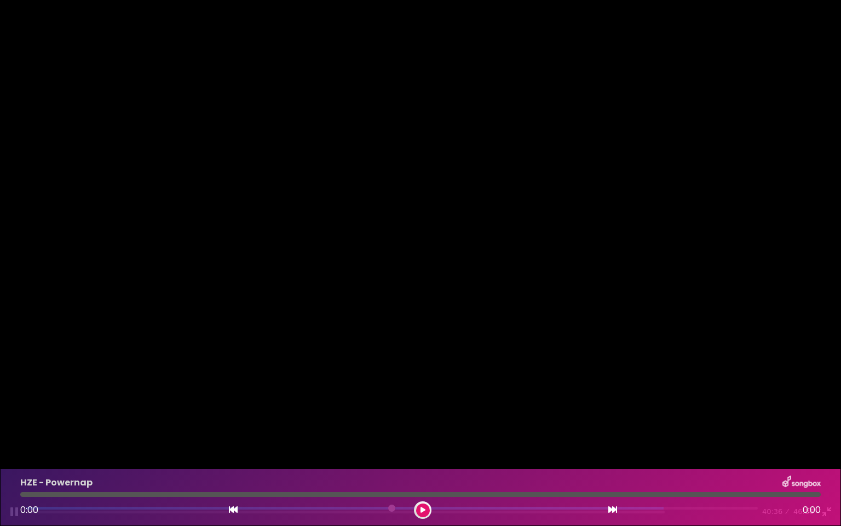
click at [415, 289] on div at bounding box center [420, 263] width 841 height 526
click at [417, 283] on div at bounding box center [420, 263] width 841 height 526
click at [418, 280] on div at bounding box center [420, 263] width 841 height 526
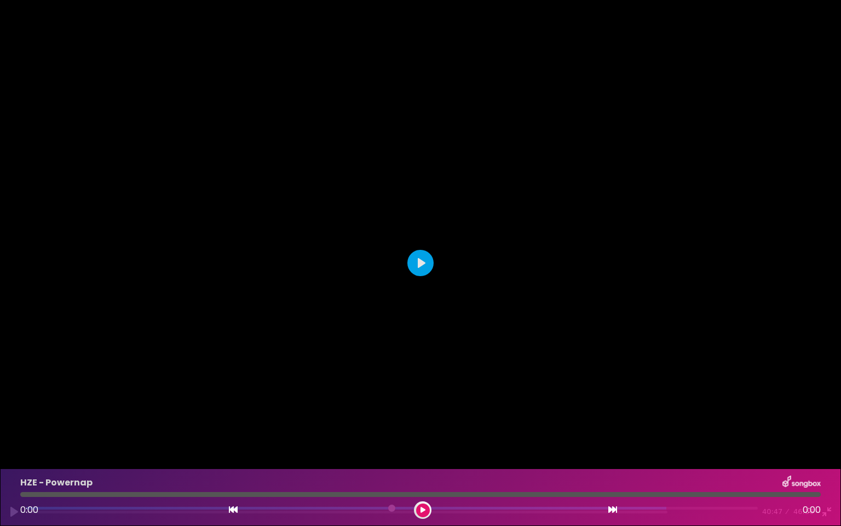
click at [418, 280] on div at bounding box center [420, 263] width 841 height 526
click at [450, 179] on div at bounding box center [420, 263] width 841 height 526
click at [449, 179] on div at bounding box center [420, 263] width 841 height 526
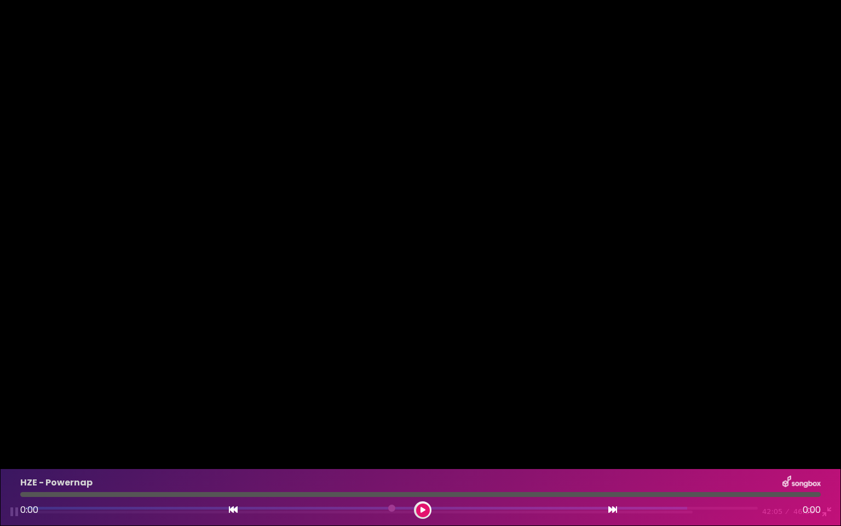
click at [449, 177] on div at bounding box center [420, 263] width 841 height 526
click at [449, 171] on div at bounding box center [420, 263] width 841 height 526
click at [374, 174] on div at bounding box center [420, 263] width 841 height 526
click at [374, 175] on div at bounding box center [420, 263] width 841 height 526
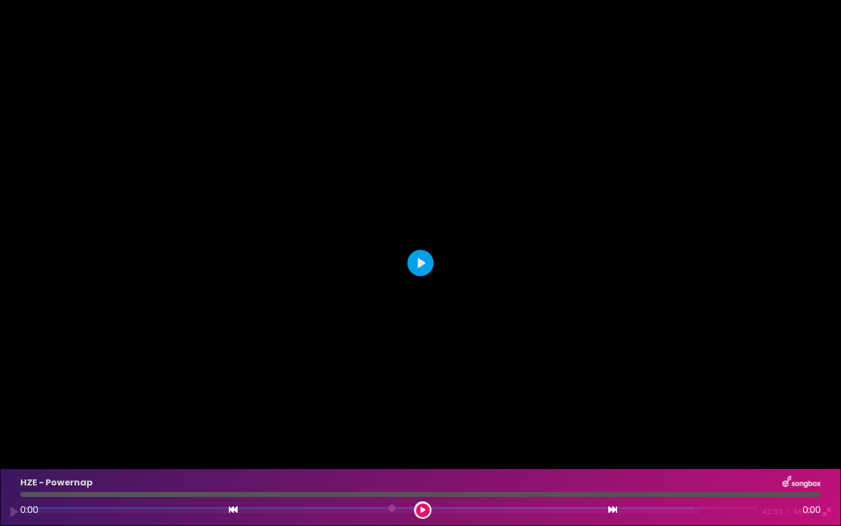
click at [374, 167] on div at bounding box center [420, 263] width 841 height 526
click at [375, 163] on div at bounding box center [420, 263] width 841 height 526
click at [376, 157] on div at bounding box center [420, 263] width 841 height 526
click at [376, 152] on div at bounding box center [420, 263] width 841 height 526
click at [377, 147] on div at bounding box center [420, 263] width 841 height 526
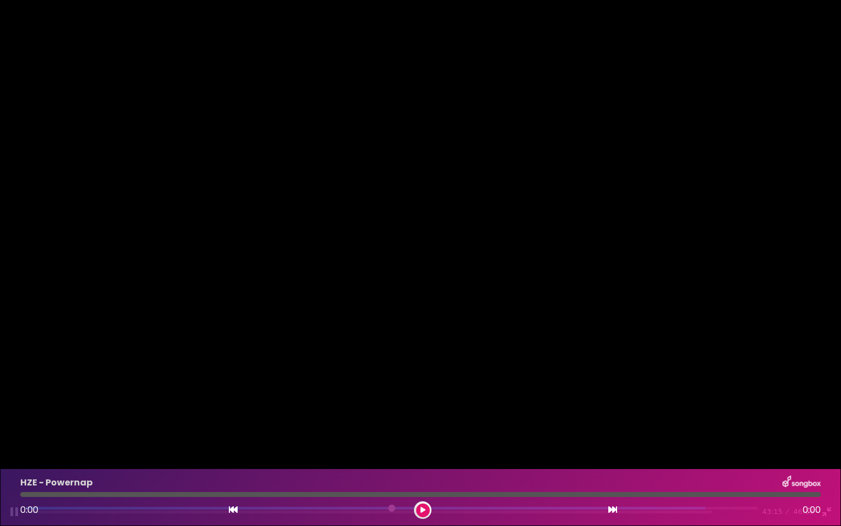
click at [390, 145] on div at bounding box center [420, 263] width 841 height 526
click at [368, 149] on div at bounding box center [420, 263] width 841 height 526
click at [372, 138] on div at bounding box center [420, 263] width 841 height 526
click at [390, 132] on div at bounding box center [420, 263] width 841 height 526
click at [383, 122] on div at bounding box center [420, 263] width 841 height 526
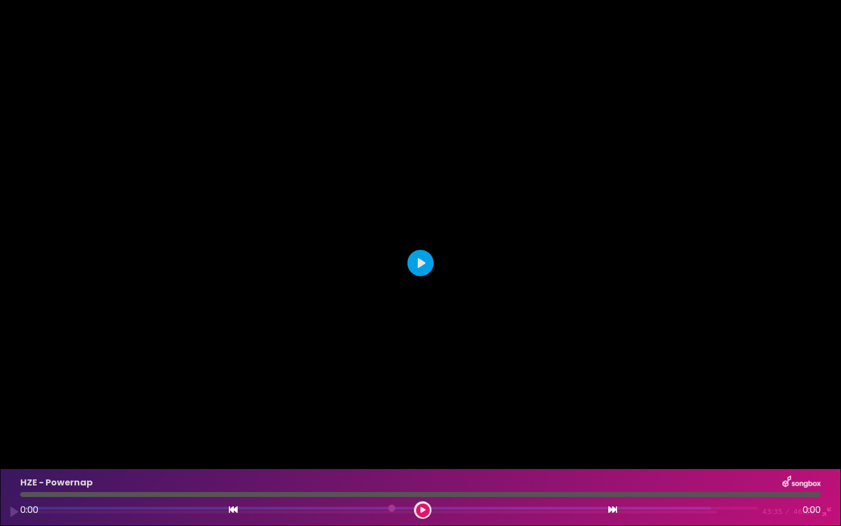
click at [384, 118] on div at bounding box center [420, 263] width 841 height 526
click at [383, 121] on div at bounding box center [420, 263] width 841 height 526
click at [361, 123] on div at bounding box center [420, 263] width 841 height 526
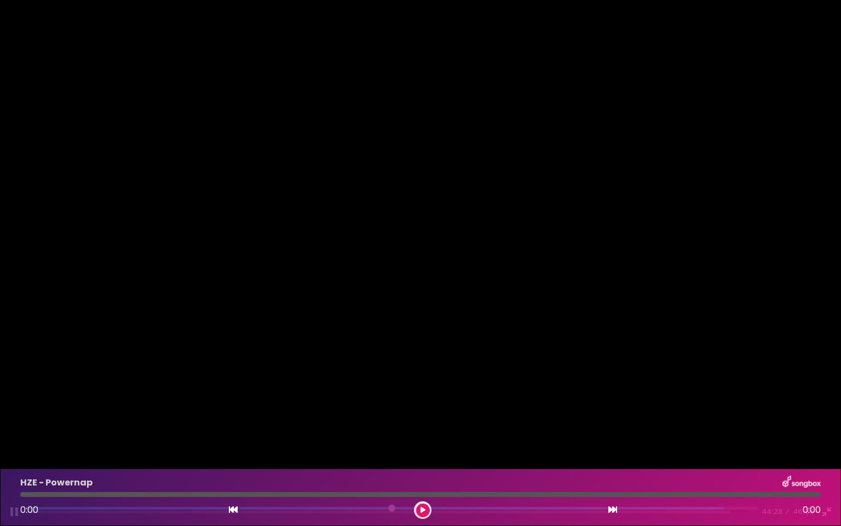
click at [366, 118] on div at bounding box center [420, 263] width 841 height 526
click at [368, 110] on div at bounding box center [420, 263] width 841 height 526
click at [360, 111] on div at bounding box center [420, 263] width 841 height 526
click at [361, 106] on div at bounding box center [420, 263] width 841 height 526
click at [273, 100] on div at bounding box center [420, 263] width 841 height 526
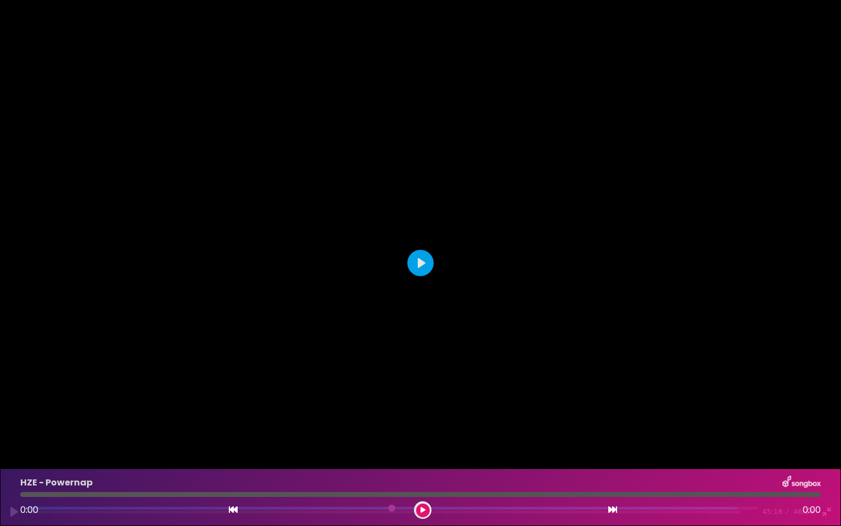
click at [276, 93] on div at bounding box center [420, 263] width 841 height 526
click at [279, 93] on div at bounding box center [420, 263] width 841 height 526
click at [327, 103] on div at bounding box center [420, 263] width 841 height 526
click at [342, 74] on div at bounding box center [420, 263] width 841 height 526
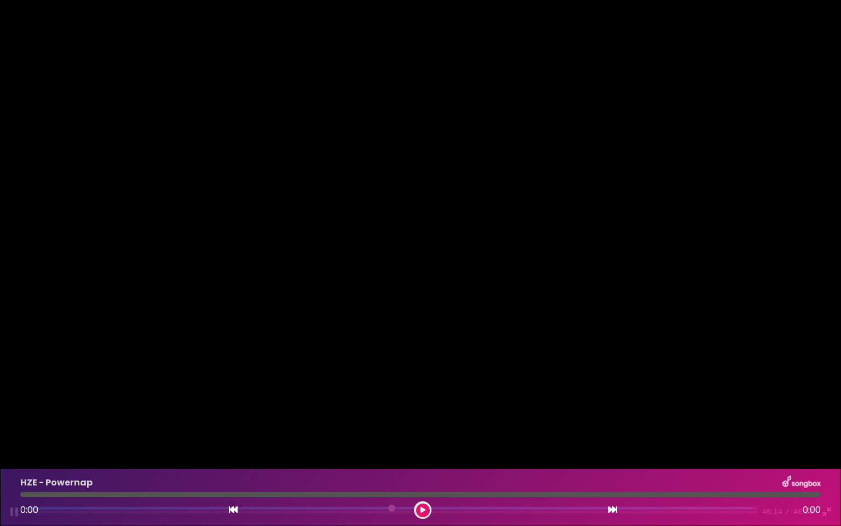
click at [338, 76] on div at bounding box center [420, 263] width 841 height 526
click at [333, 78] on div at bounding box center [420, 263] width 841 height 526
click at [329, 77] on div at bounding box center [420, 263] width 841 height 526
click at [690, 433] on div at bounding box center [420, 263] width 841 height 526
click at [738, 433] on div "Pause Play % buffered 44:34 46:34 46:36 Exit fullscreen Enter fullscreen" at bounding box center [420, 505] width 841 height 42
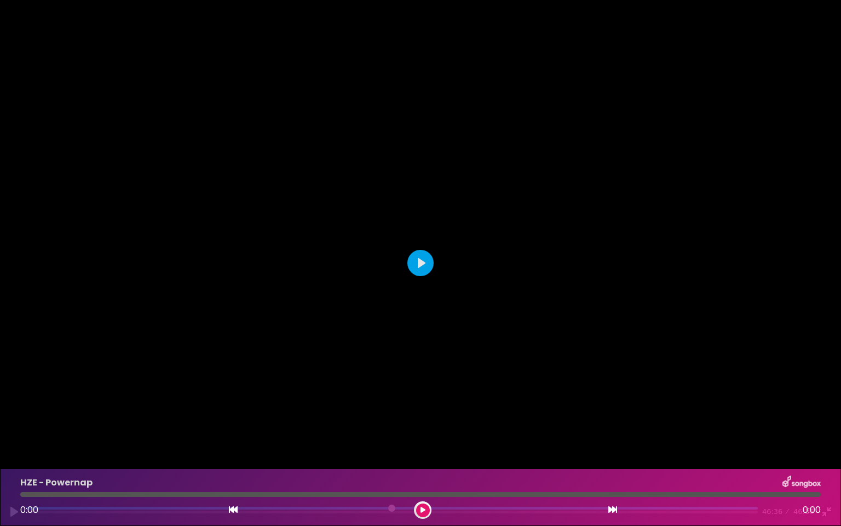
click at [737, 433] on div "Pause Play % buffered 44:34 46:36 46:36 Exit fullscreen Enter fullscreen" at bounding box center [420, 505] width 841 height 42
drag, startPoint x: 760, startPoint y: 504, endPoint x: 754, endPoint y: 506, distance: 5.9
click at [754, 433] on div "Pause Play % buffered 46:06 46:36 46:36 Exit fullscreen Enter fullscreen" at bounding box center [420, 505] width 841 height 42
click at [758, 433] on input "Seek" at bounding box center [392, 512] width 732 height 10
click at [684, 364] on div at bounding box center [420, 263] width 841 height 526
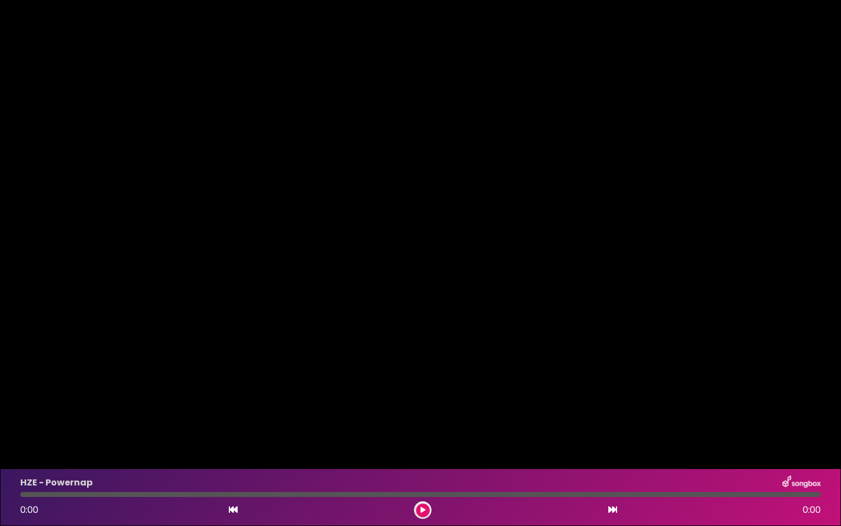
click at [684, 364] on div at bounding box center [420, 263] width 841 height 526
click at [684, 357] on div at bounding box center [420, 263] width 841 height 526
click at [684, 352] on div at bounding box center [420, 263] width 841 height 526
click at [685, 352] on div at bounding box center [420, 263] width 841 height 526
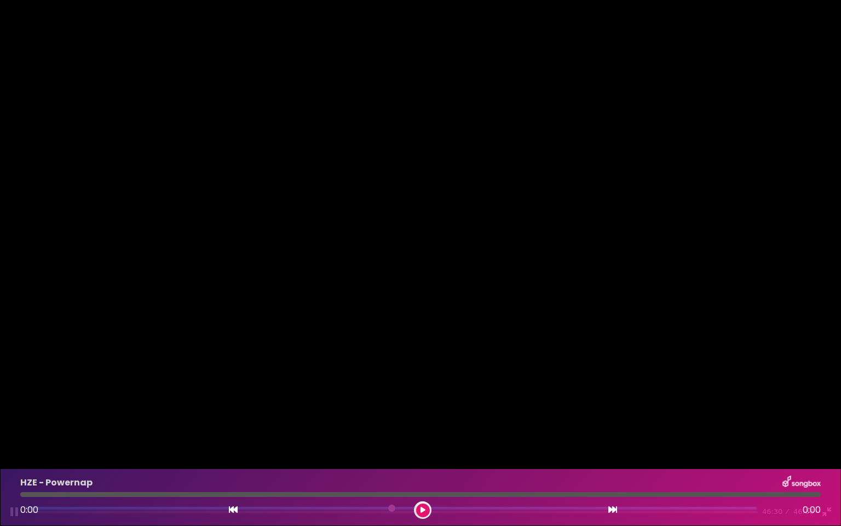
click at [685, 346] on div at bounding box center [420, 263] width 841 height 526
click at [684, 342] on div at bounding box center [420, 263] width 841 height 526
click at [684, 336] on div at bounding box center [420, 263] width 841 height 526
click at [685, 331] on div at bounding box center [420, 263] width 841 height 526
click at [684, 326] on div at bounding box center [420, 263] width 841 height 526
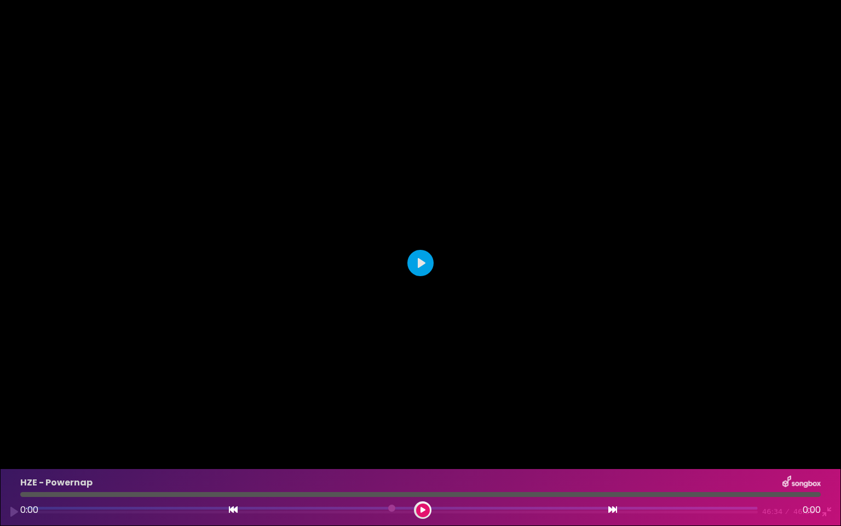
click at [684, 326] on div at bounding box center [420, 263] width 841 height 526
click at [684, 322] on div at bounding box center [420, 263] width 841 height 526
click at [685, 315] on div at bounding box center [420, 263] width 841 height 526
click at [547, 301] on div at bounding box center [420, 263] width 841 height 526
type input "****"
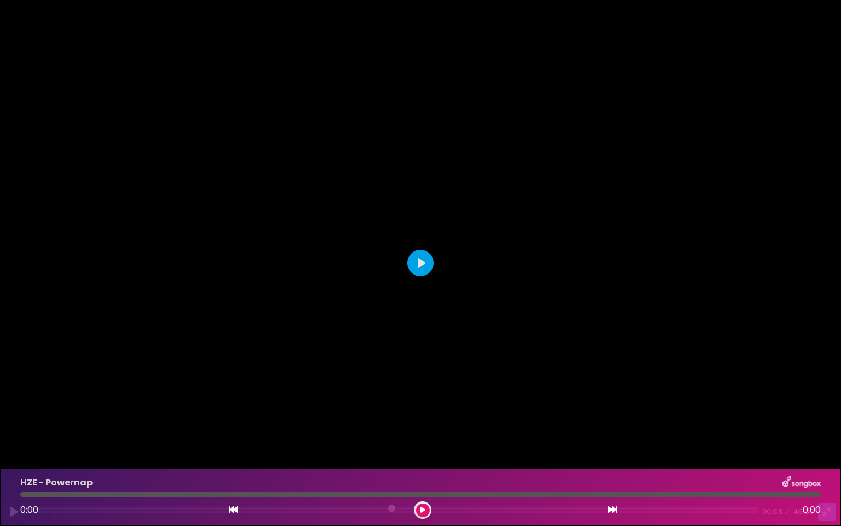
click at [830, 433] on button "Exit fullscreen Enter fullscreen" at bounding box center [827, 512] width 18 height 18
